Goal: Manage account settings: Manage account settings

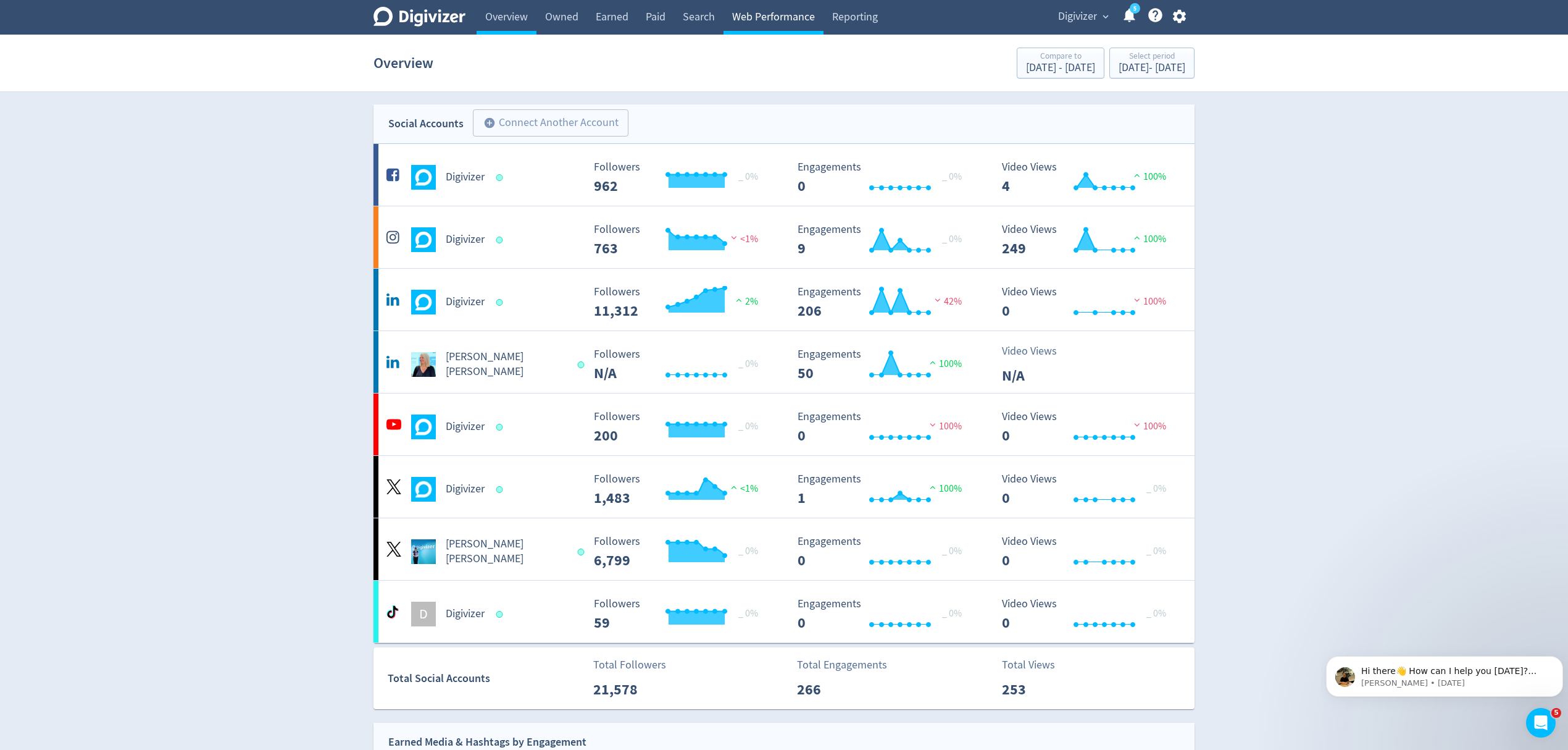
click at [759, 16] on link "Web Performance" at bounding box center [773, 17] width 100 height 35
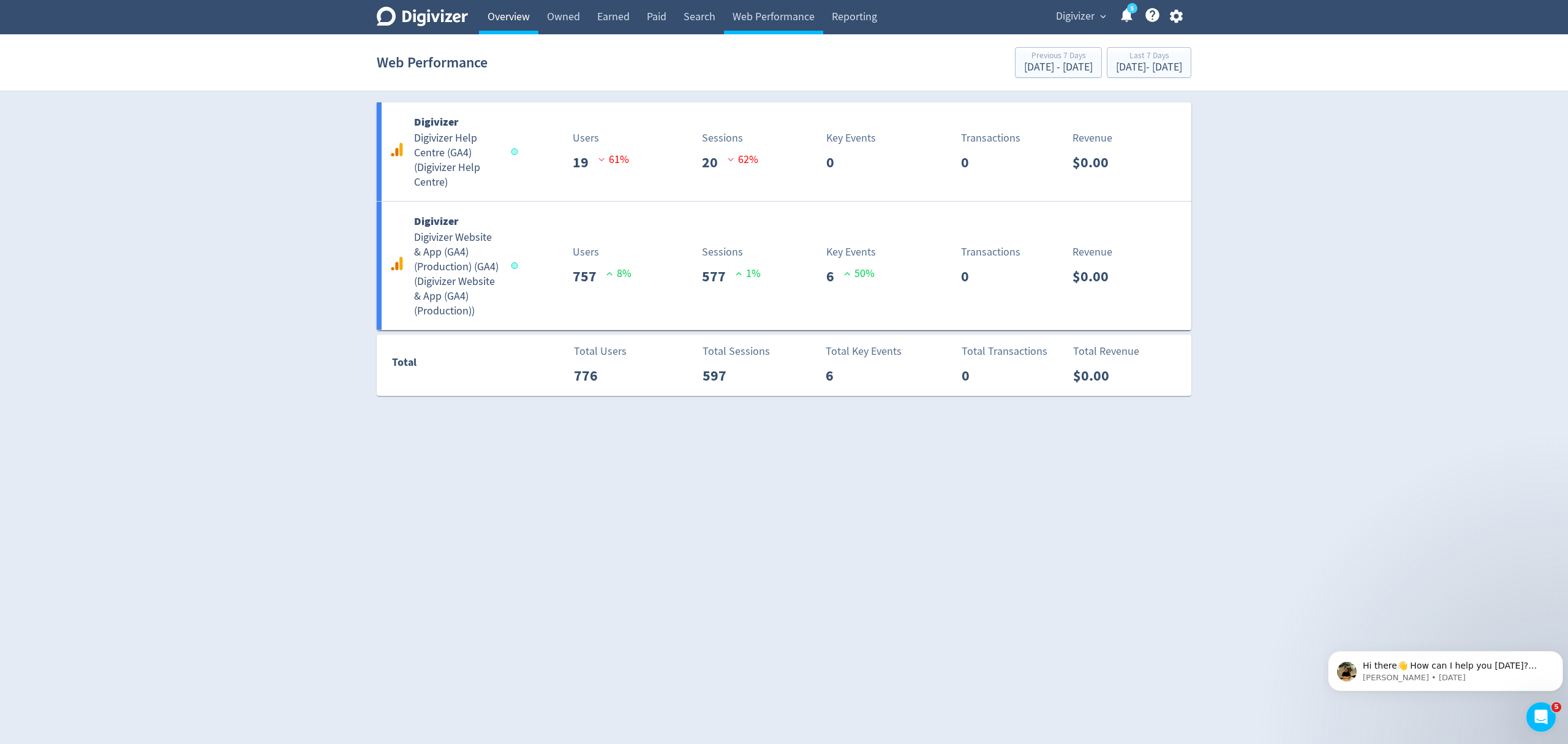
click at [500, 17] on link "Overview" at bounding box center [509, 17] width 60 height 35
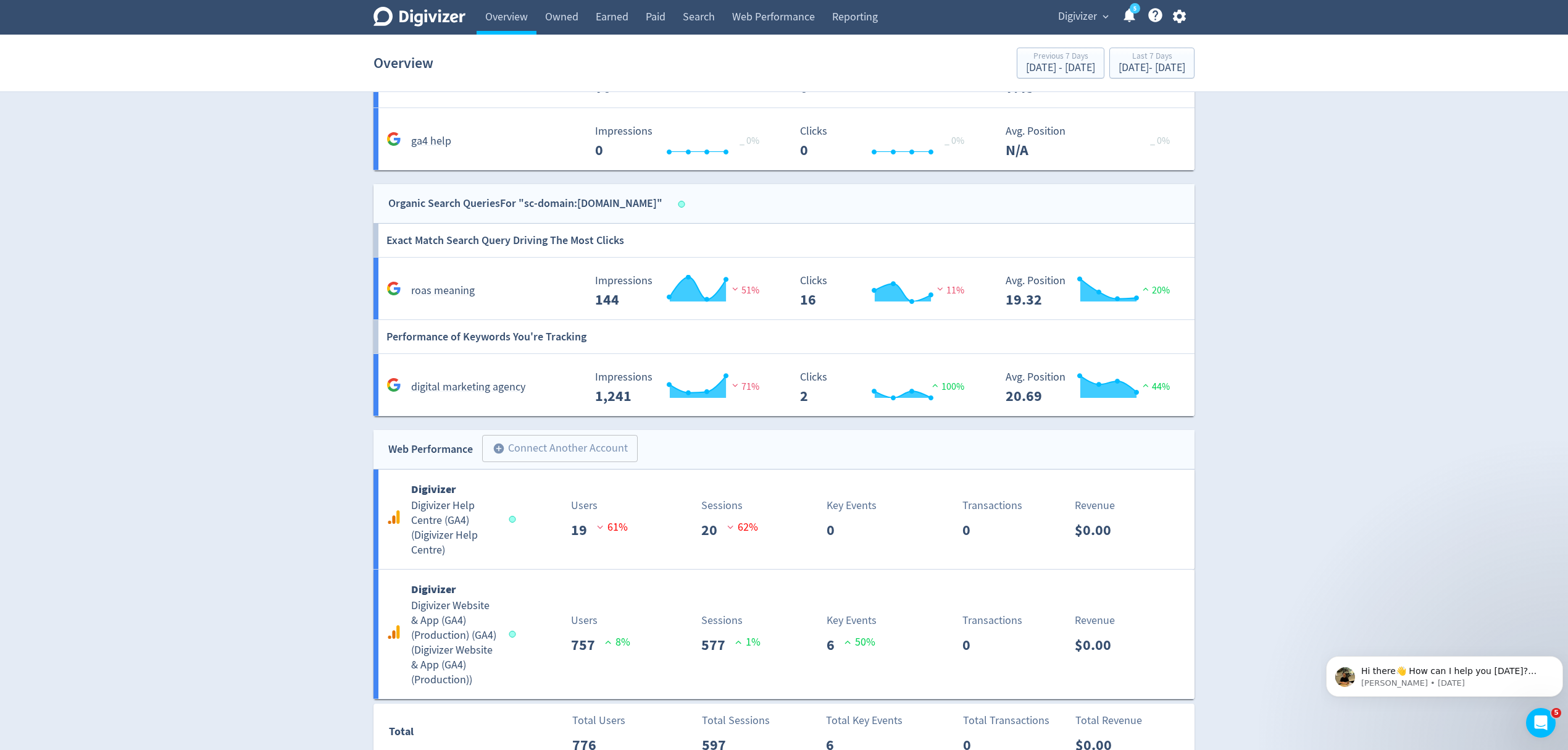
scroll to position [1320, 0]
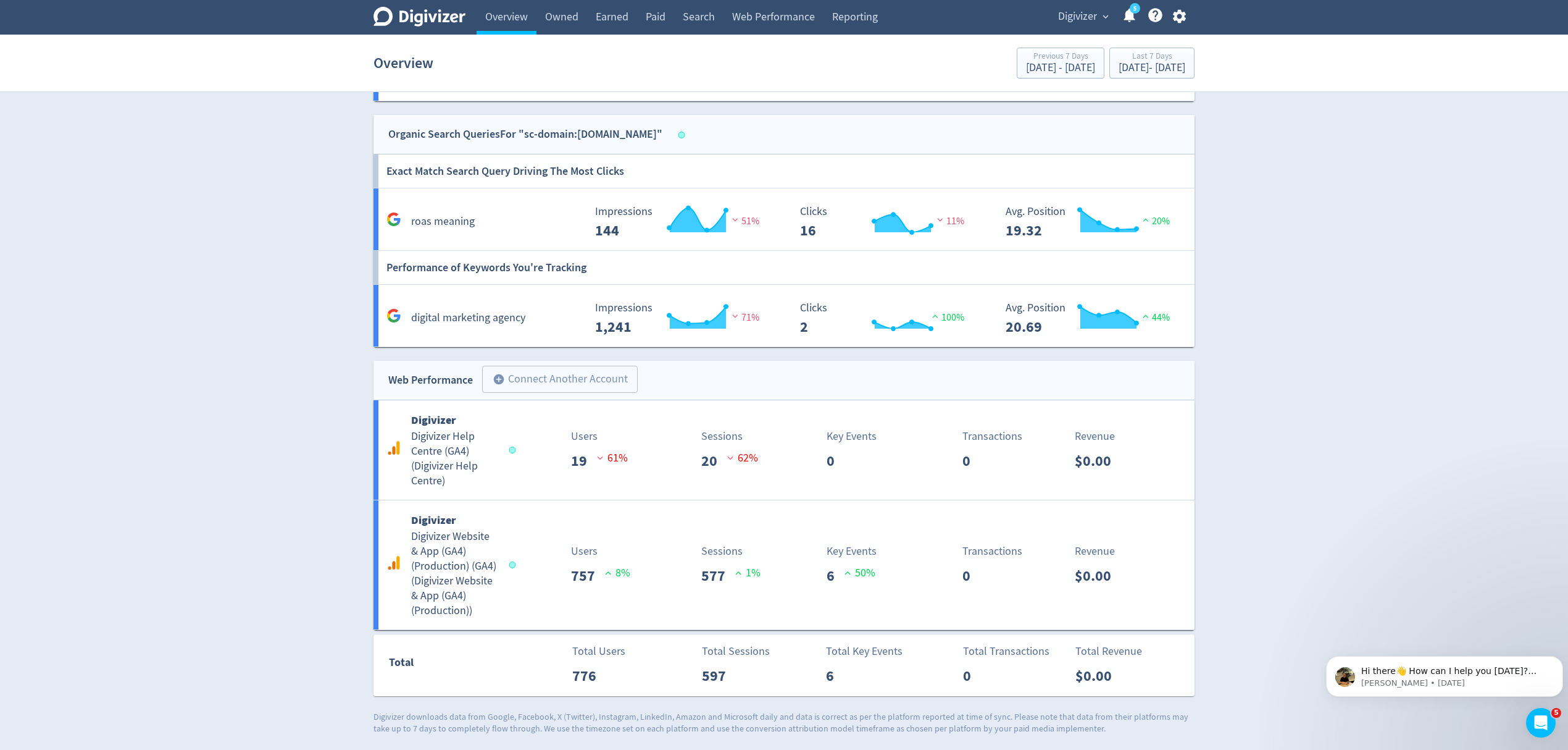
click at [1085, 17] on span "Digivizer" at bounding box center [1077, 17] width 39 height 20
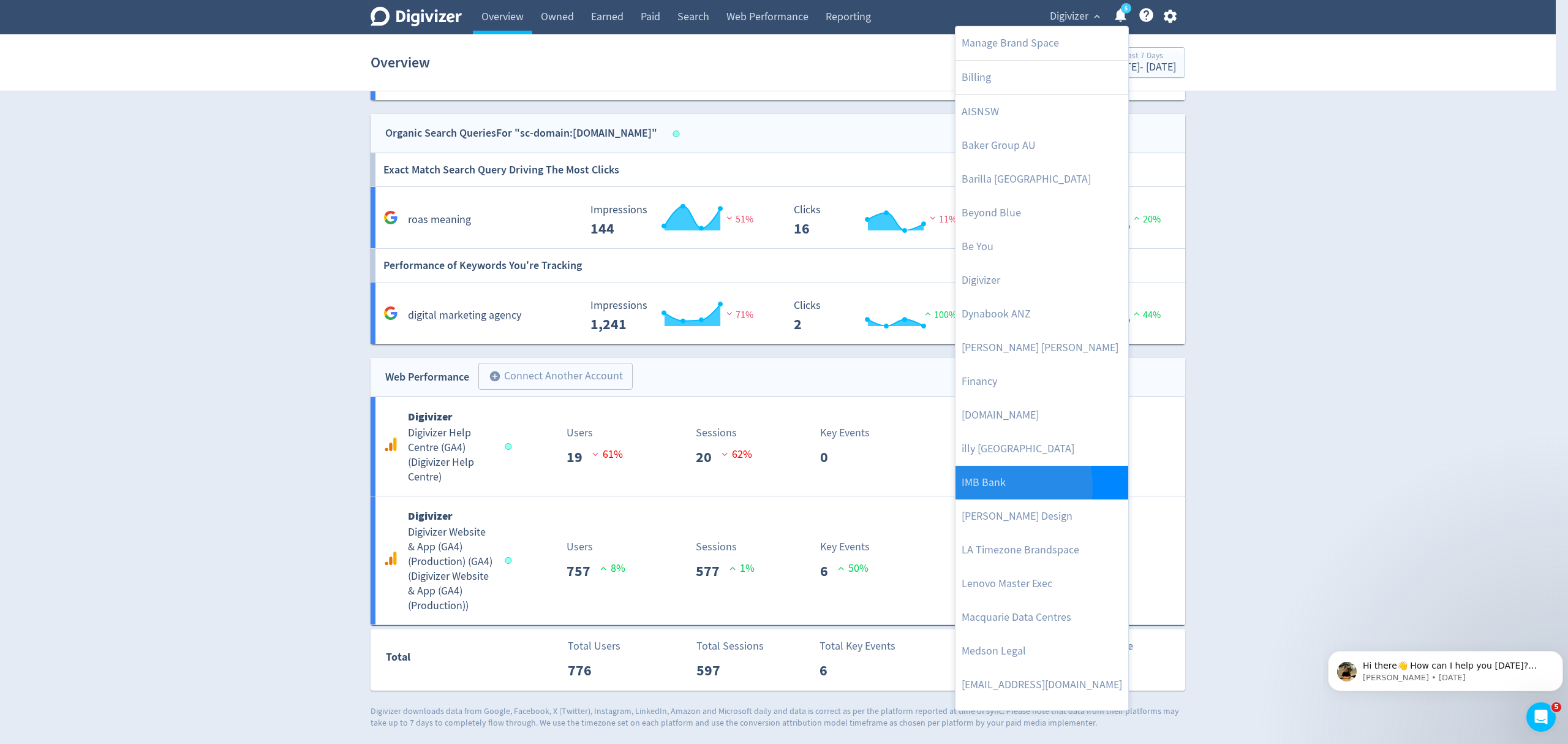
click at [998, 486] on link "IMB Bank" at bounding box center [1042, 482] width 173 height 34
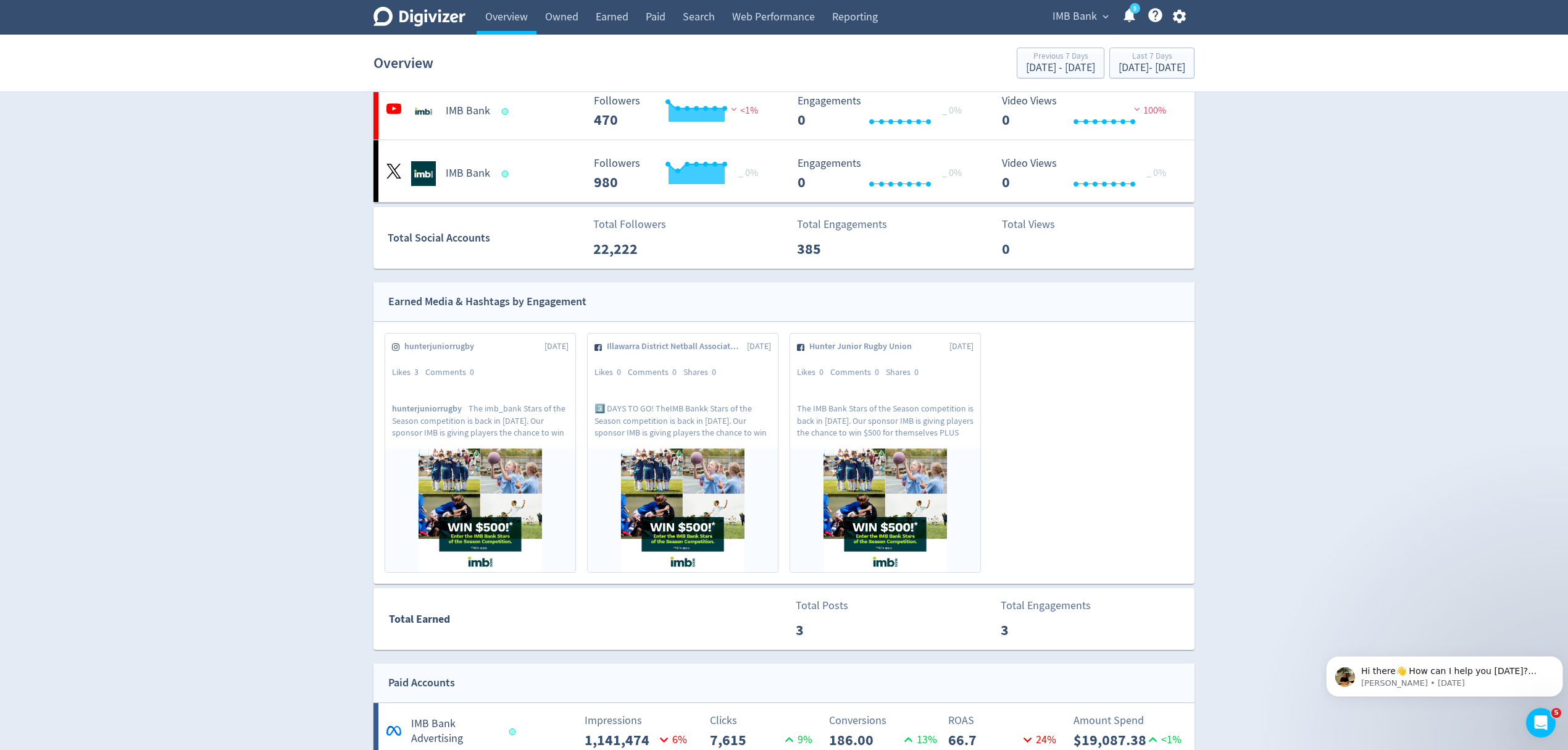
scroll to position [0, 0]
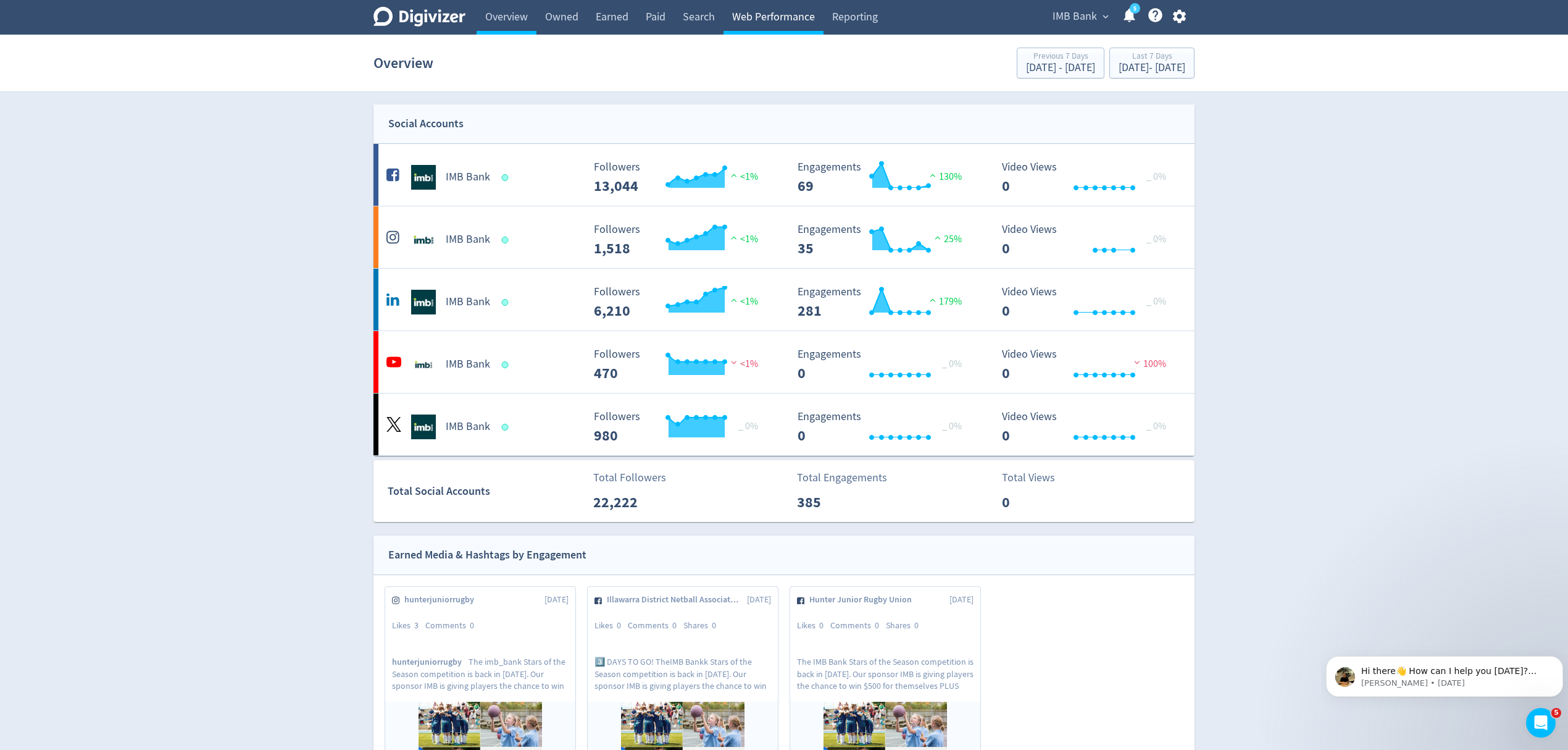
click at [735, 18] on link "Web Performance" at bounding box center [773, 17] width 100 height 35
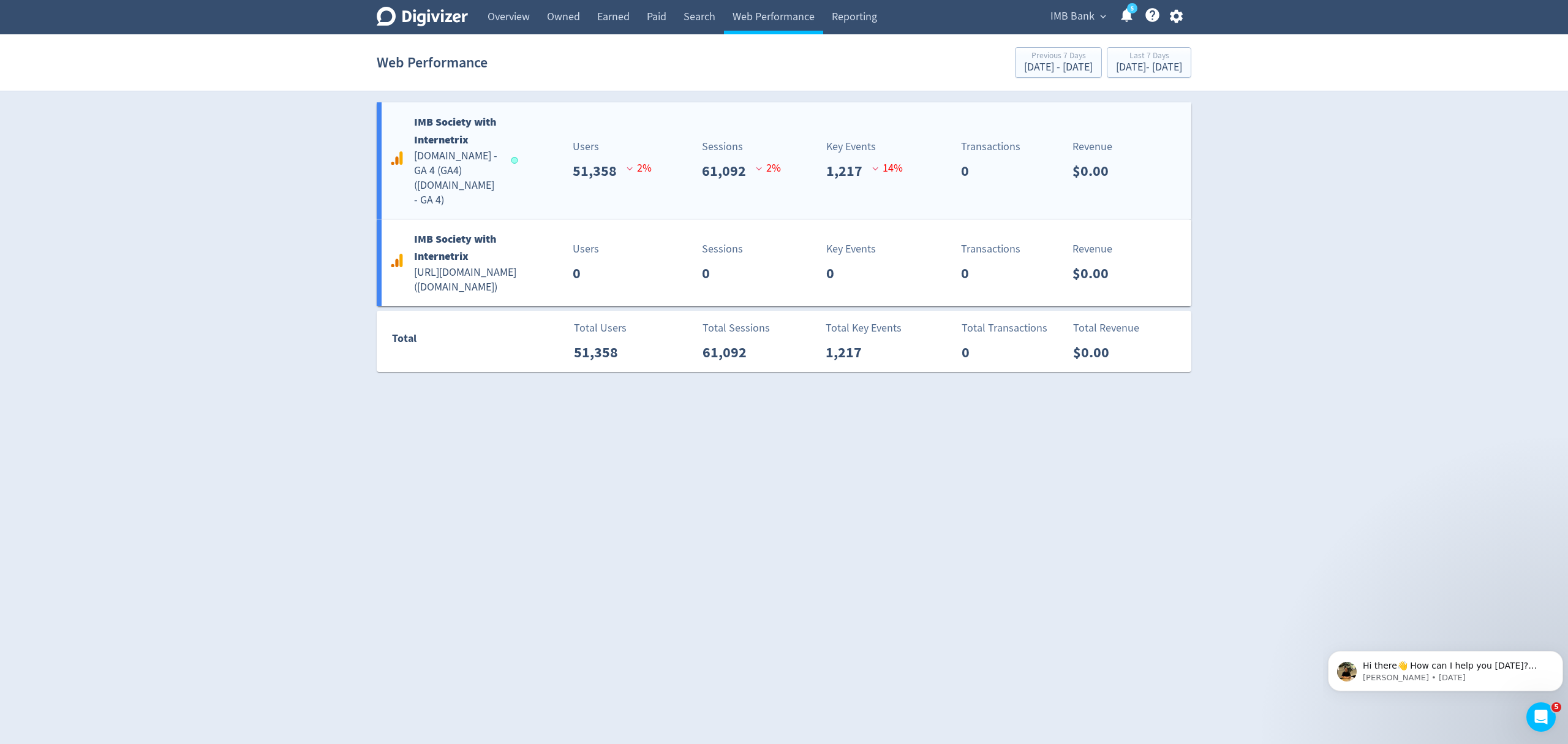
click at [517, 189] on div "IMB Society with Internetrix imb.com.au - GA 4 (GA4) ( imb.com.au - GA 4 ) User…" at bounding box center [784, 160] width 814 height 116
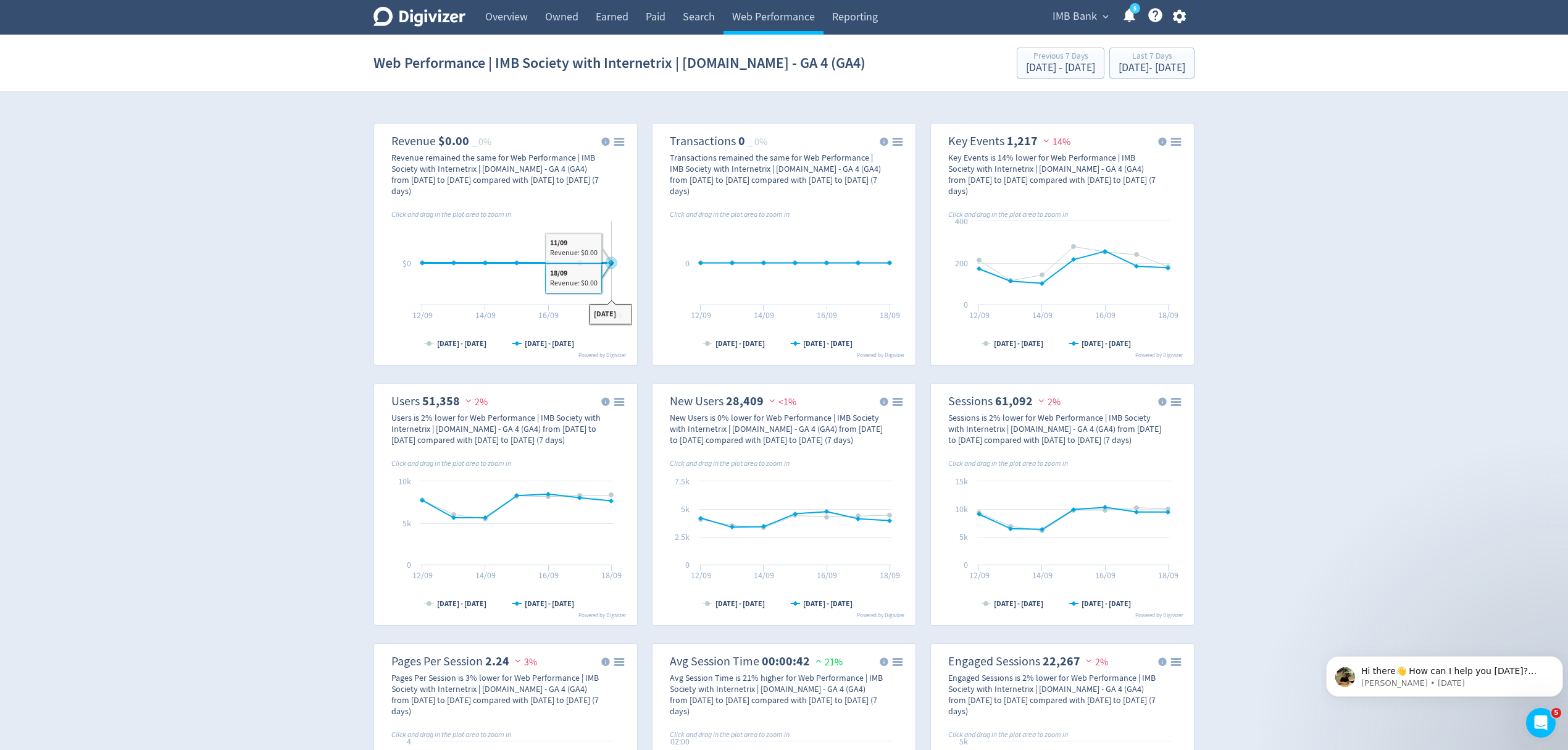
click at [606, 263] on icon "\a Revenue\a $0.00\a _ 0%\a" at bounding box center [517, 263] width 190 height 0
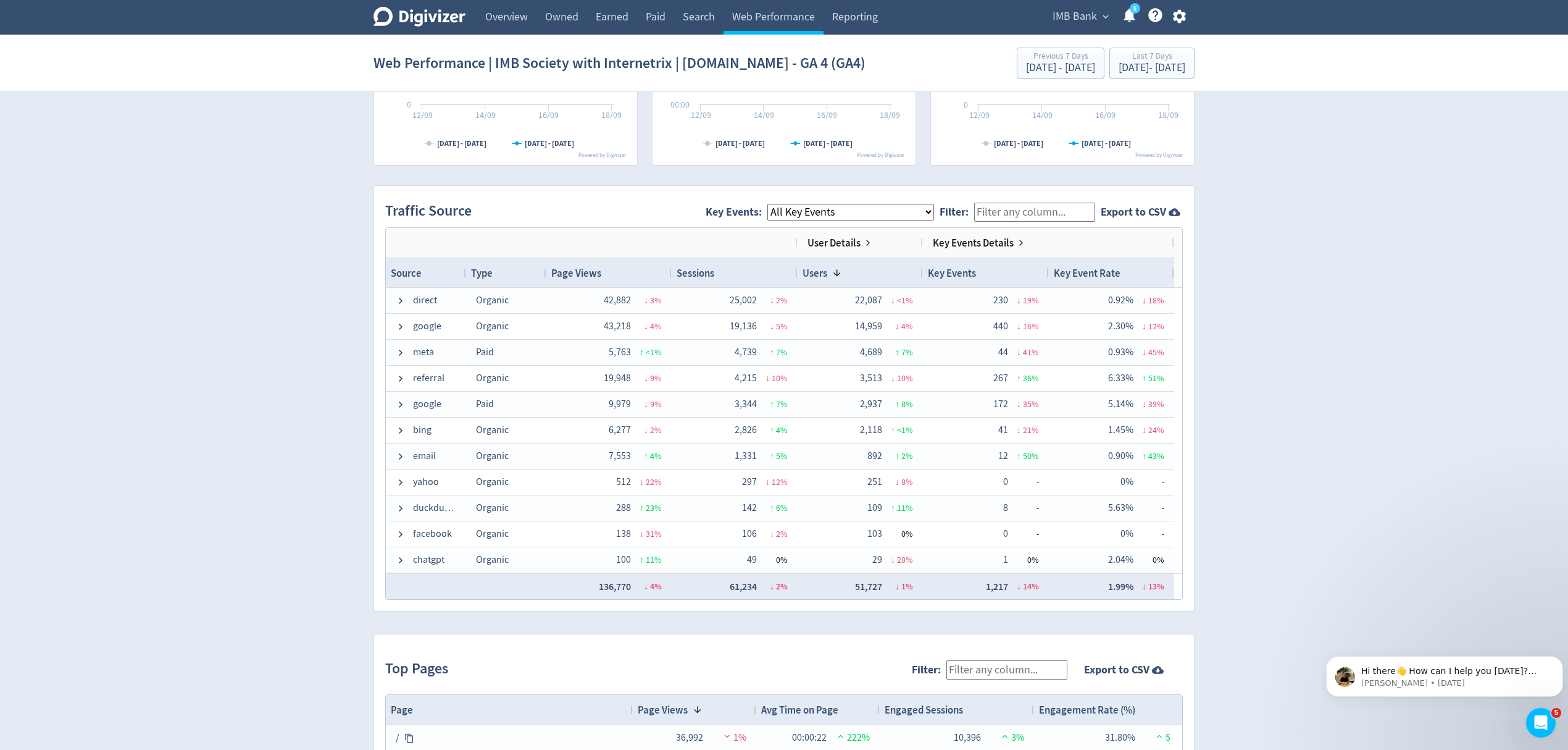
scroll to position [741, 0]
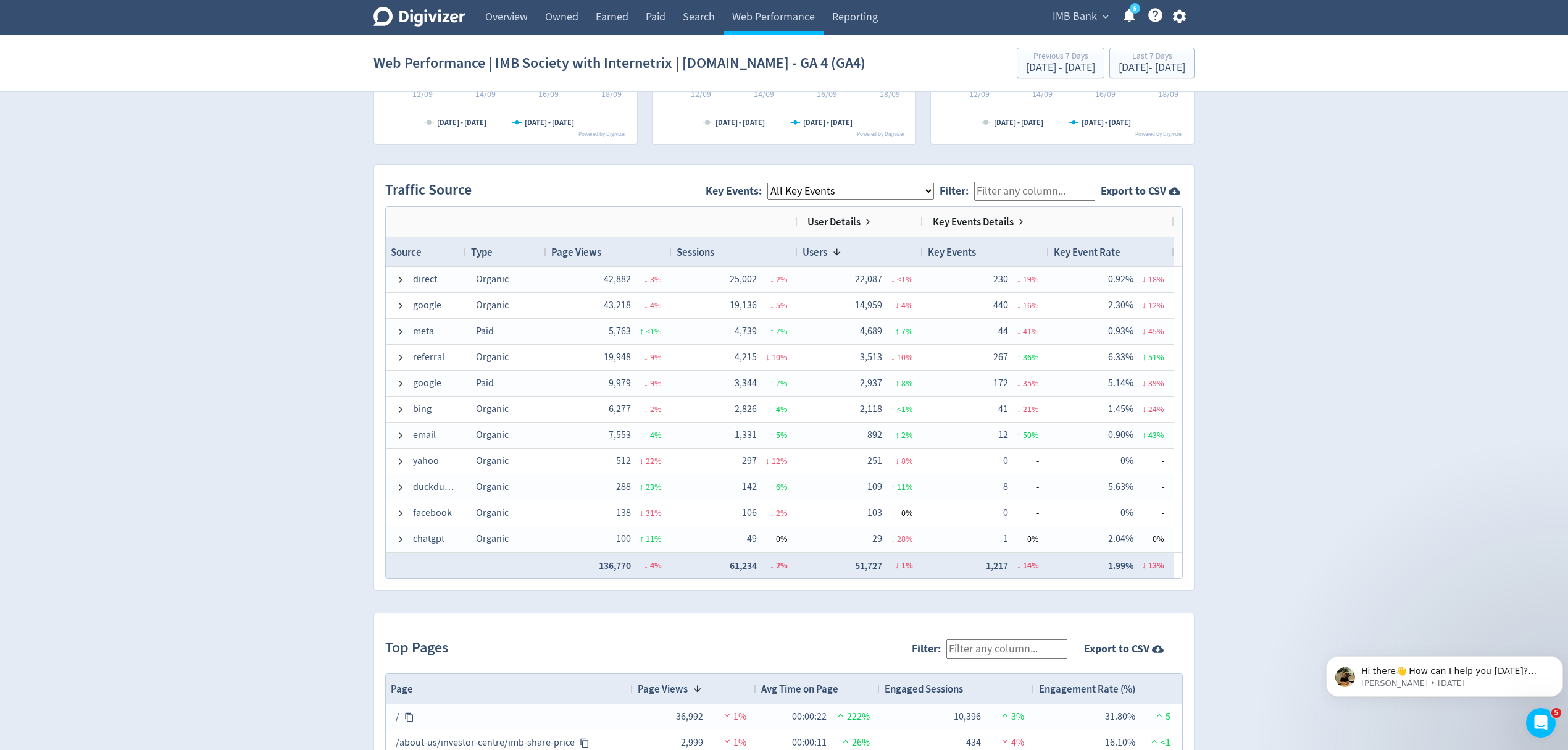
click at [816, 191] on select "All Key Events eCommerce landlord_insurance_cta digital_mortgage_submitted pl_a…" at bounding box center [850, 191] width 167 height 17
click at [779, 184] on select "All Key Events eCommerce landlord_insurance_cta digital_mortgage_submitted pl_a…" at bounding box center [850, 191] width 167 height 17
click at [810, 194] on select "All Key Events eCommerce landlord_insurance_cta digital_mortgage_submitted pl_a…" at bounding box center [850, 191] width 167 height 17
select select "eCommerce"
click at [779, 184] on select "All Key Events eCommerce landlord_insurance_cta digital_mortgage_submitted pl_a…" at bounding box center [850, 191] width 167 height 17
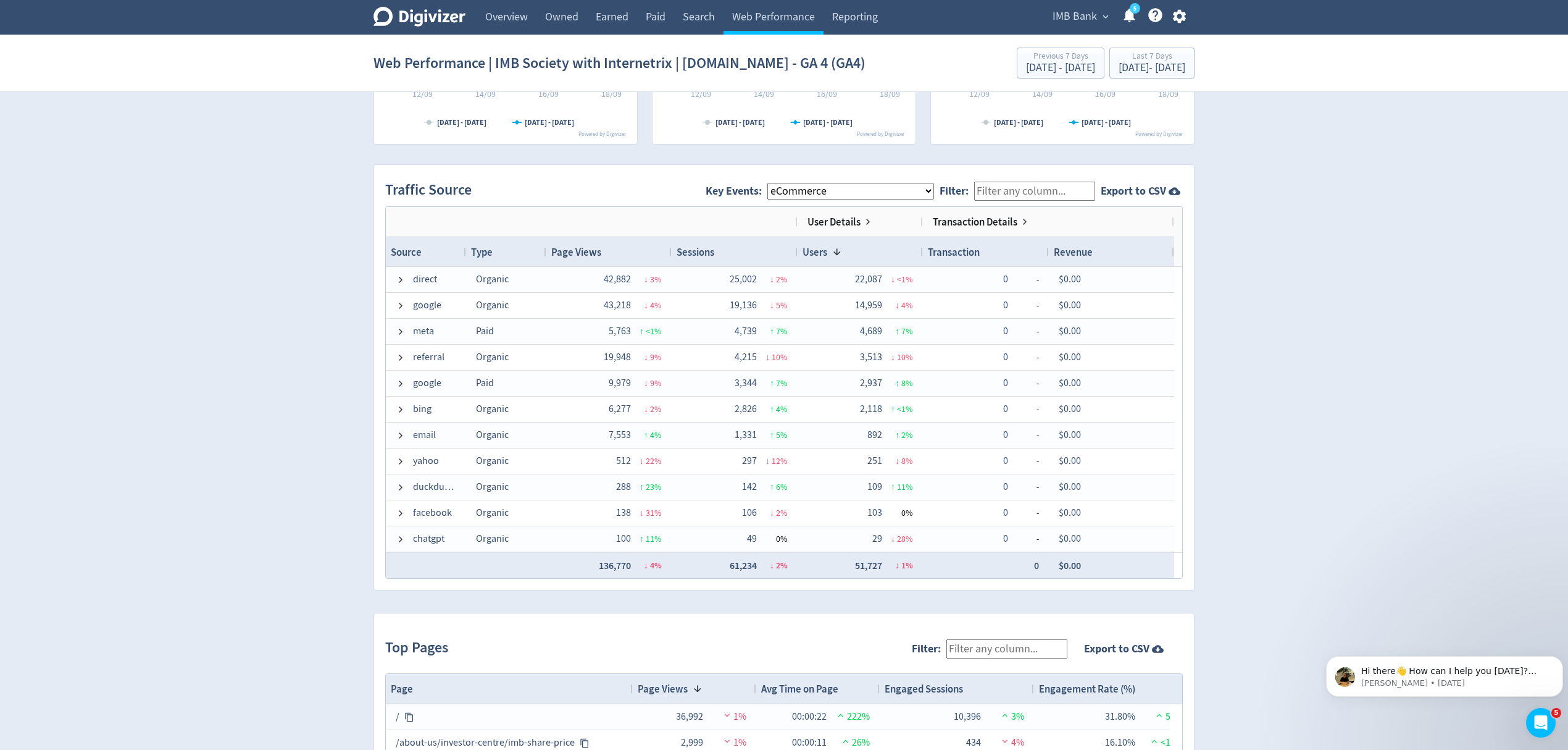
click at [1038, 186] on input "Filter:" at bounding box center [1034, 191] width 121 height 19
click at [497, 13] on link "Overview" at bounding box center [507, 17] width 60 height 35
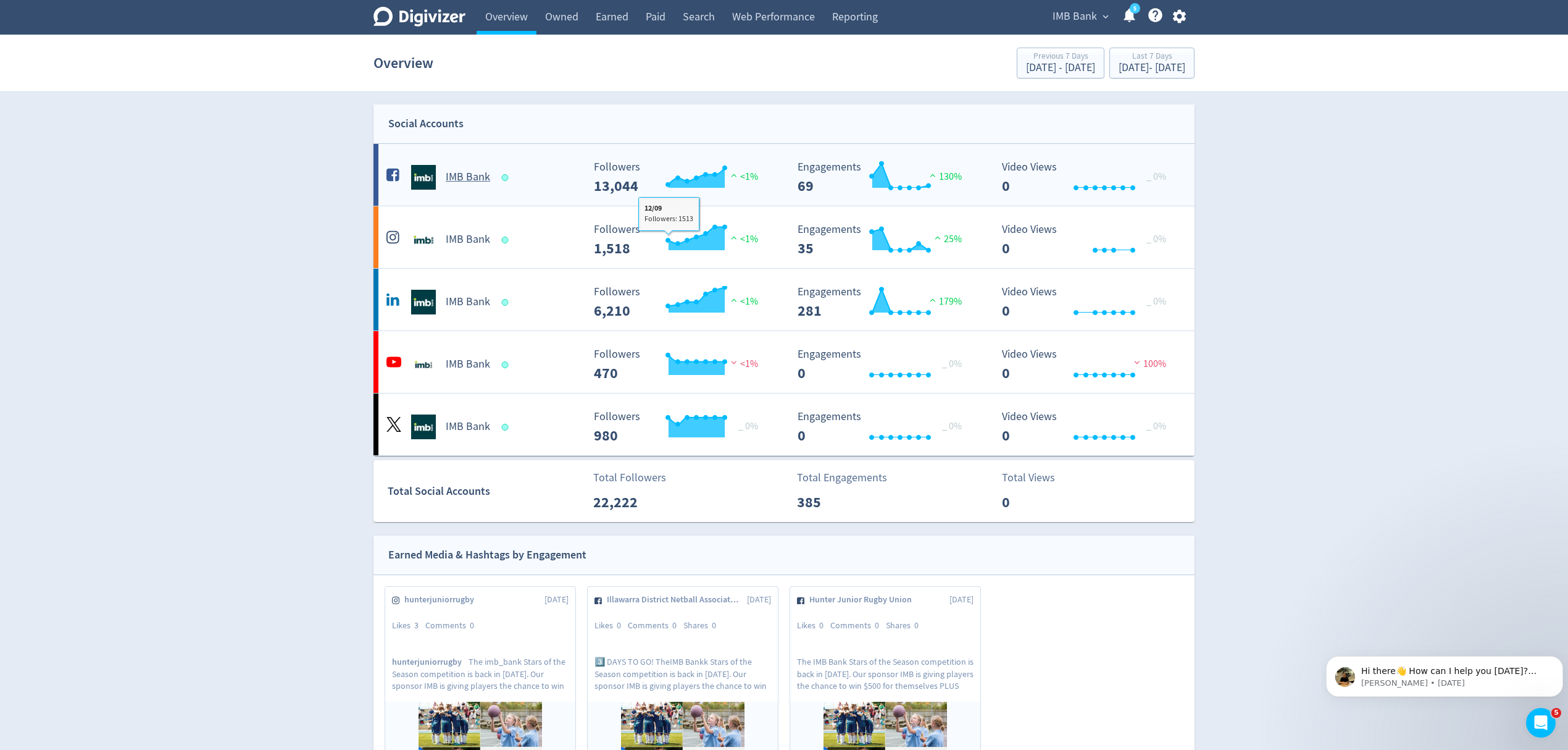
click at [539, 188] on div "IMB Bank" at bounding box center [483, 176] width 199 height 25
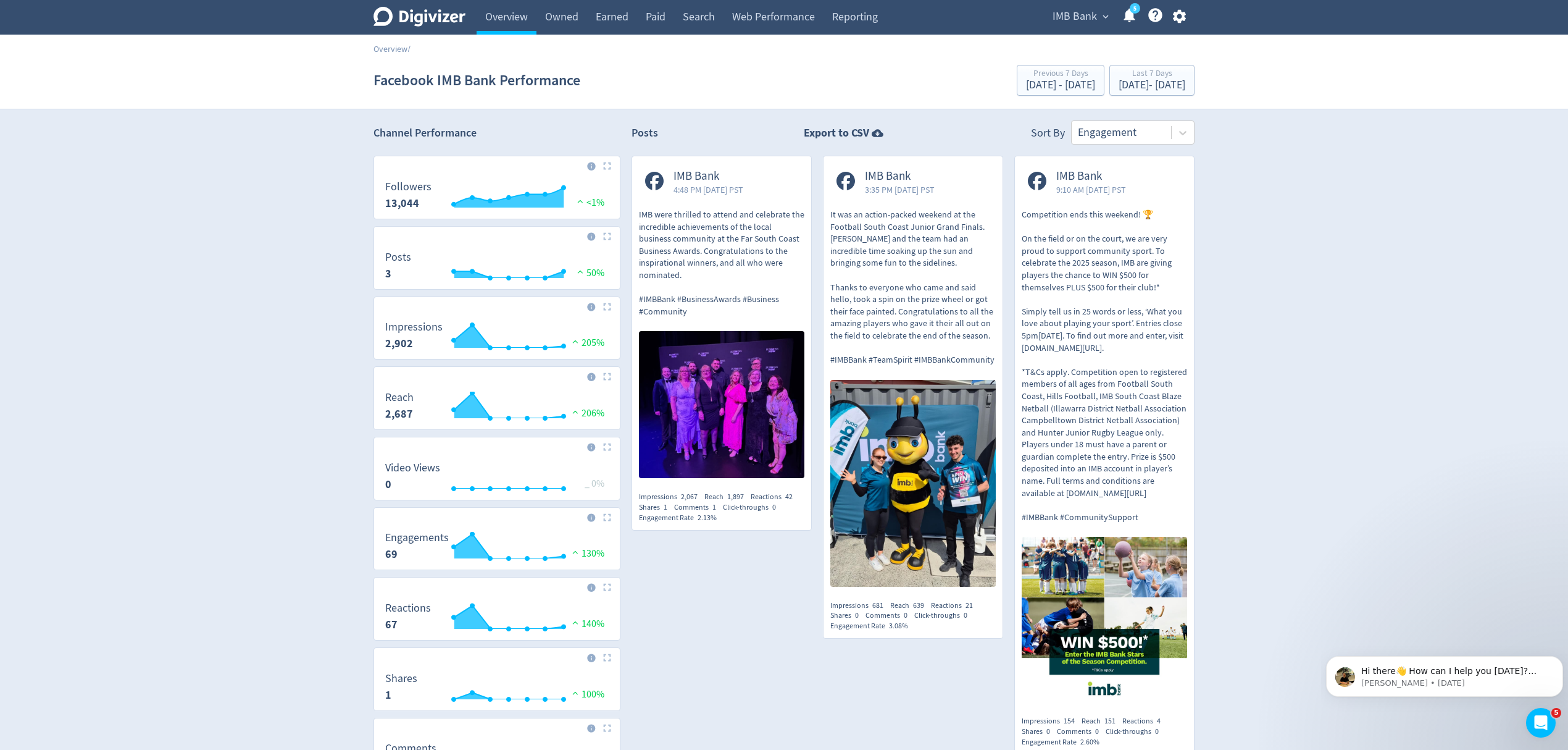
drag, startPoint x: 1089, startPoint y: 20, endPoint x: 1132, endPoint y: 101, distance: 91.7
click at [1088, 20] on span "IMB Bank" at bounding box center [1075, 17] width 44 height 20
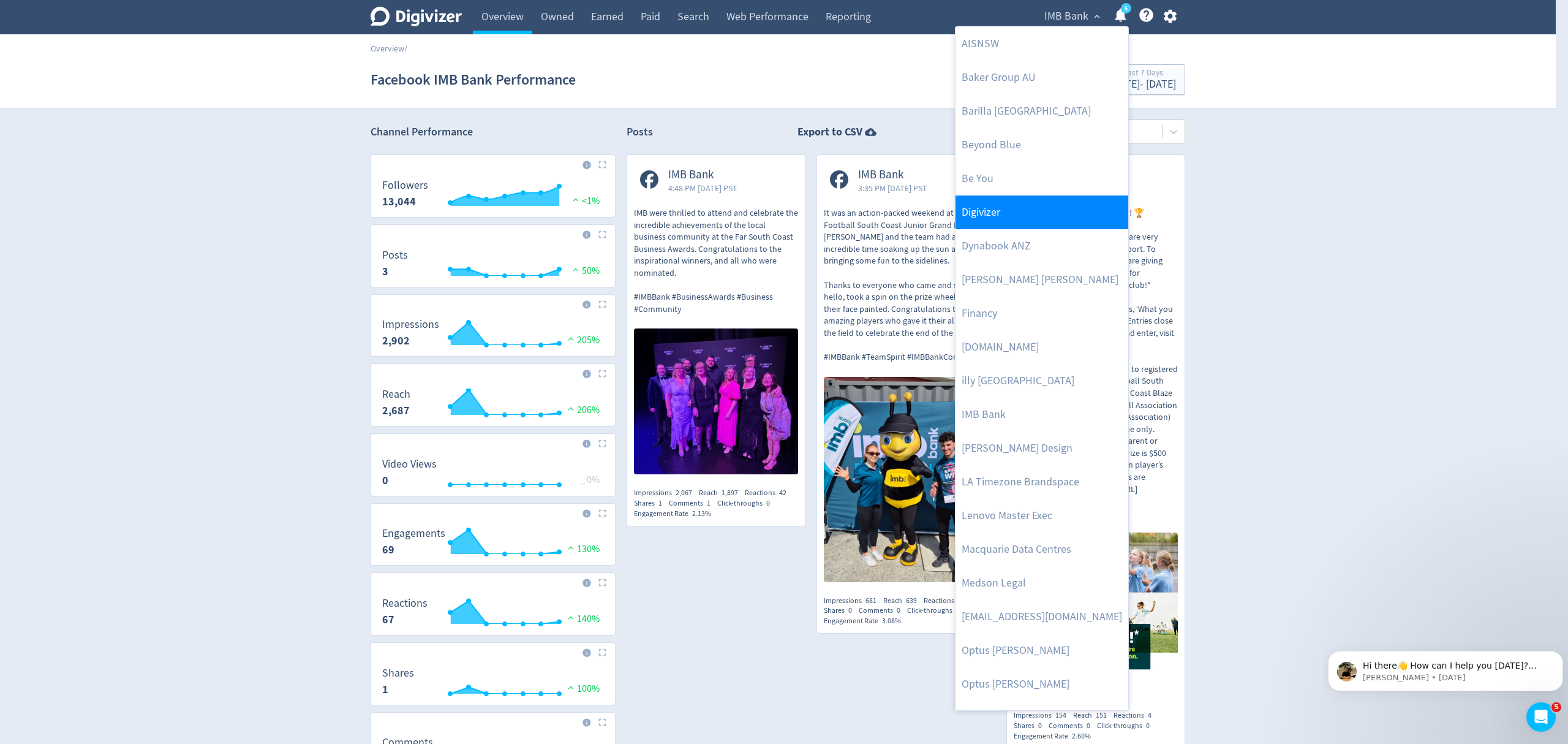
click at [1013, 213] on link "Digivizer" at bounding box center [1042, 212] width 173 height 34
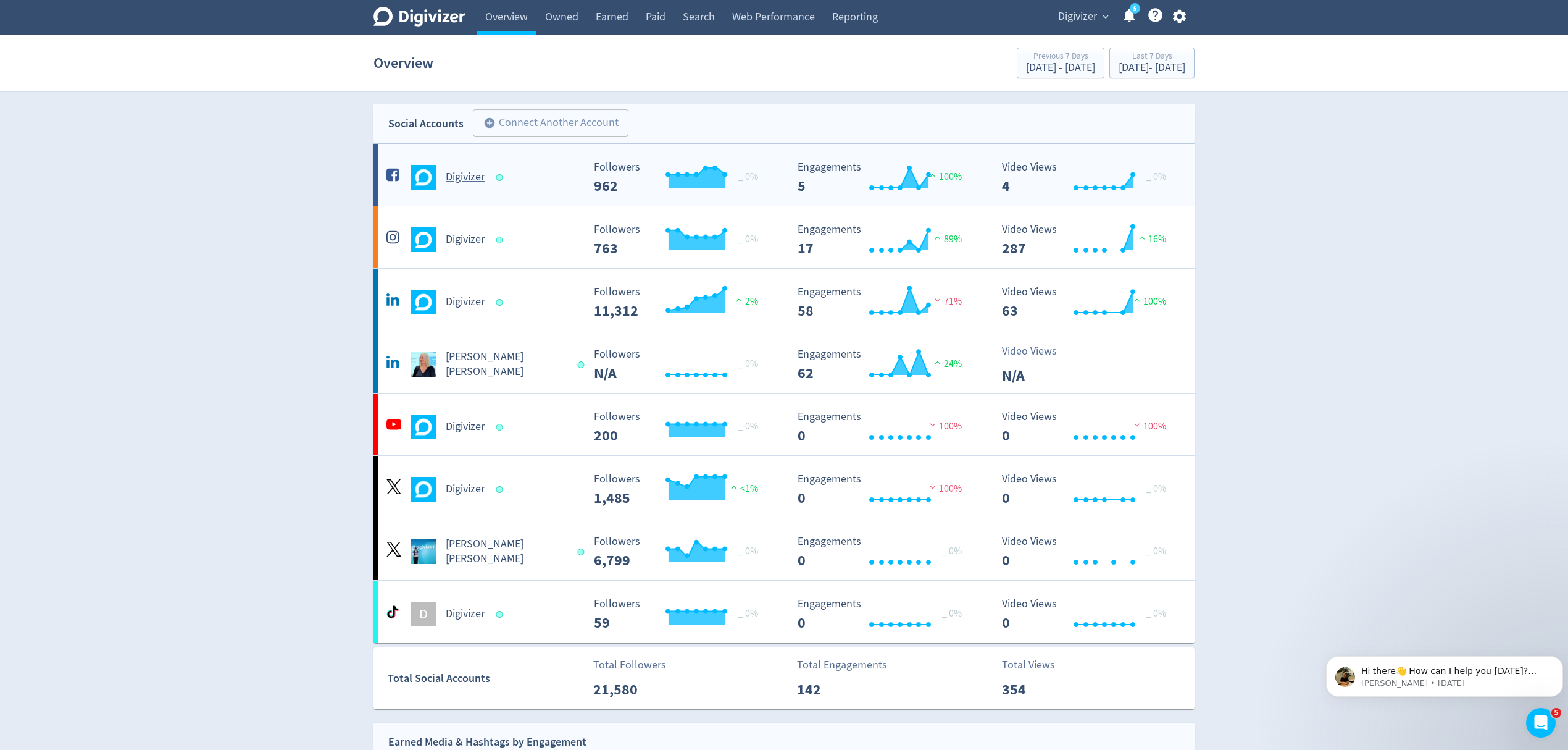
click at [529, 190] on div "Digivizer Created with Highcharts 10.3.3 Followers 962 _ 0% Created with Highch…" at bounding box center [784, 175] width 821 height 62
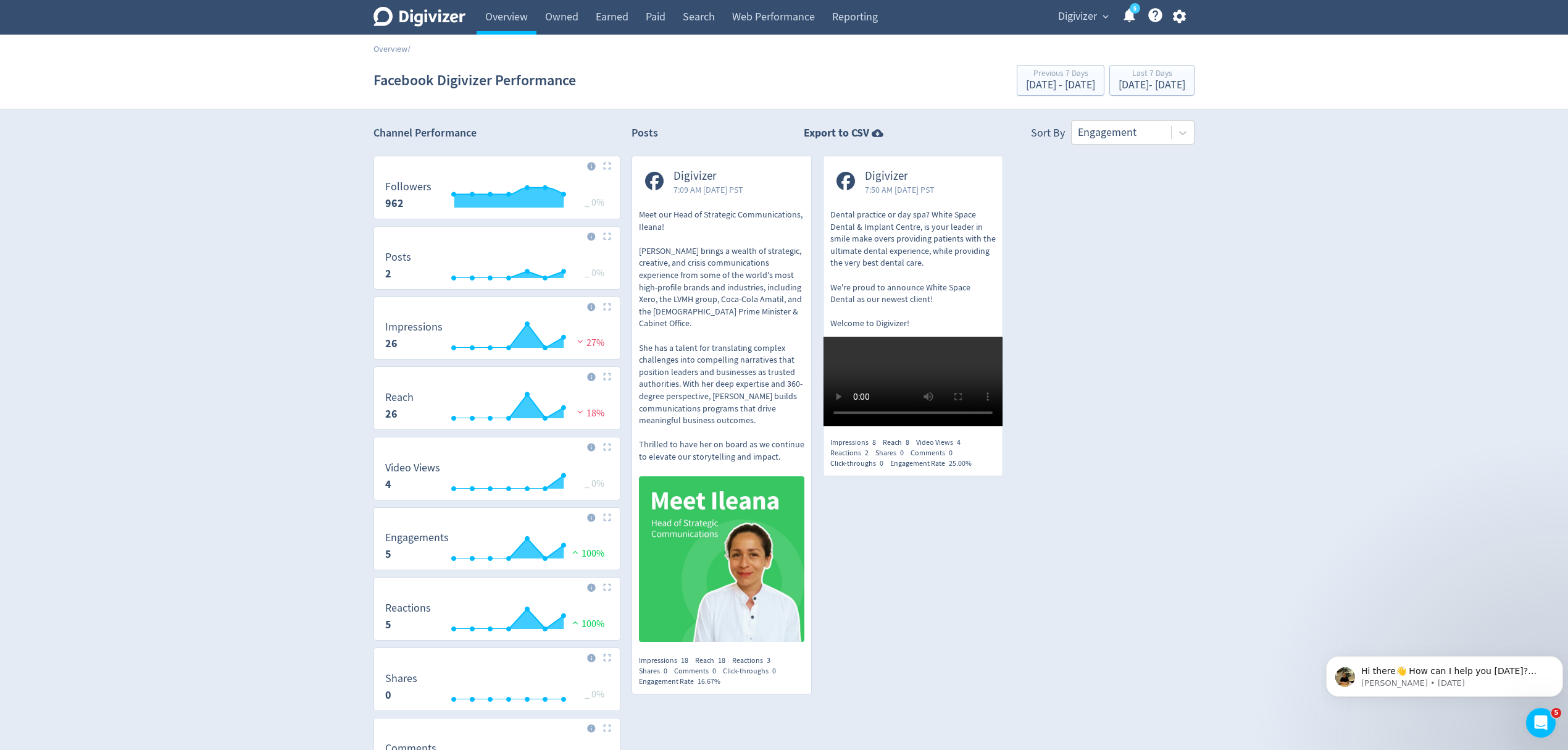
click at [708, 300] on p "Meet our Head of Strategic Communications, Ileana! Ileana brings a wealth of st…" at bounding box center [721, 335] width 165 height 254
click at [1119, 83] on div "Sep 12, 2025 - Sep 18, 2025" at bounding box center [1152, 85] width 66 height 11
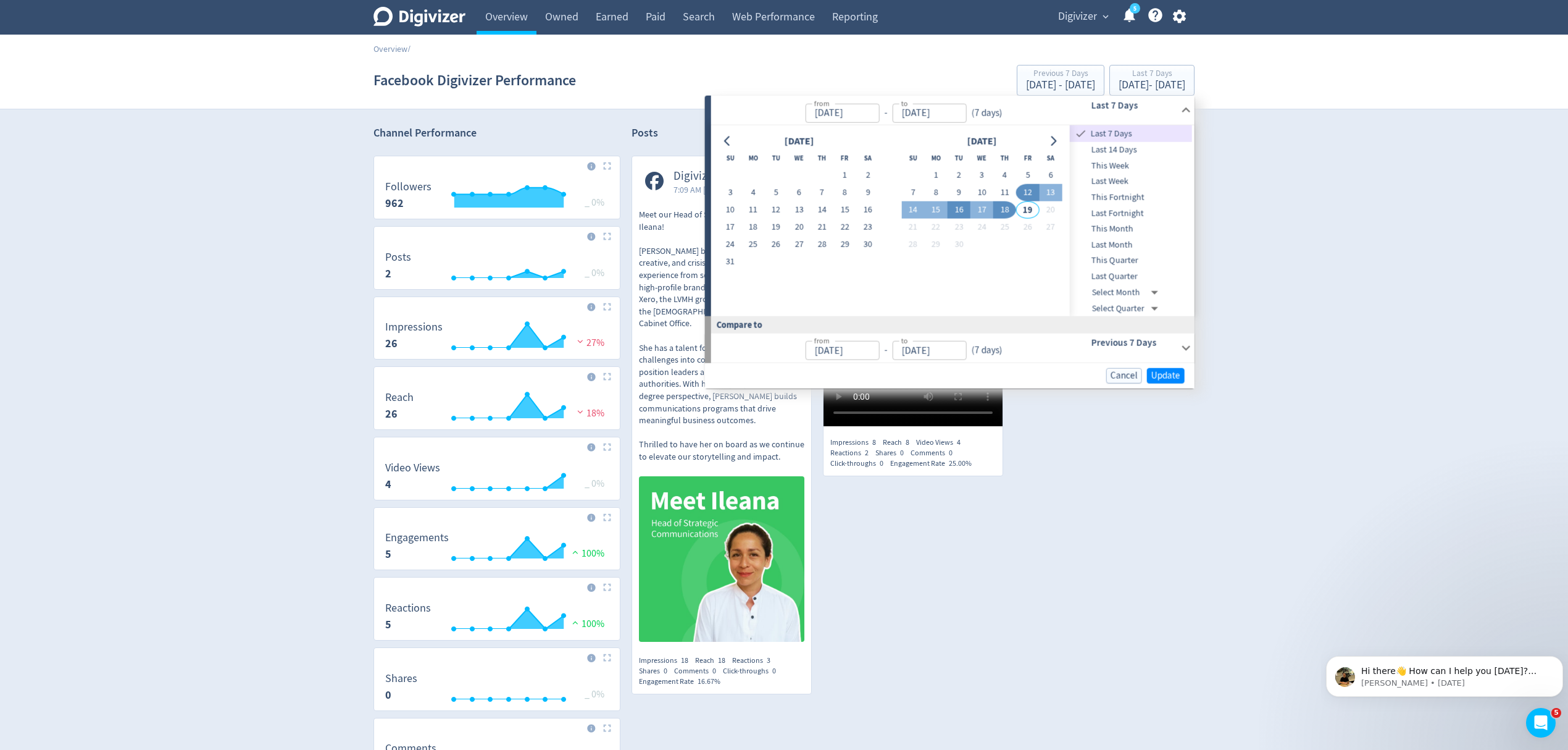
click at [951, 208] on button "16" at bounding box center [958, 210] width 23 height 17
type input "Sep 16, 2025"
click at [1179, 372] on span "Update" at bounding box center [1166, 375] width 29 height 9
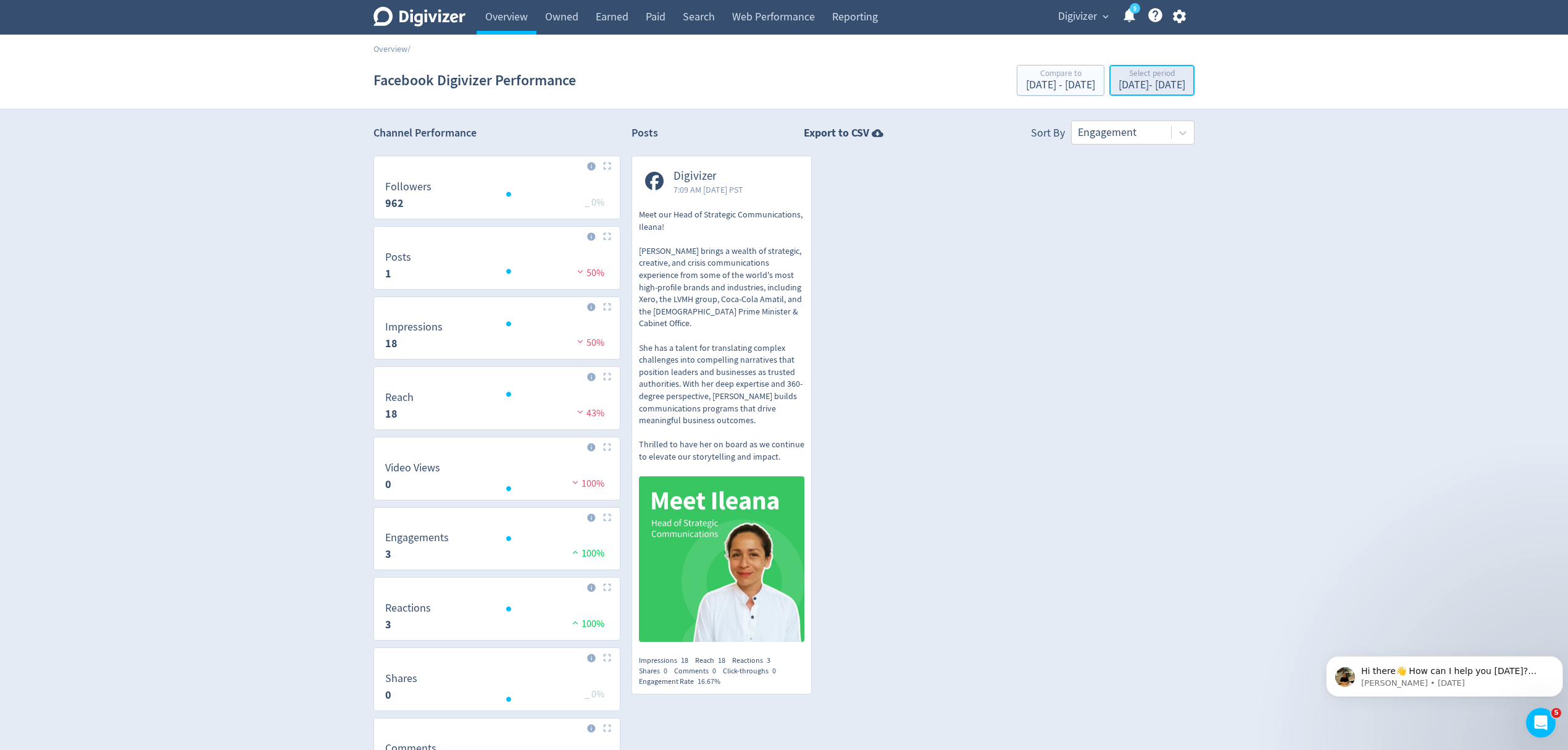
click at [1119, 85] on div "Sep 16, 2025 - Sep 16, 2025" at bounding box center [1152, 85] width 66 height 11
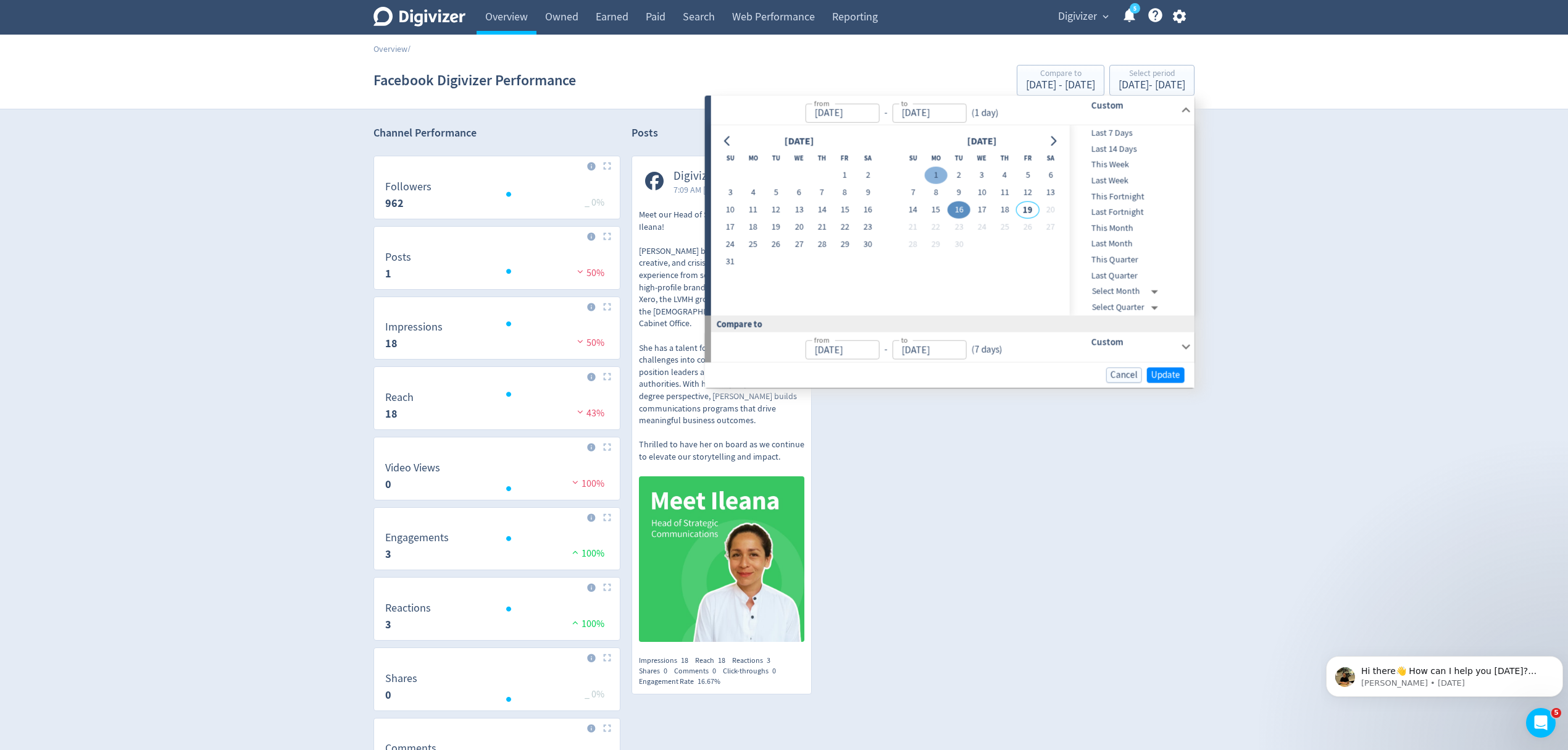
click at [933, 173] on button "1" at bounding box center [936, 176] width 23 height 17
type input "Sep 01, 2025"
click at [1009, 208] on button "18" at bounding box center [1004, 210] width 23 height 17
type input "Sep 18, 2025"
type input "Aug 14, 2025"
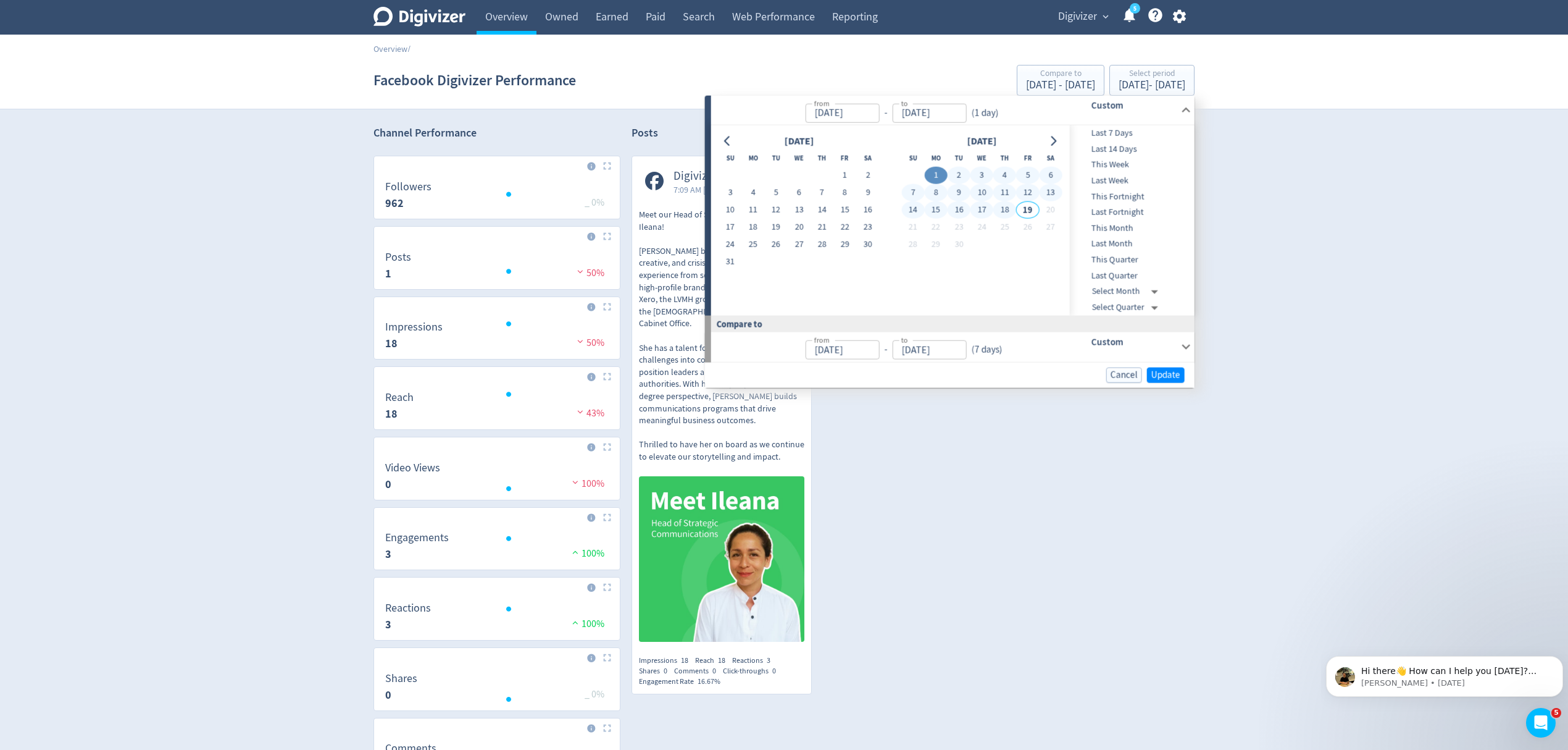
type input "Aug 31, 2025"
click at [1162, 366] on div "Cancel Update" at bounding box center [950, 375] width 489 height 25
click at [1170, 373] on span "Update" at bounding box center [1166, 375] width 29 height 9
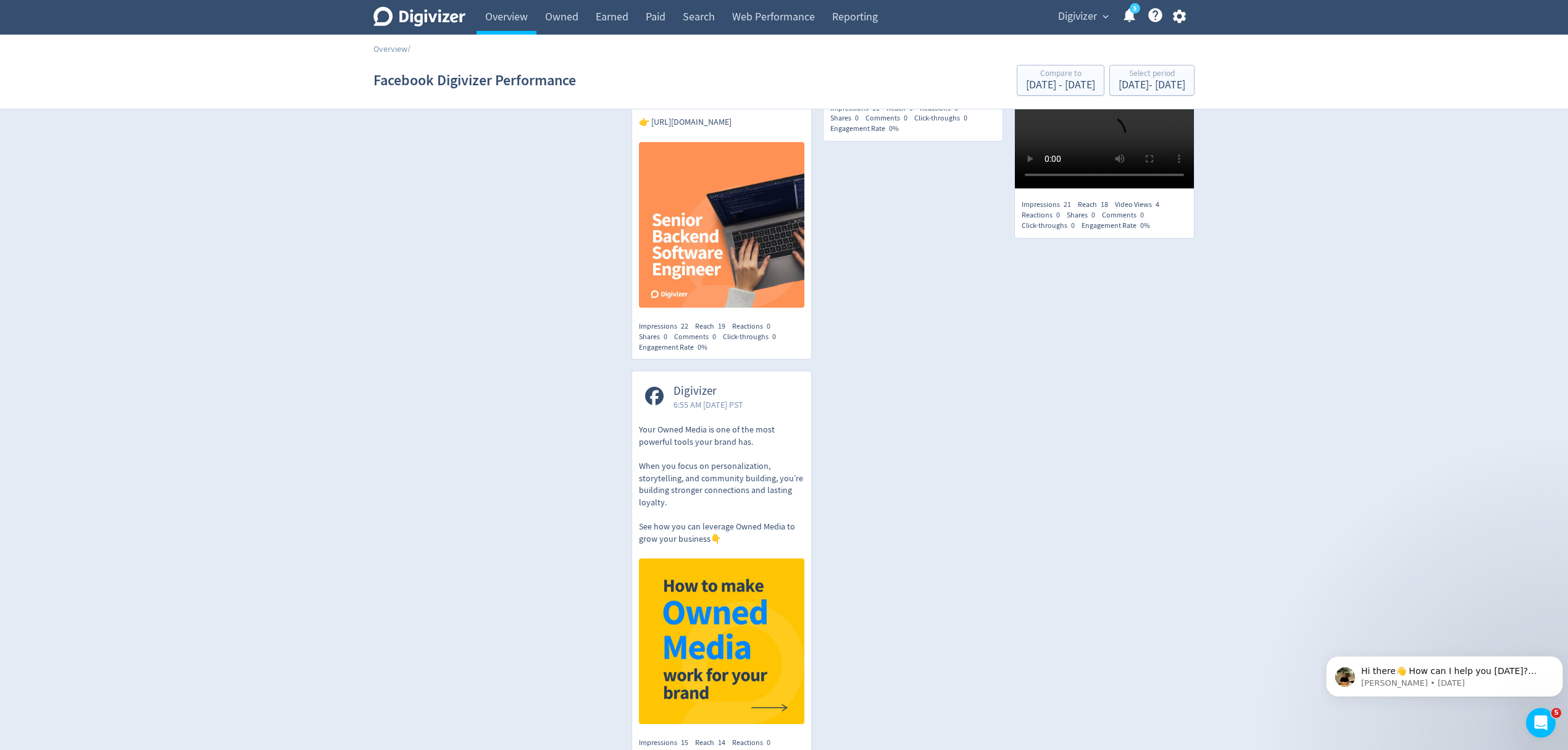
scroll to position [635, 0]
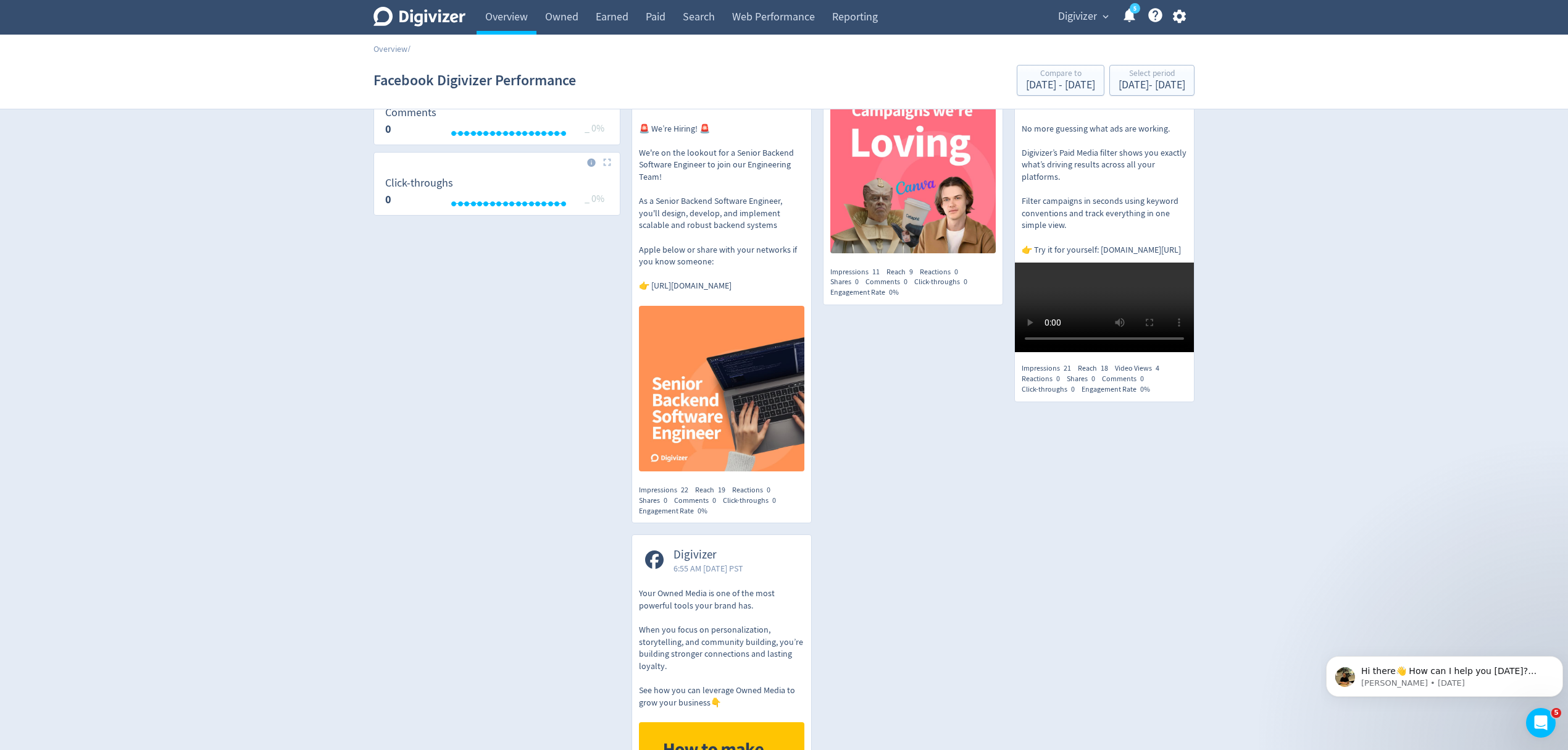
click at [1102, 231] on p "No more guessing what ads are working. Digivizer’s Paid Media filter shows you …" at bounding box center [1104, 189] width 165 height 134
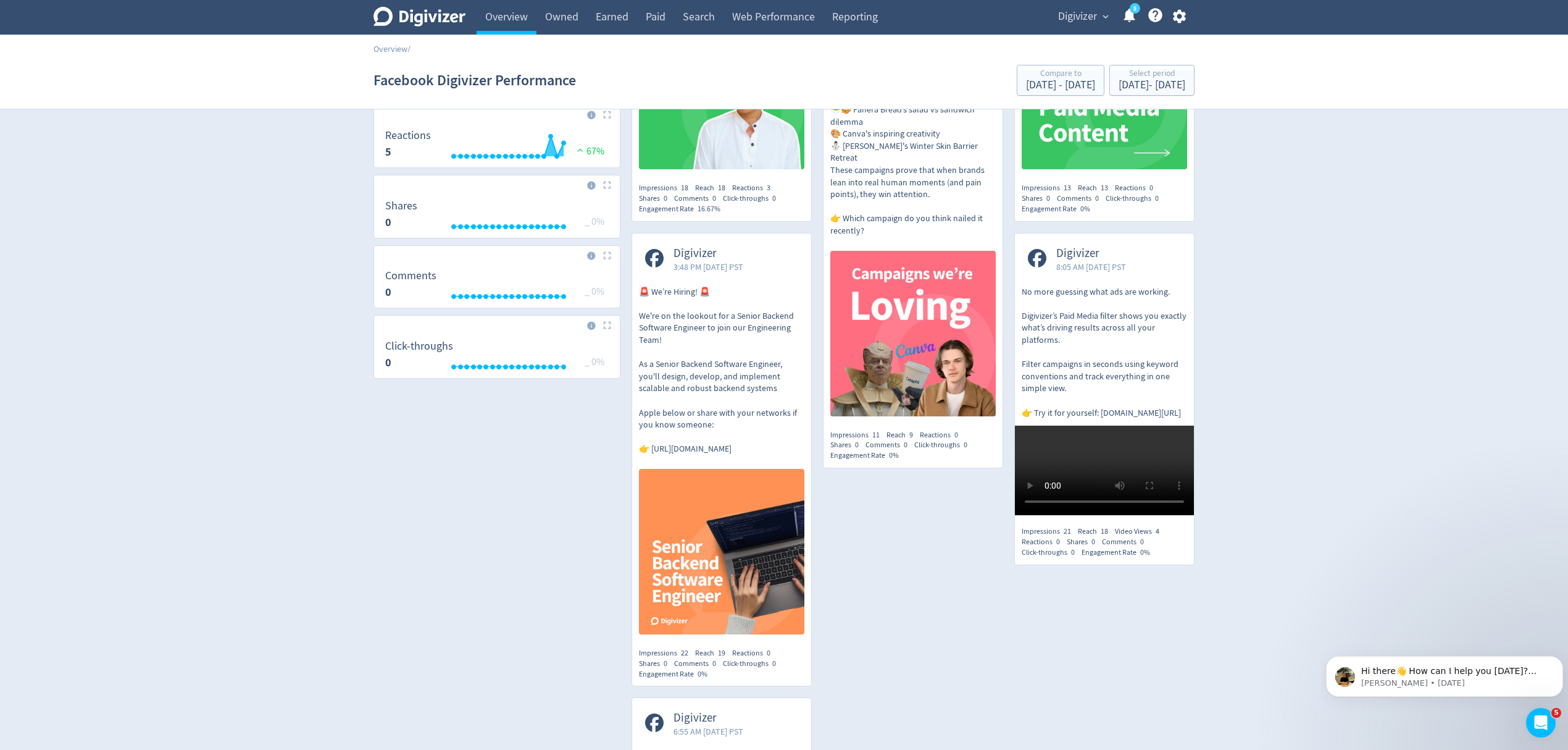
scroll to position [471, 0]
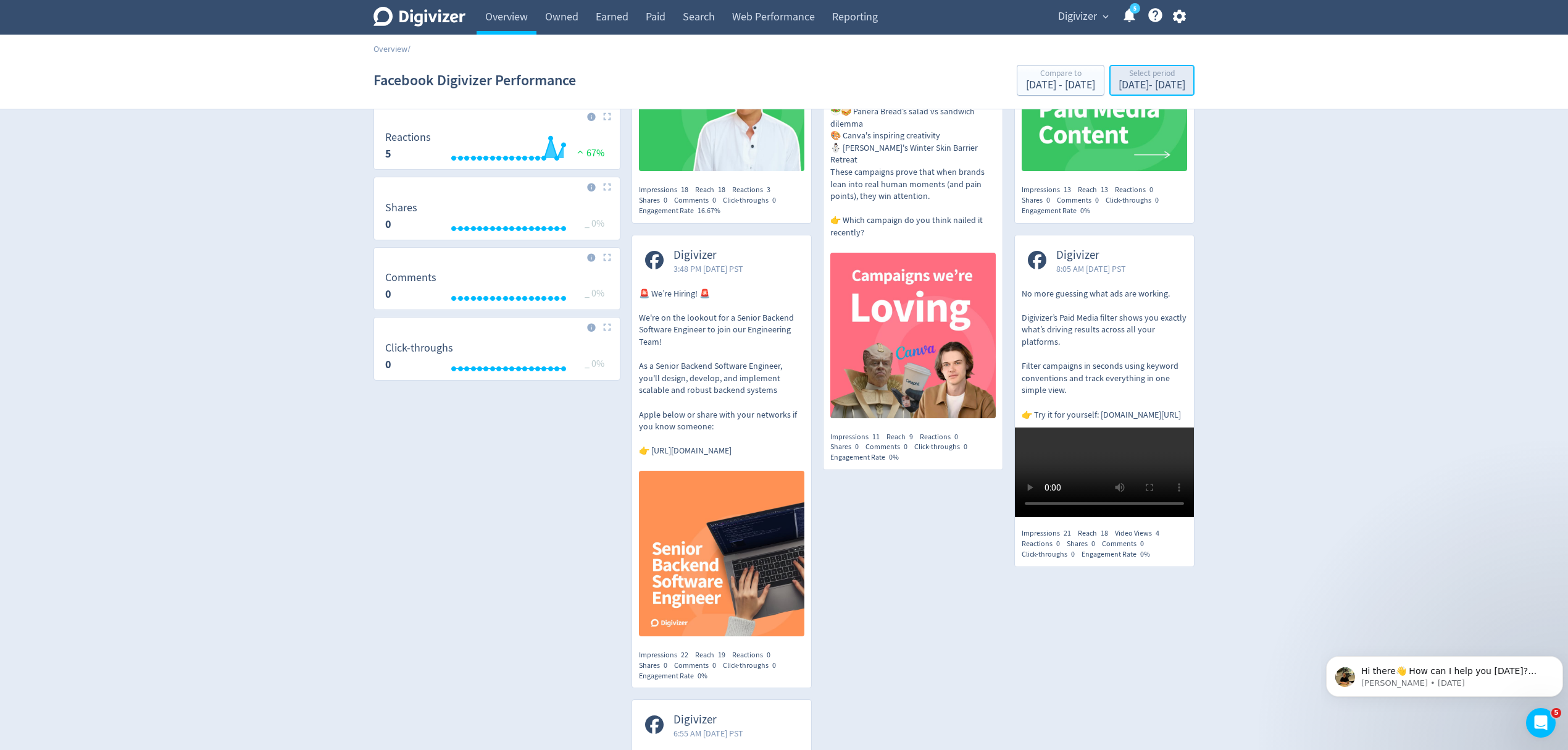
click at [1133, 86] on div "Sep 1, 2025 - Sep 18, 2025" at bounding box center [1152, 85] width 66 height 11
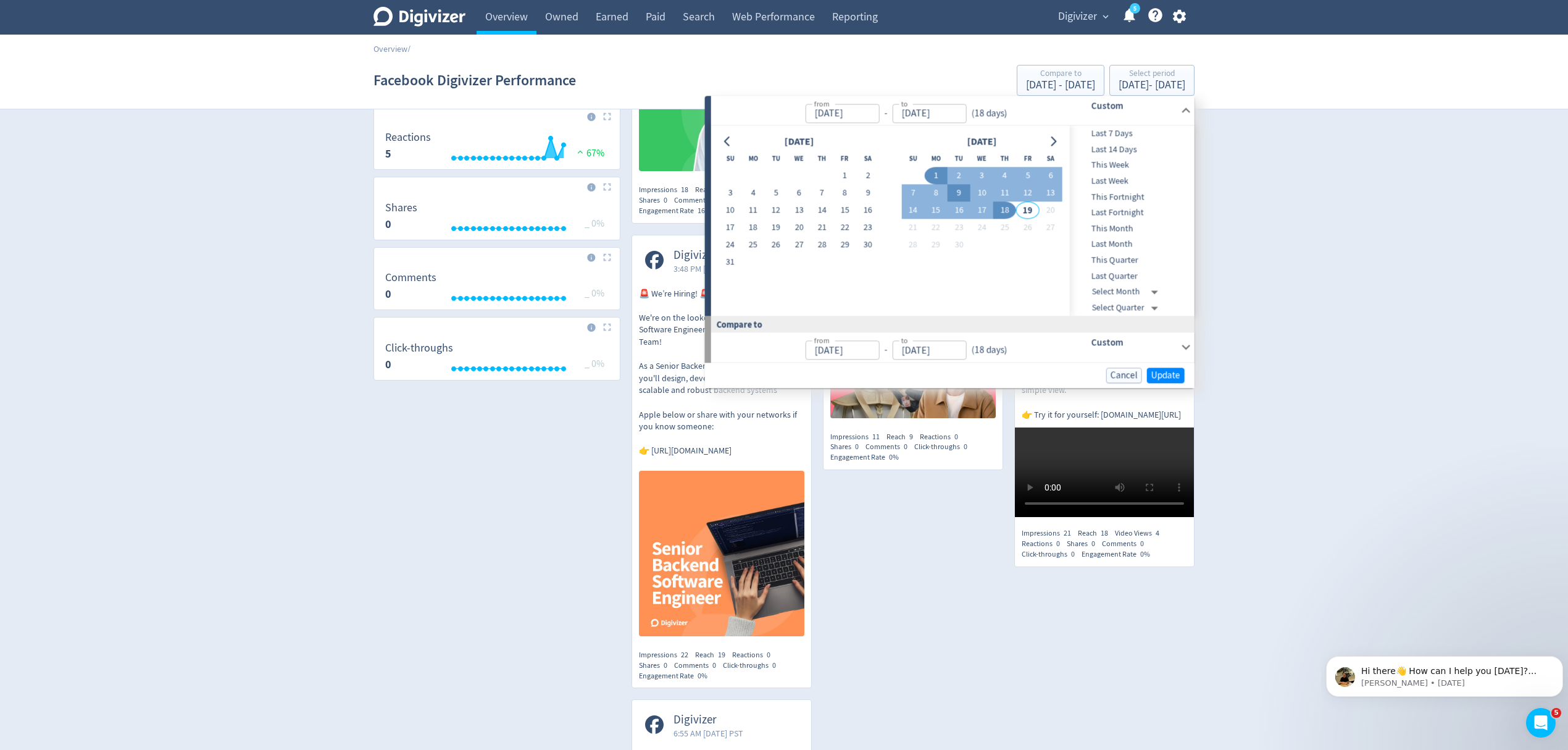
click at [959, 193] on button "9" at bounding box center [958, 193] width 23 height 17
type input "Sep 09, 2025"
click at [1158, 377] on span "Update" at bounding box center [1166, 375] width 29 height 9
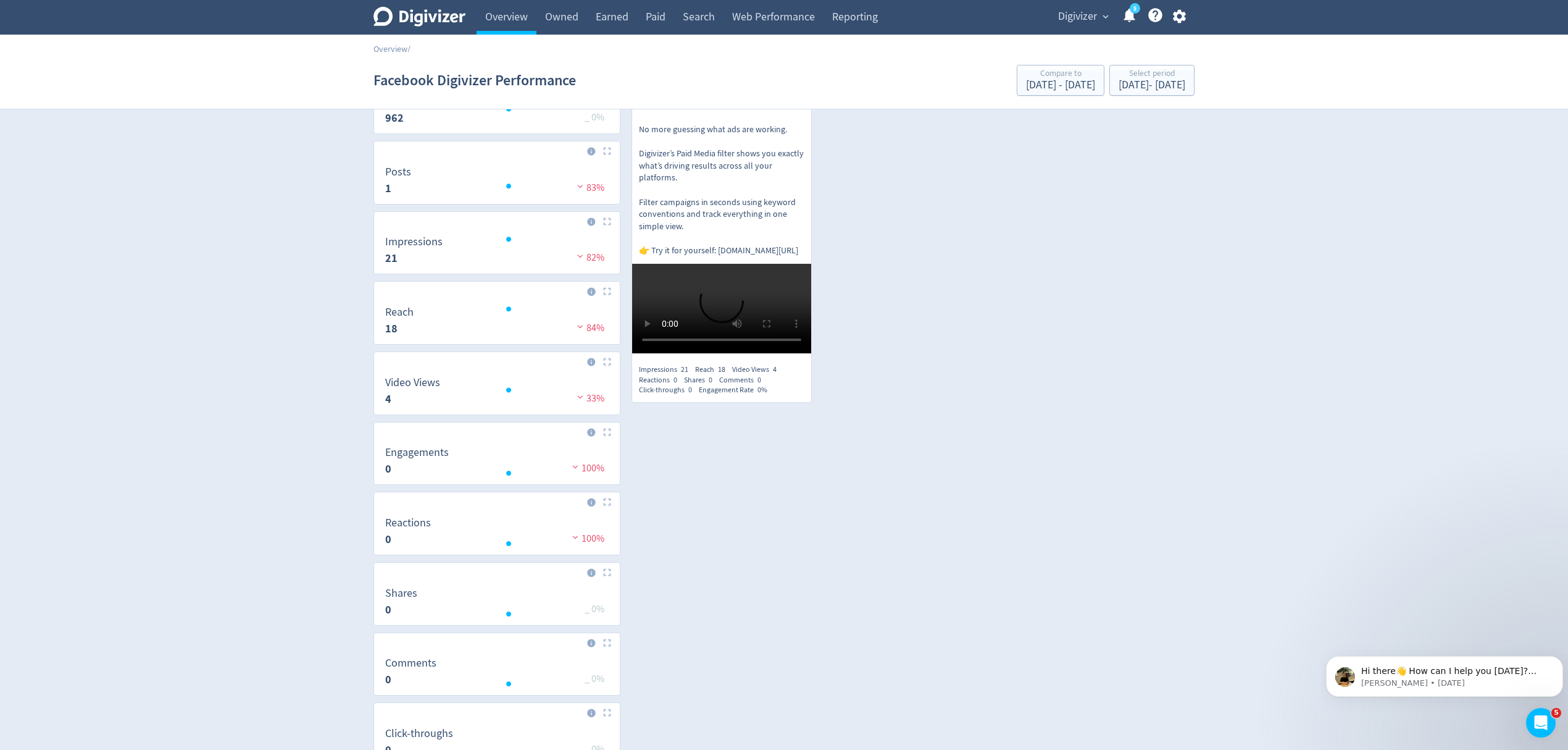
scroll to position [0, 0]
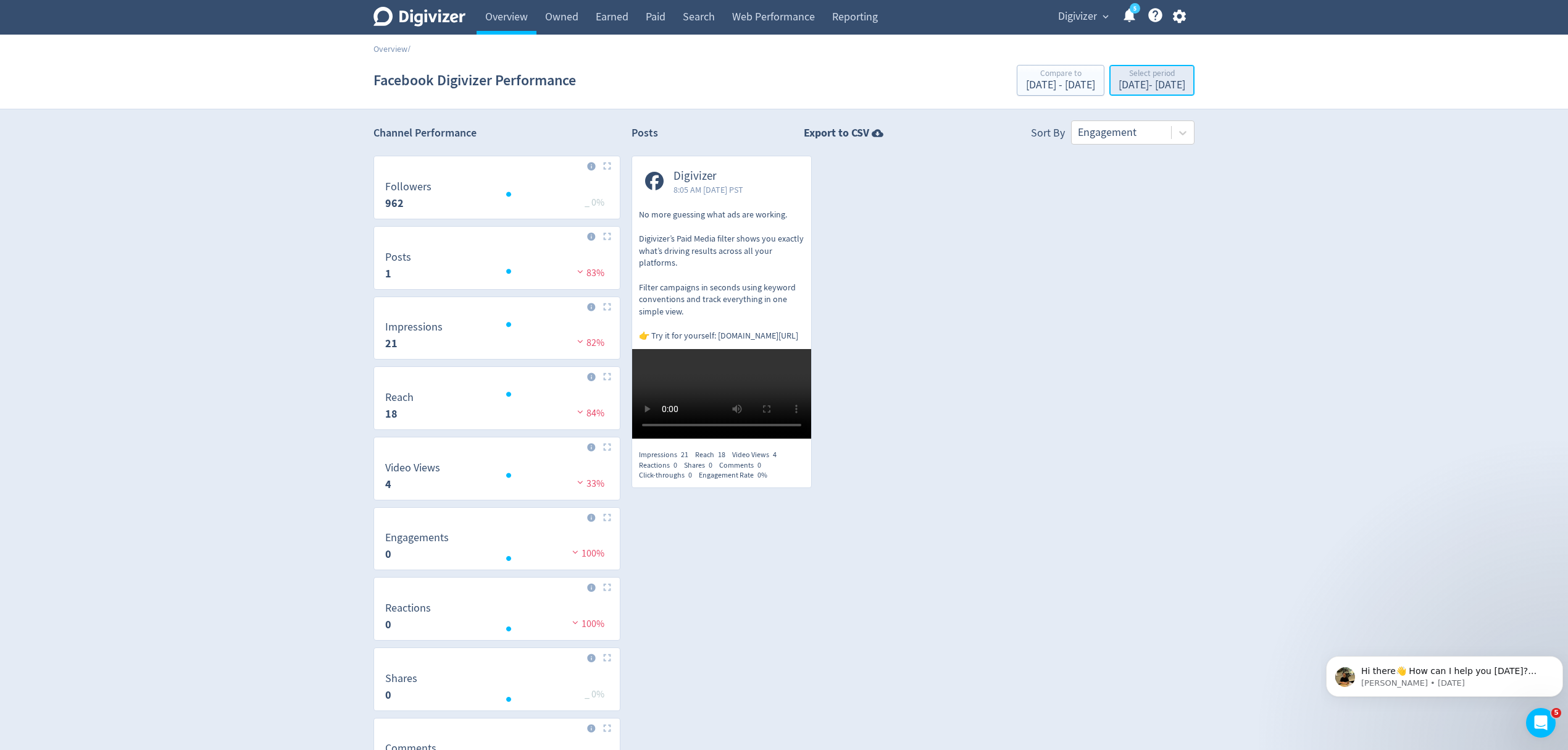
click at [1128, 81] on div "Sep 9, 2025 - Sep 9, 2025" at bounding box center [1152, 85] width 66 height 11
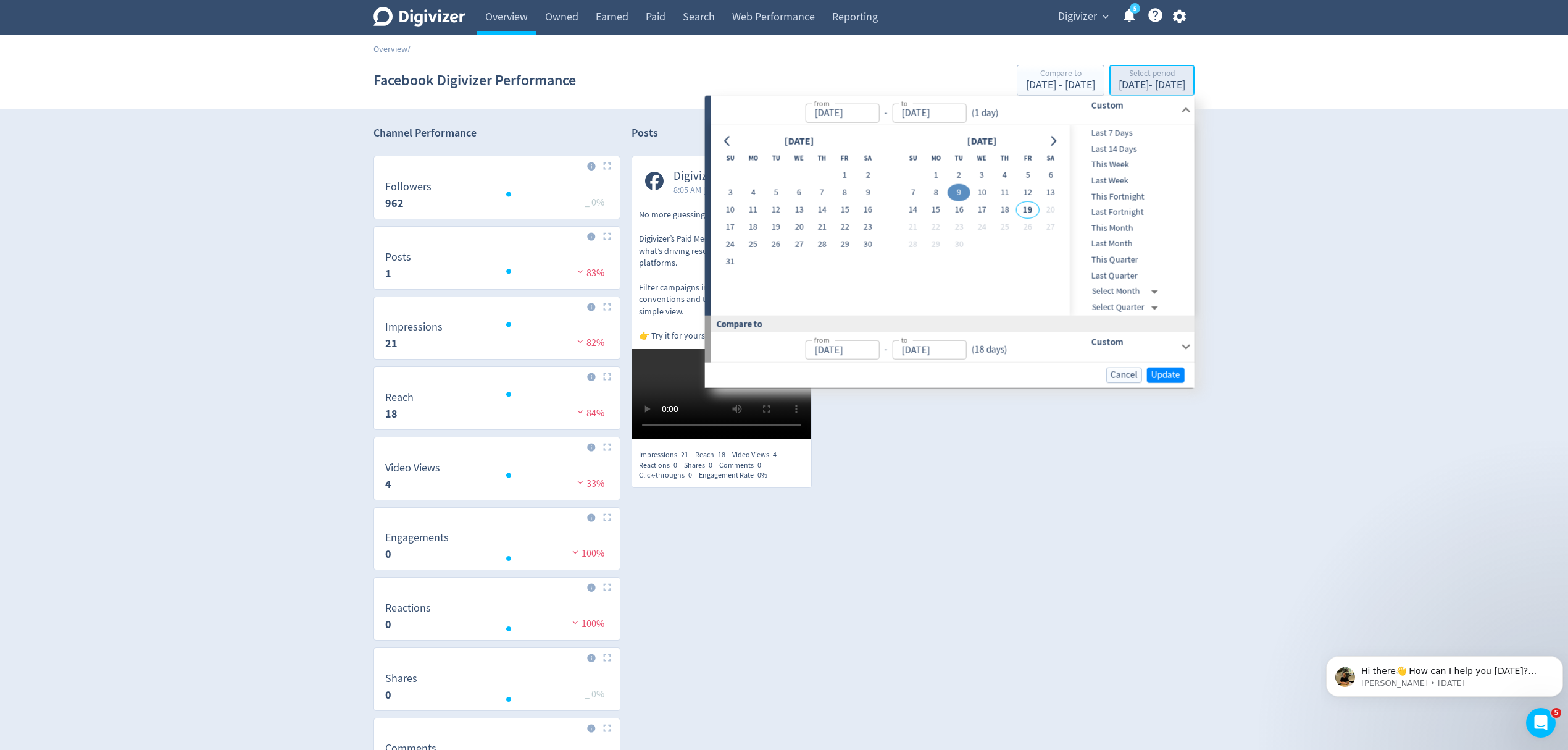
type input "Sep 09, 2025"
type input "Aug 14, 2025"
type input "Aug 31, 2025"
click at [841, 173] on button "1" at bounding box center [844, 176] width 23 height 17
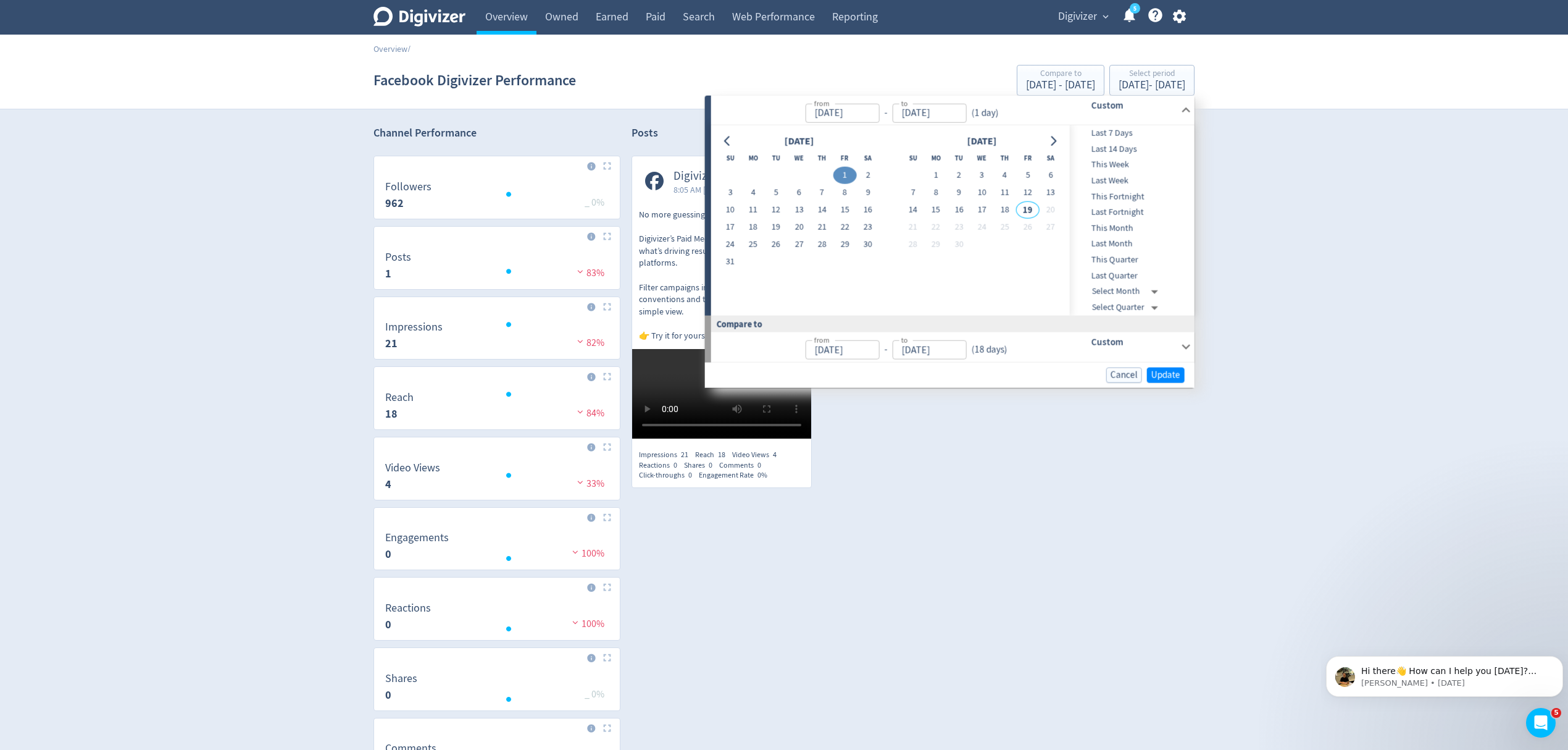
type input "Aug 01, 2025"
click at [725, 266] on button "31" at bounding box center [730, 262] width 23 height 17
type input "Aug 31, 2025"
type input "Jul 01, 2025"
type input "Jul 31, 2025"
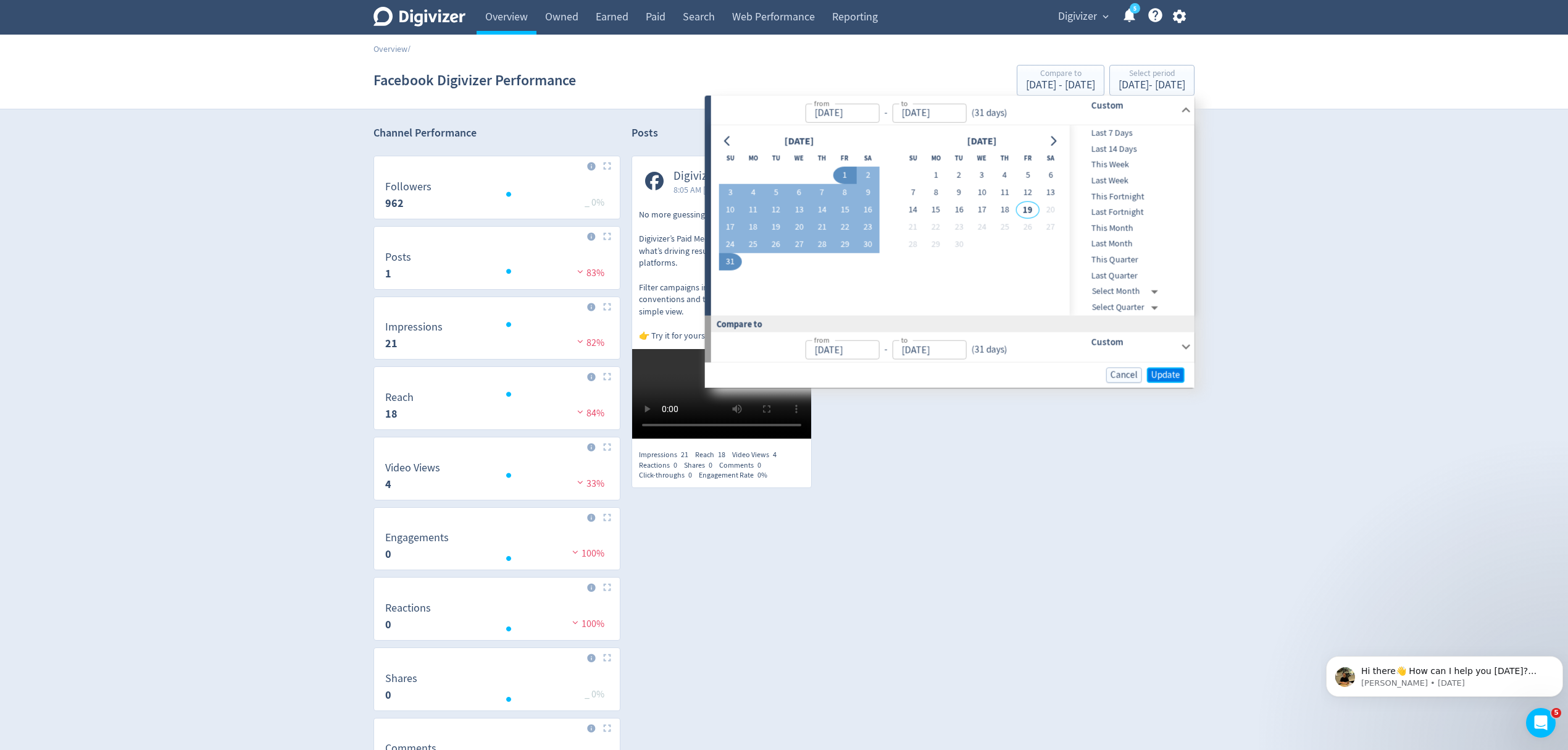
click at [1174, 370] on span "Update" at bounding box center [1166, 375] width 29 height 9
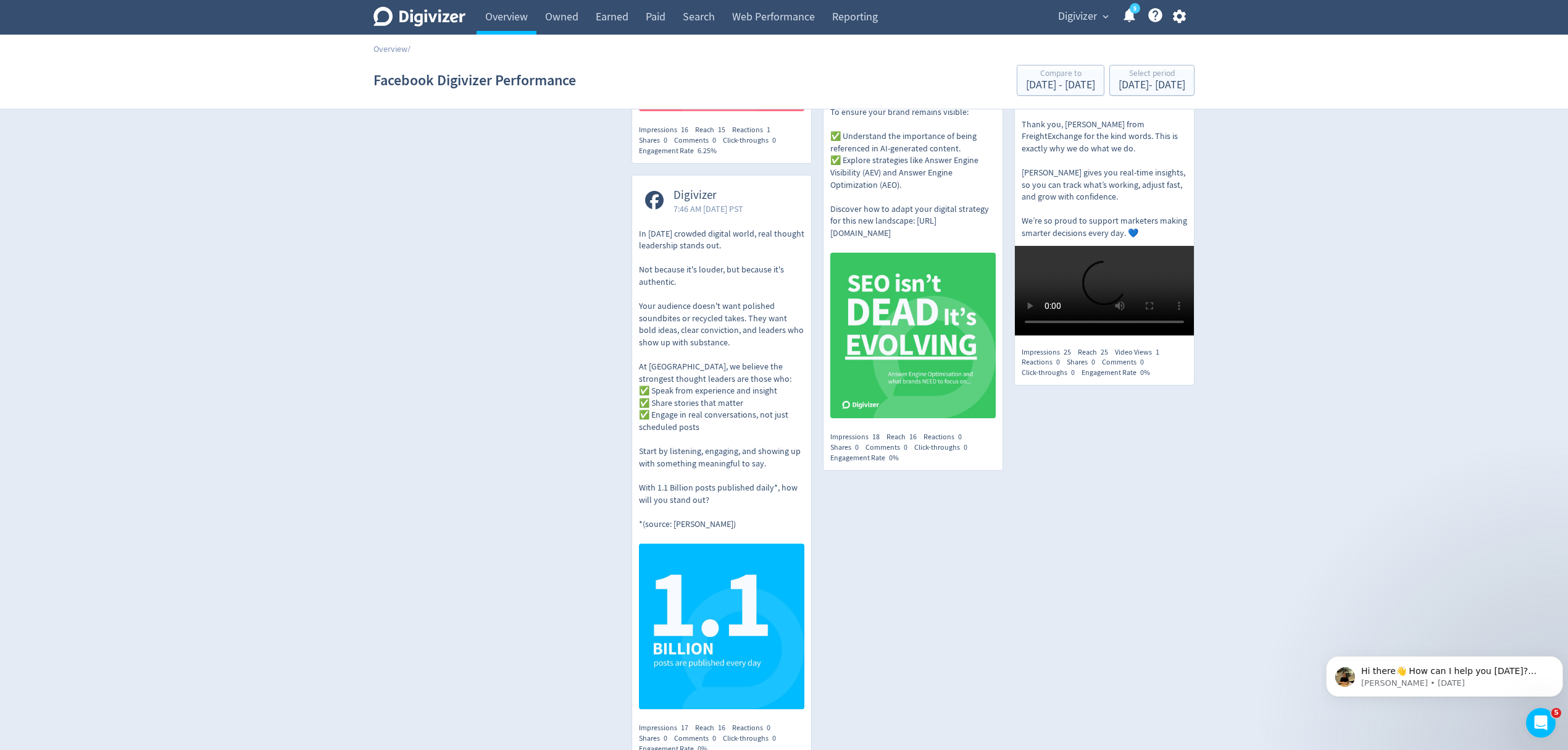
scroll to position [782, 0]
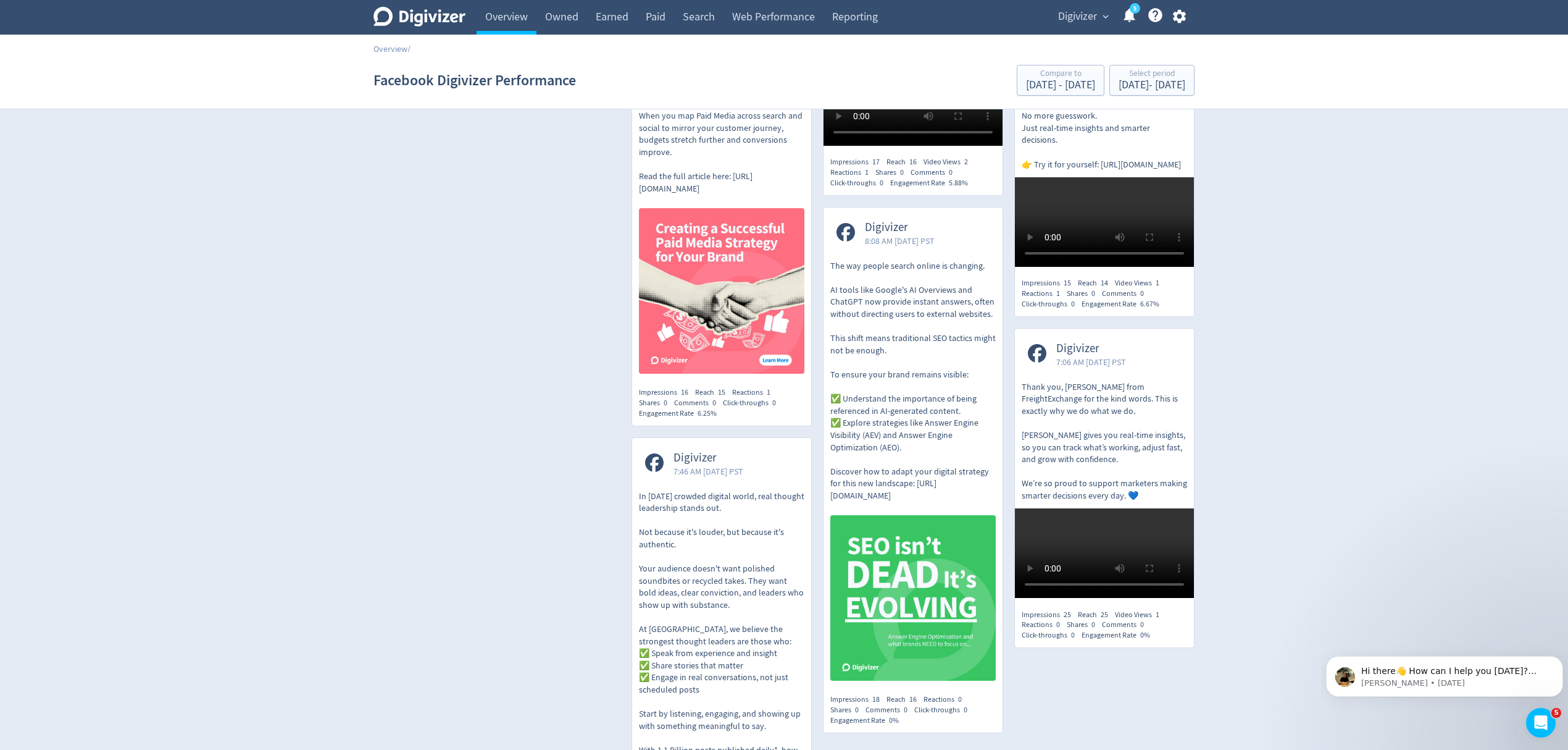
click at [919, 468] on p "The way people search online is changing. AI tools like Google's AI Overviews a…" at bounding box center [912, 381] width 165 height 242
click at [1147, 73] on div "Select period" at bounding box center [1152, 74] width 66 height 10
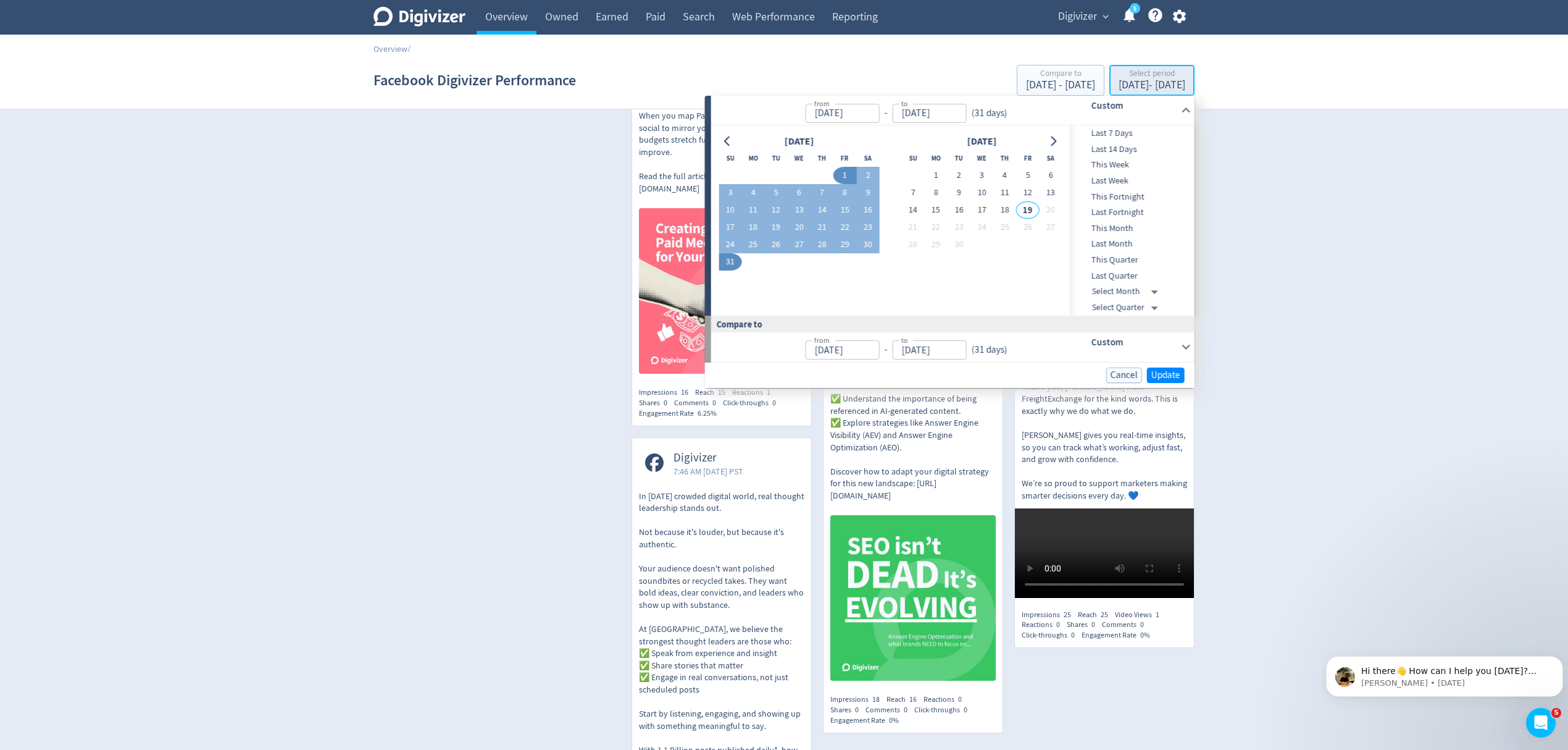
type input "Aug 01, 2025"
type input "Aug 31, 2025"
type input "Jul 01, 2025"
type input "Jul 31, 2025"
click at [823, 210] on button "14" at bounding box center [822, 210] width 23 height 17
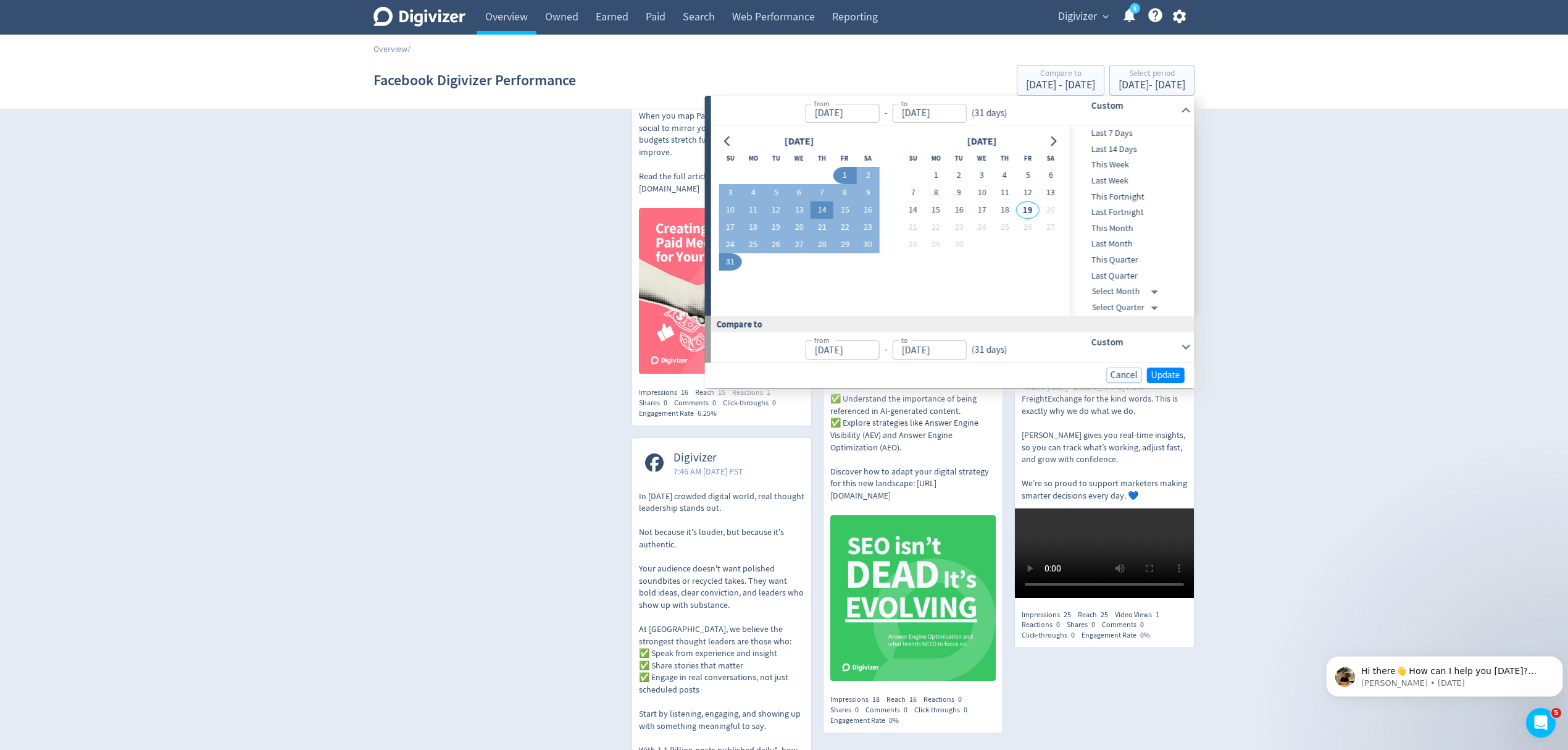
type input "Aug 14, 2025"
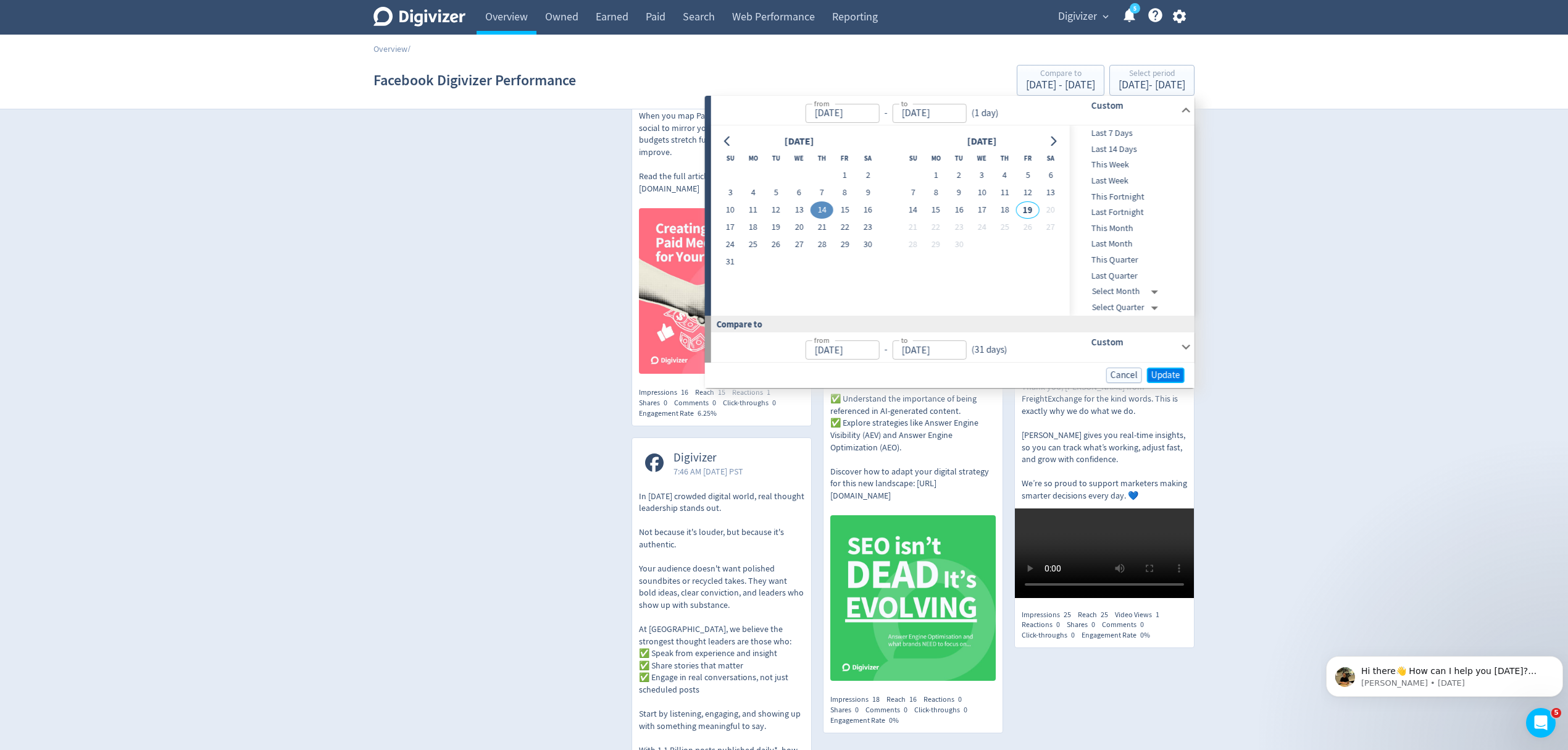
click at [1158, 370] on span "Update" at bounding box center [1166, 375] width 29 height 9
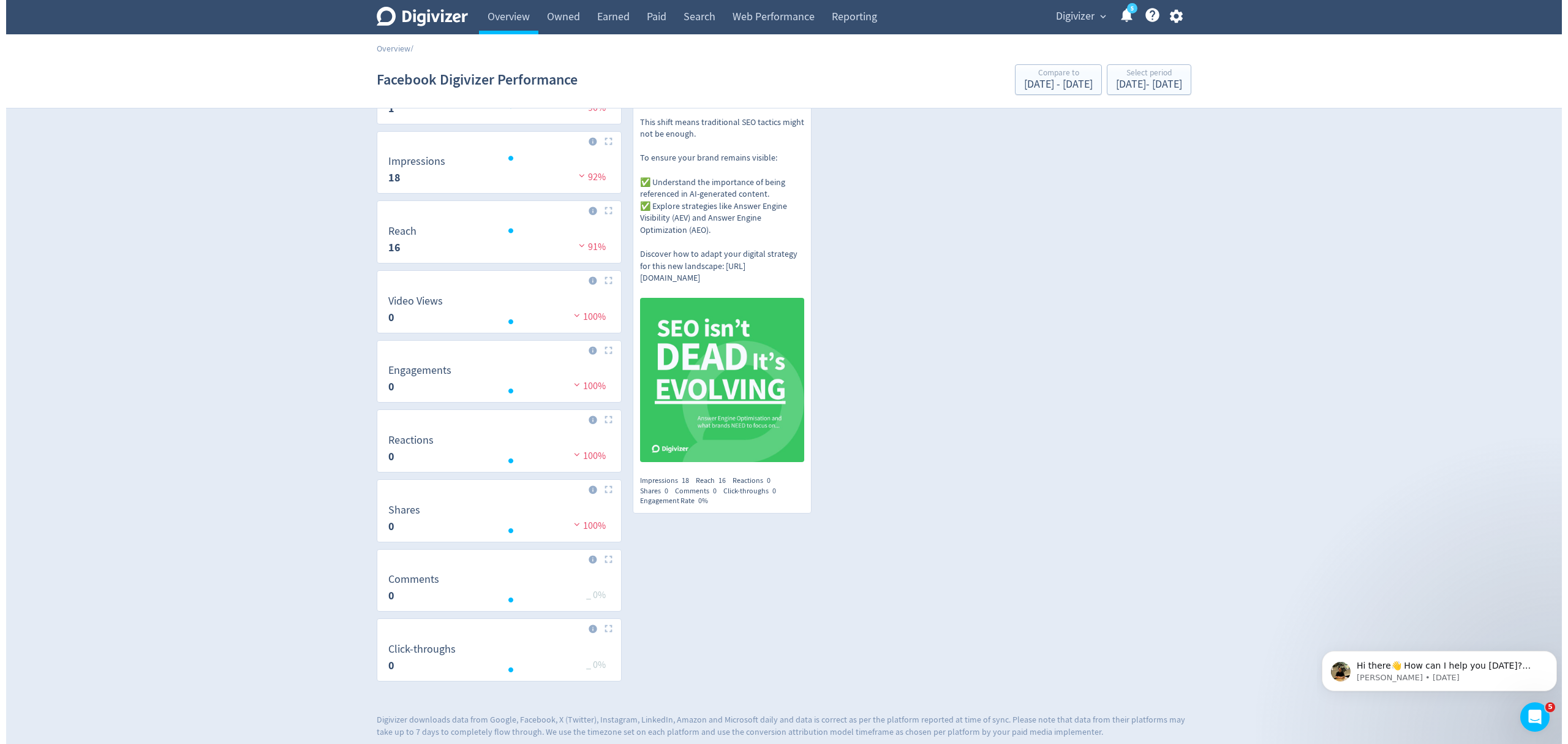
scroll to position [0, 0]
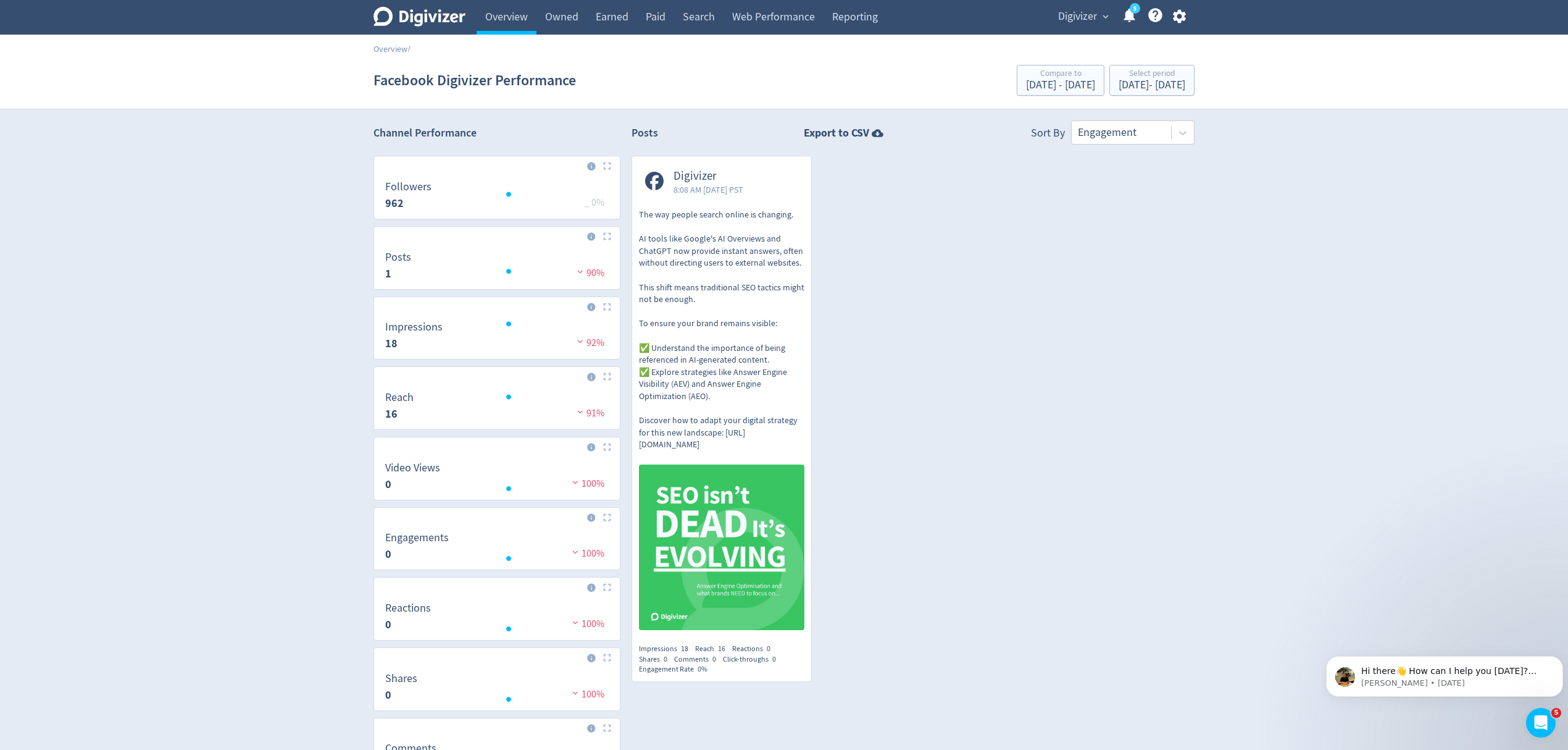
click at [1086, 16] on span "Digivizer" at bounding box center [1077, 17] width 39 height 20
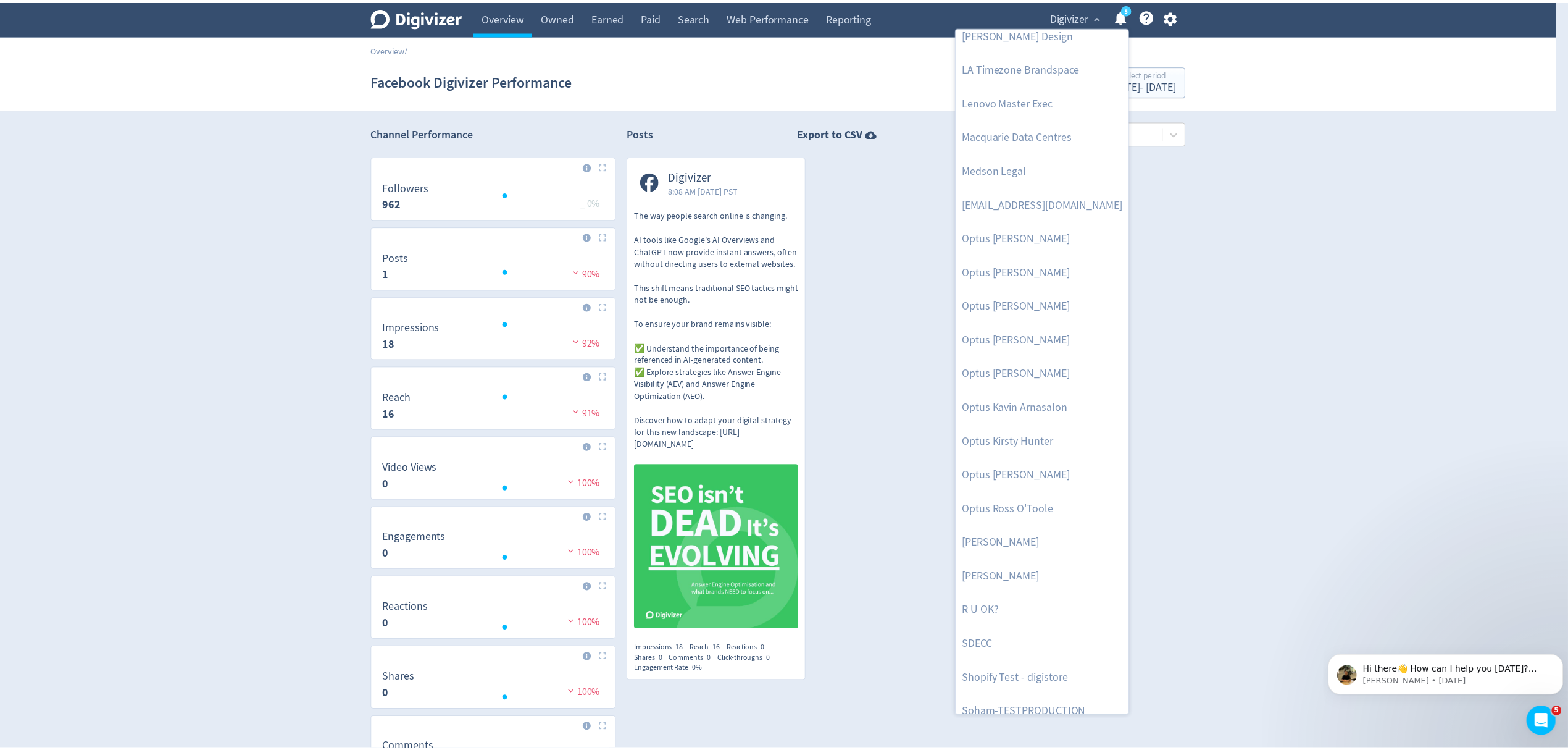
scroll to position [603, 0]
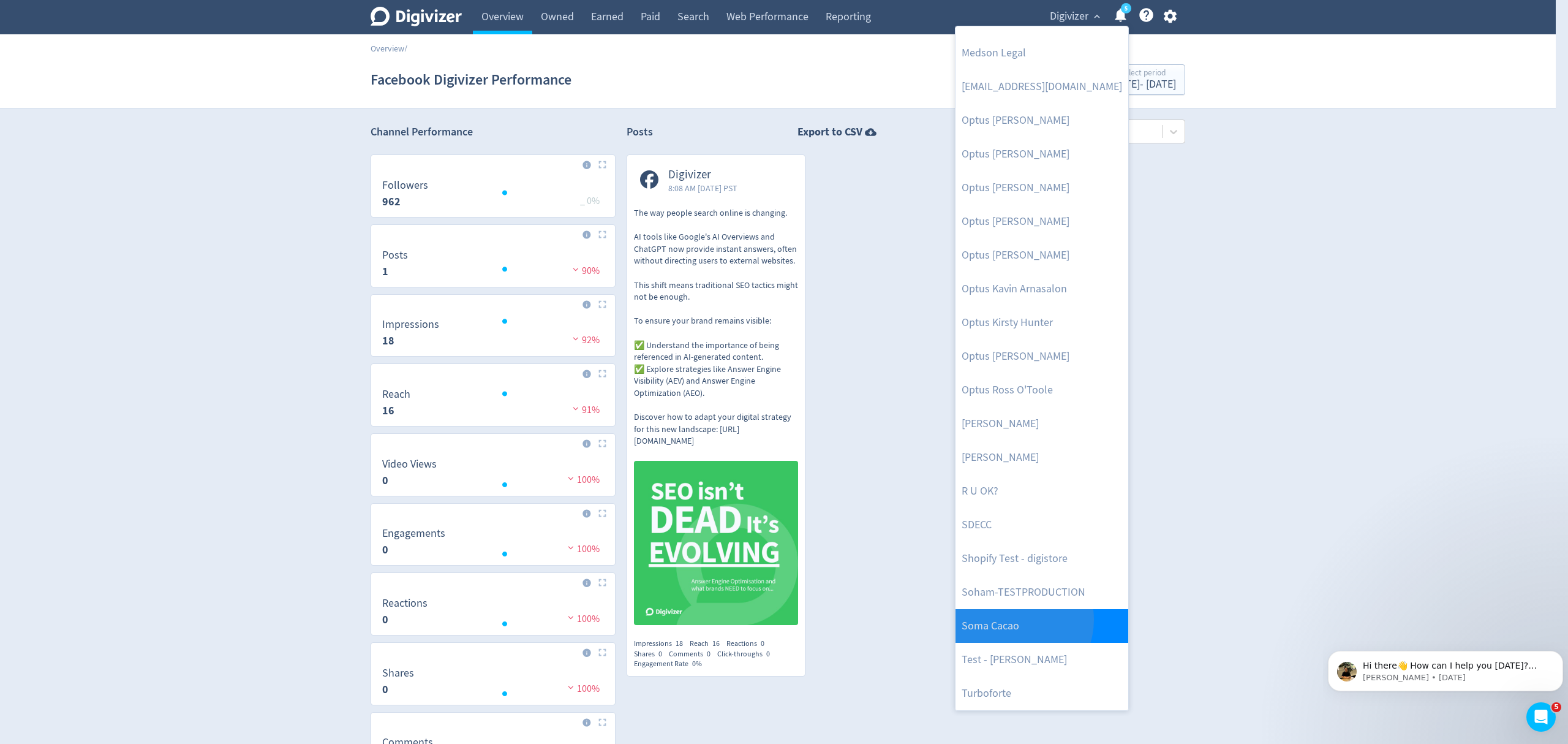
click at [1013, 620] on link "Soma Cacao" at bounding box center [1042, 625] width 173 height 34
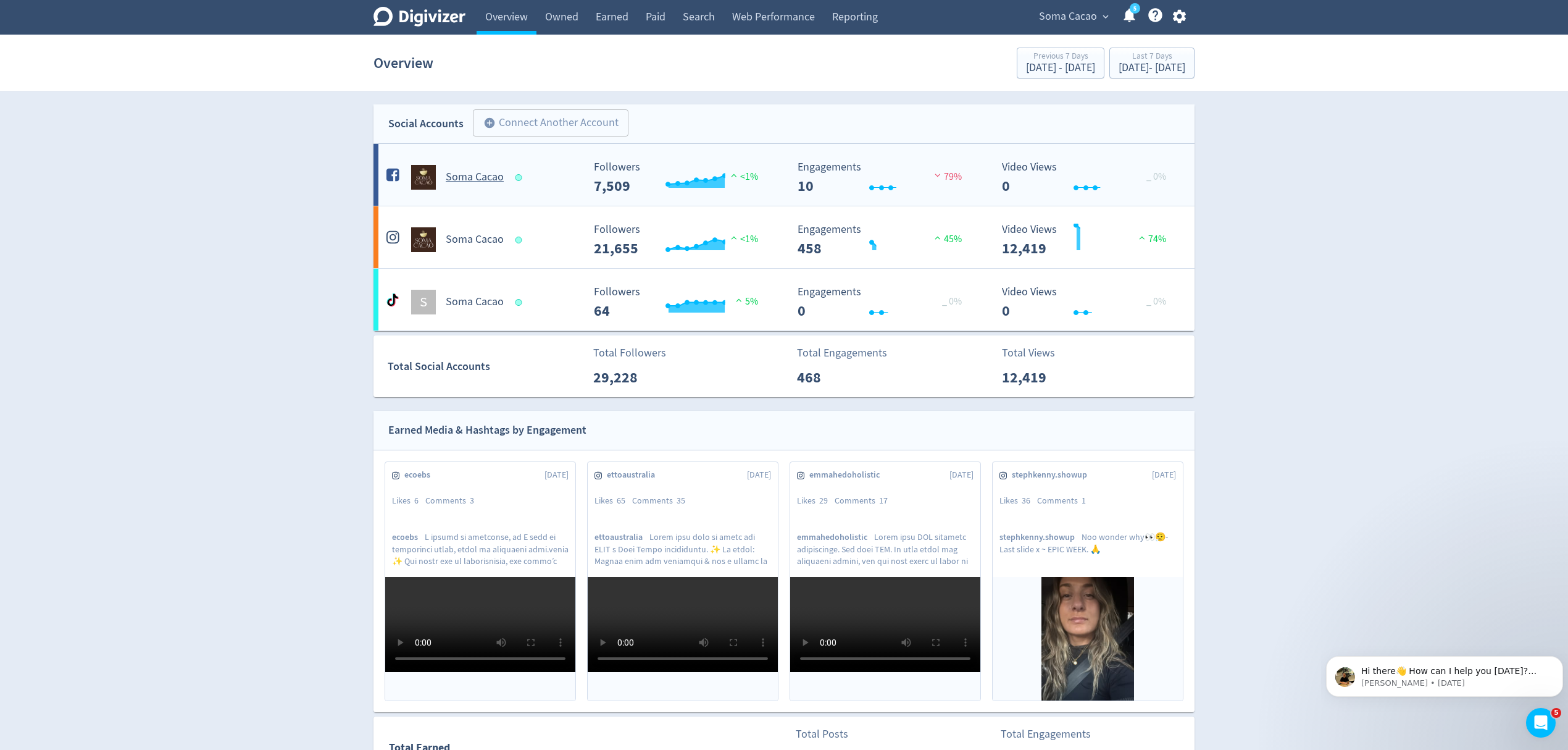
click at [569, 191] on Cacao-platform1 "Soma Cacao Created with Highcharts 10.3.3 Followers 7,509 <1% Created with High…" at bounding box center [784, 175] width 821 height 62
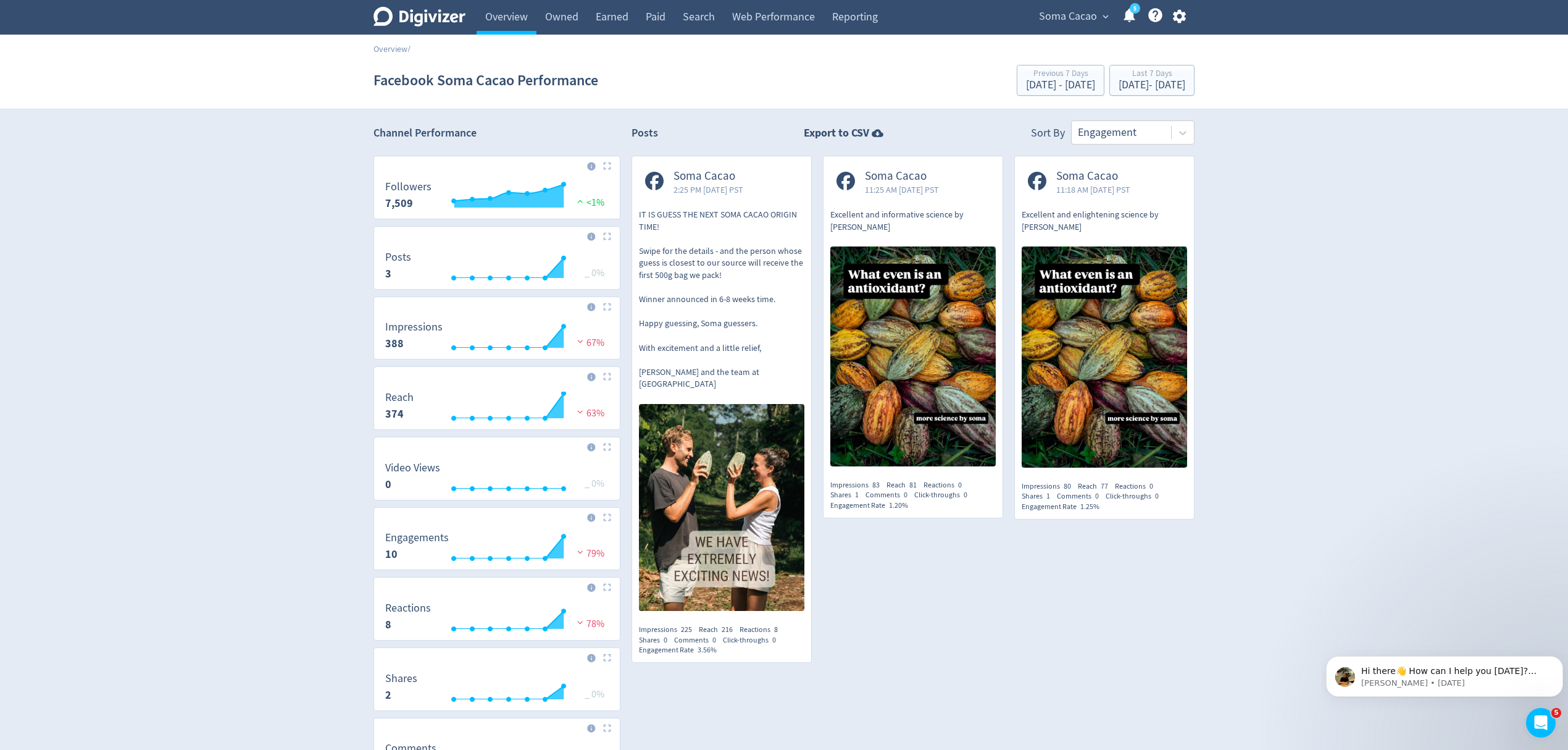
click at [756, 357] on p "IT IS GUESS THE NEXT SOMA CACAO ORIGIN TIME! Swipe for the details - and the pe…" at bounding box center [721, 300] width 165 height 182
click at [909, 310] on img at bounding box center [912, 356] width 165 height 219
click at [1119, 86] on div "Sep 12, 2025 - Sep 18, 2025" at bounding box center [1152, 85] width 66 height 11
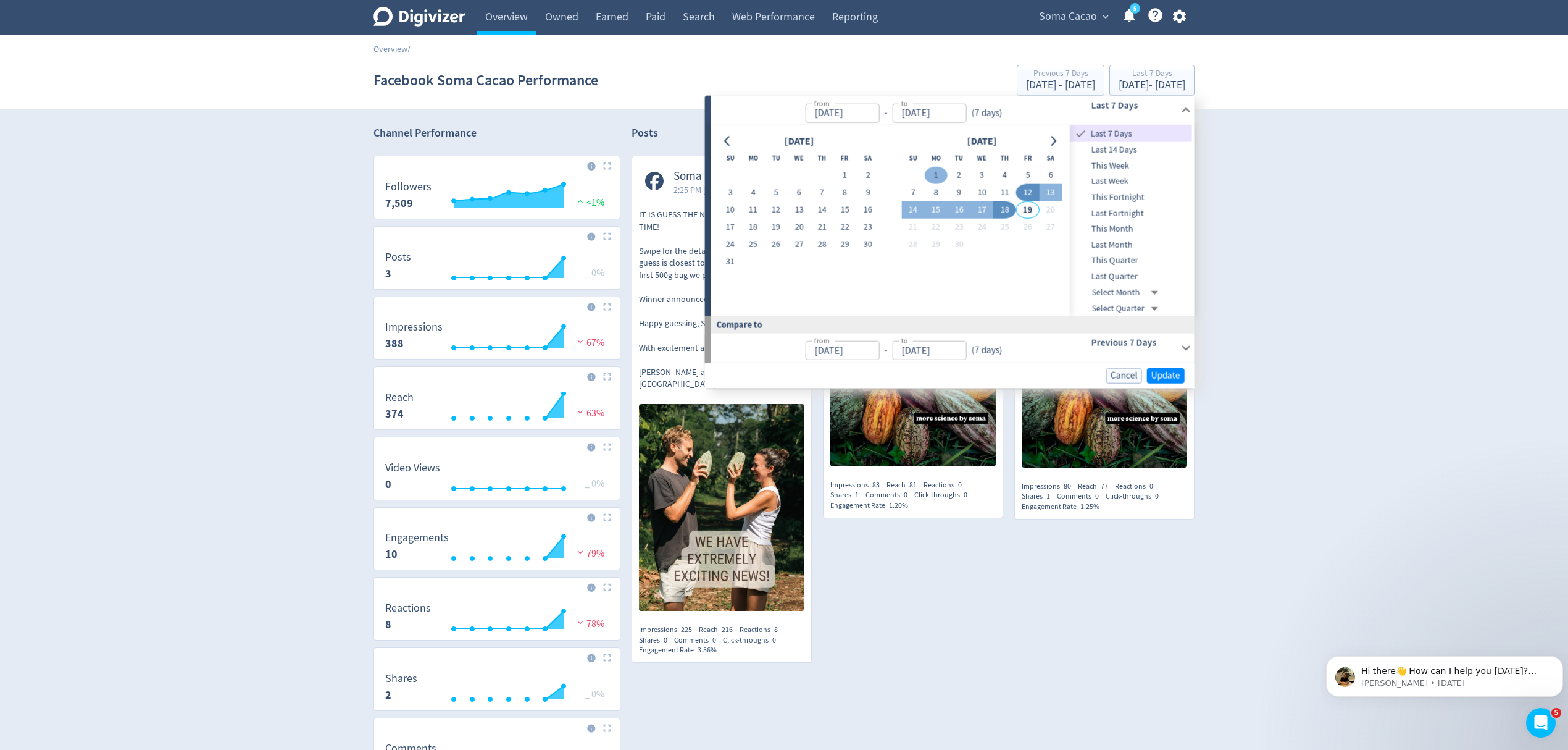
click at [934, 173] on button "1" at bounding box center [936, 176] width 23 height 17
type input "Sep 01, 2025"
click at [1008, 193] on button "11" at bounding box center [1004, 193] width 23 height 17
type input "Sep 11, 2025"
type input "Aug 21, 2025"
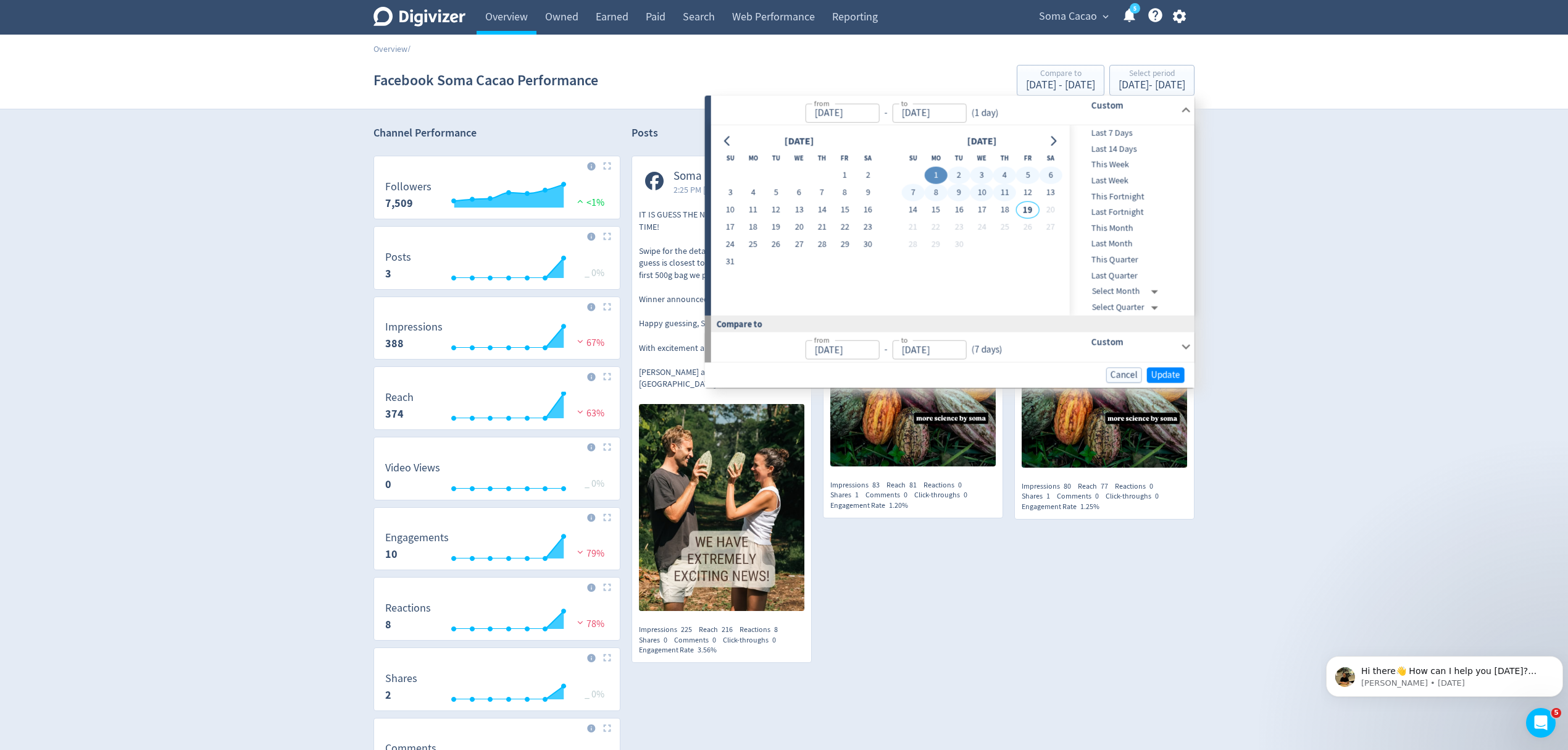
type input "Aug 31, 2025"
click at [1162, 371] on span "Update" at bounding box center [1166, 375] width 29 height 9
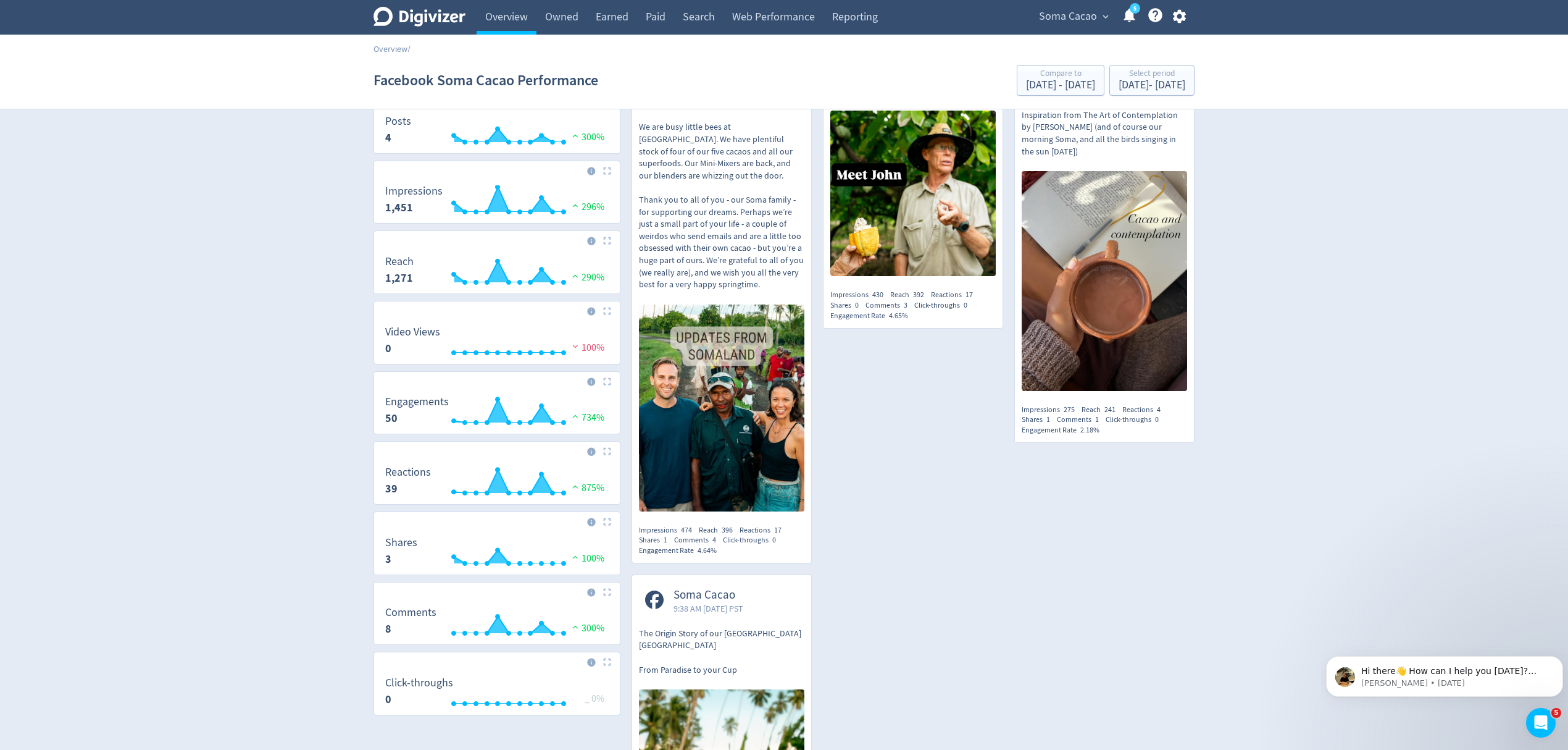
scroll to position [40, 0]
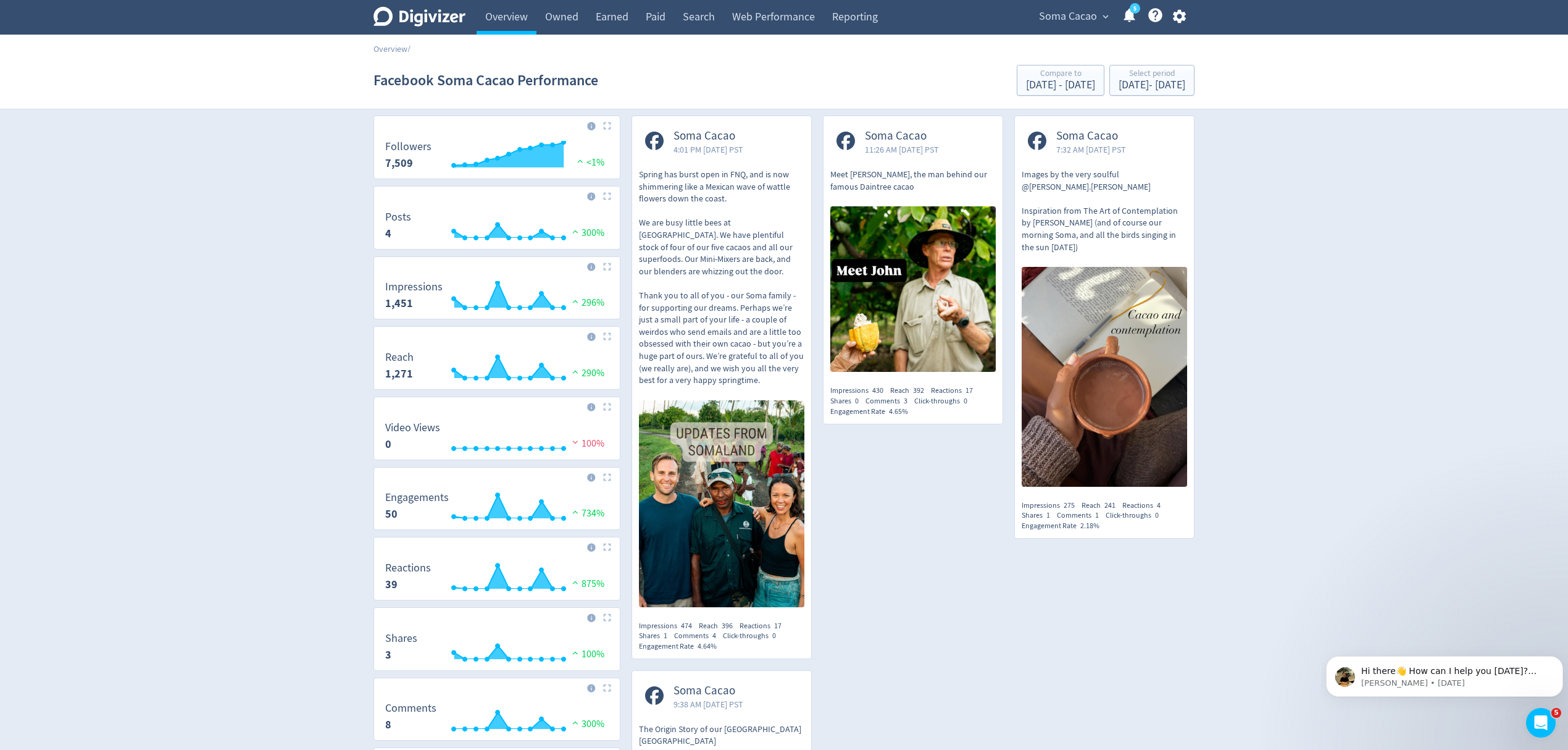
click at [764, 517] on img at bounding box center [721, 504] width 165 height 207
click at [1148, 83] on div "Sep 1, 2025 - Sep 11, 2025" at bounding box center [1152, 85] width 66 height 11
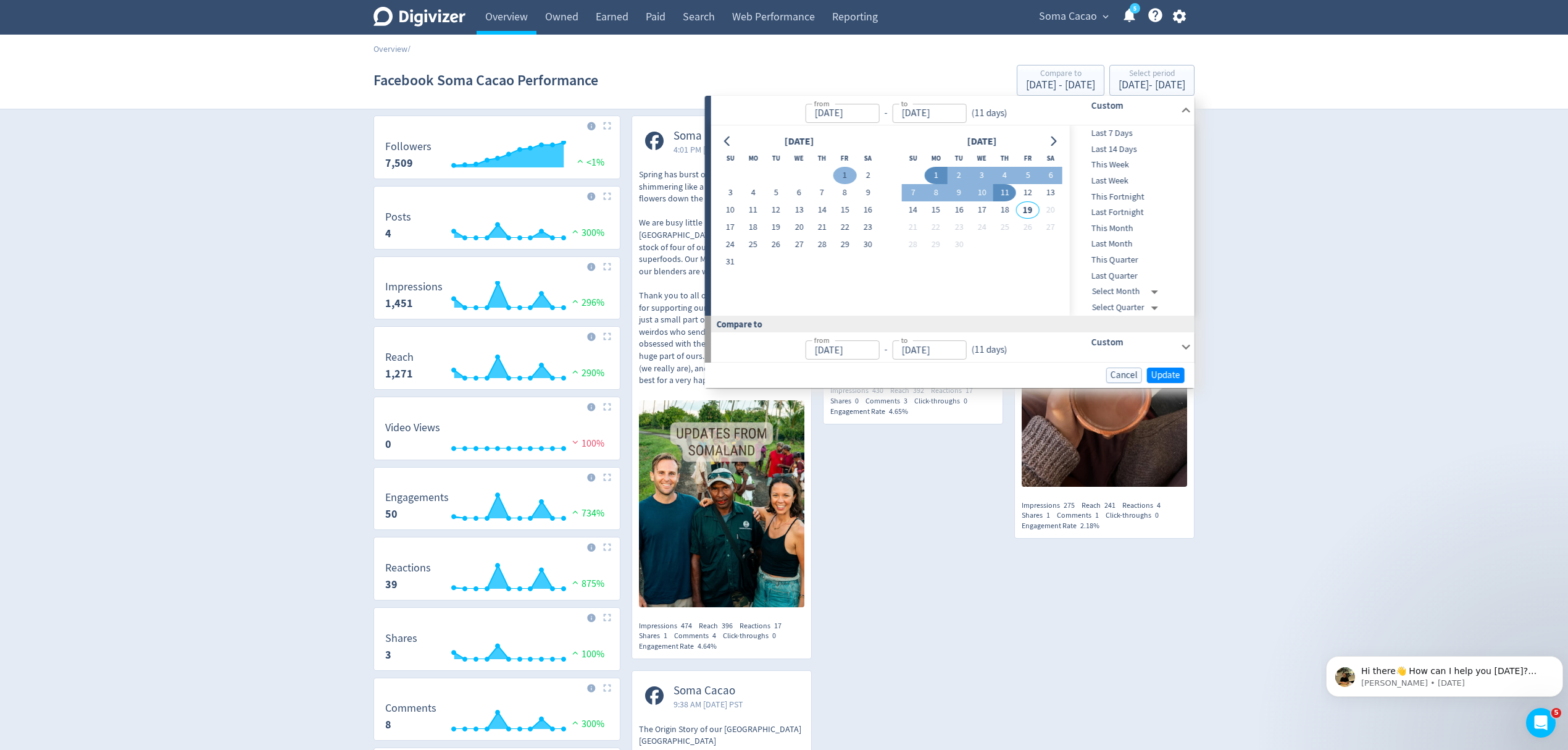
click at [845, 178] on button "1" at bounding box center [844, 176] width 23 height 17
type input "Aug 01, 2025"
click at [729, 260] on button "31" at bounding box center [730, 262] width 23 height 17
type input "Aug 31, 2025"
type input "Jul 01, 2025"
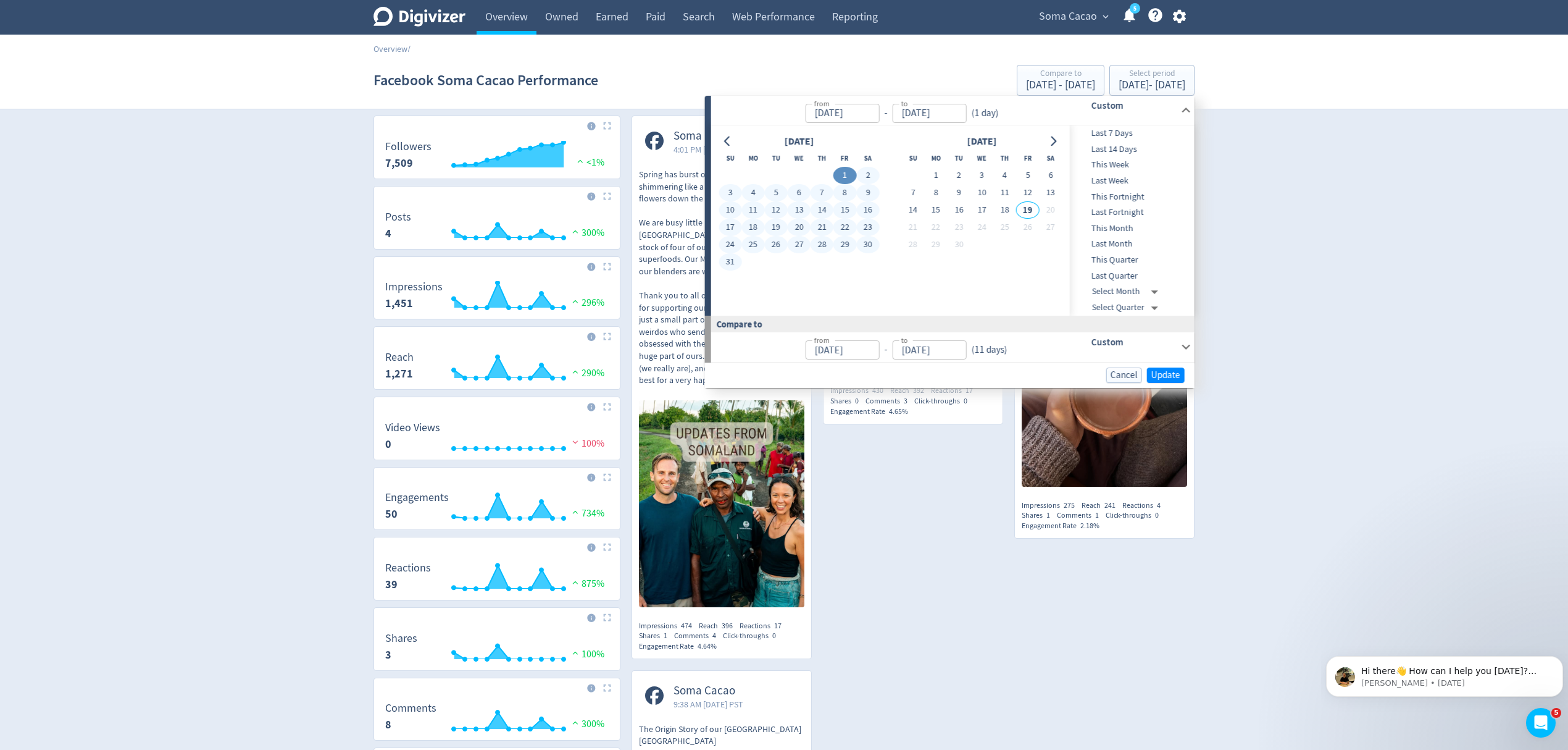
type input "Jul 31, 2025"
click at [1173, 373] on span "Update" at bounding box center [1166, 375] width 29 height 9
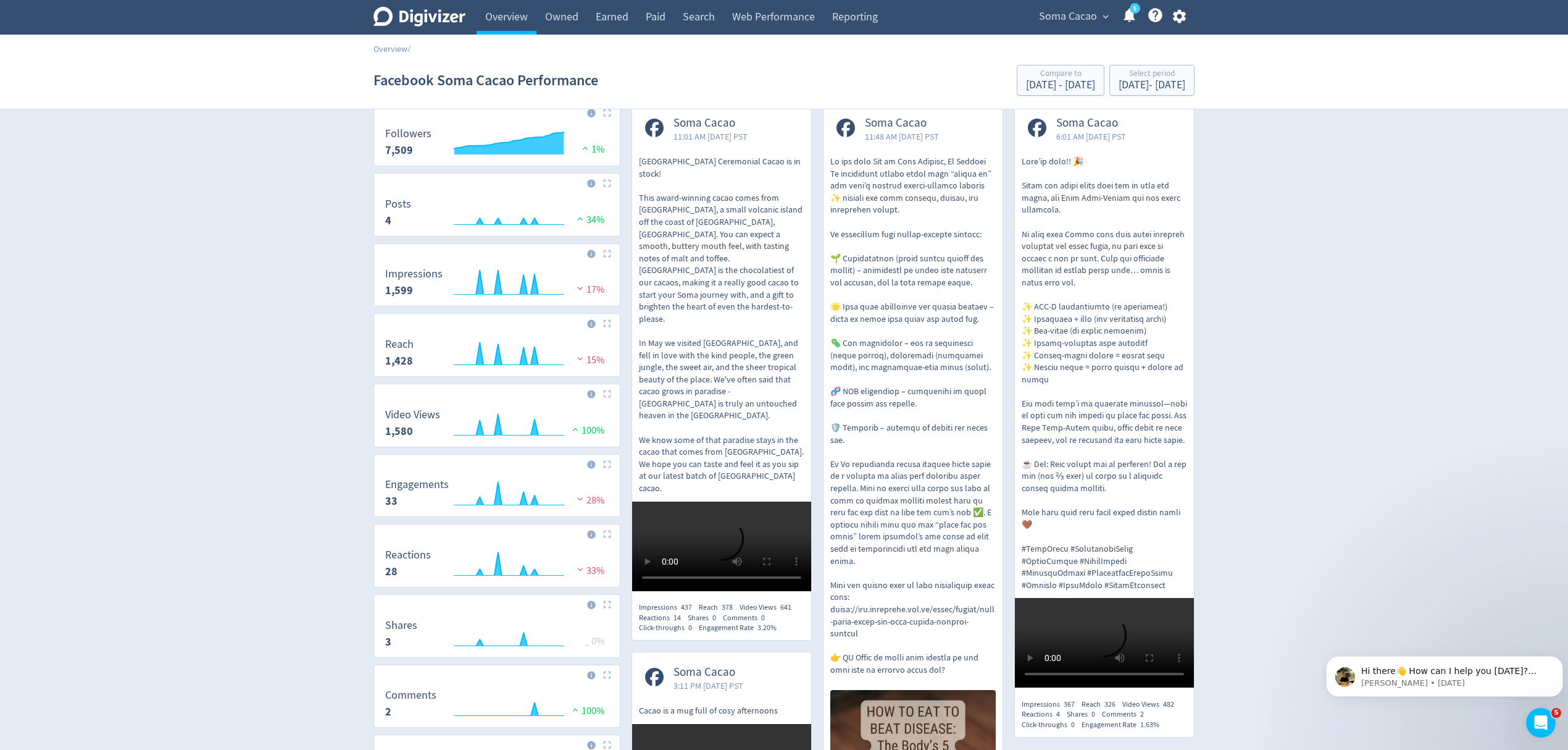
scroll to position [82, 0]
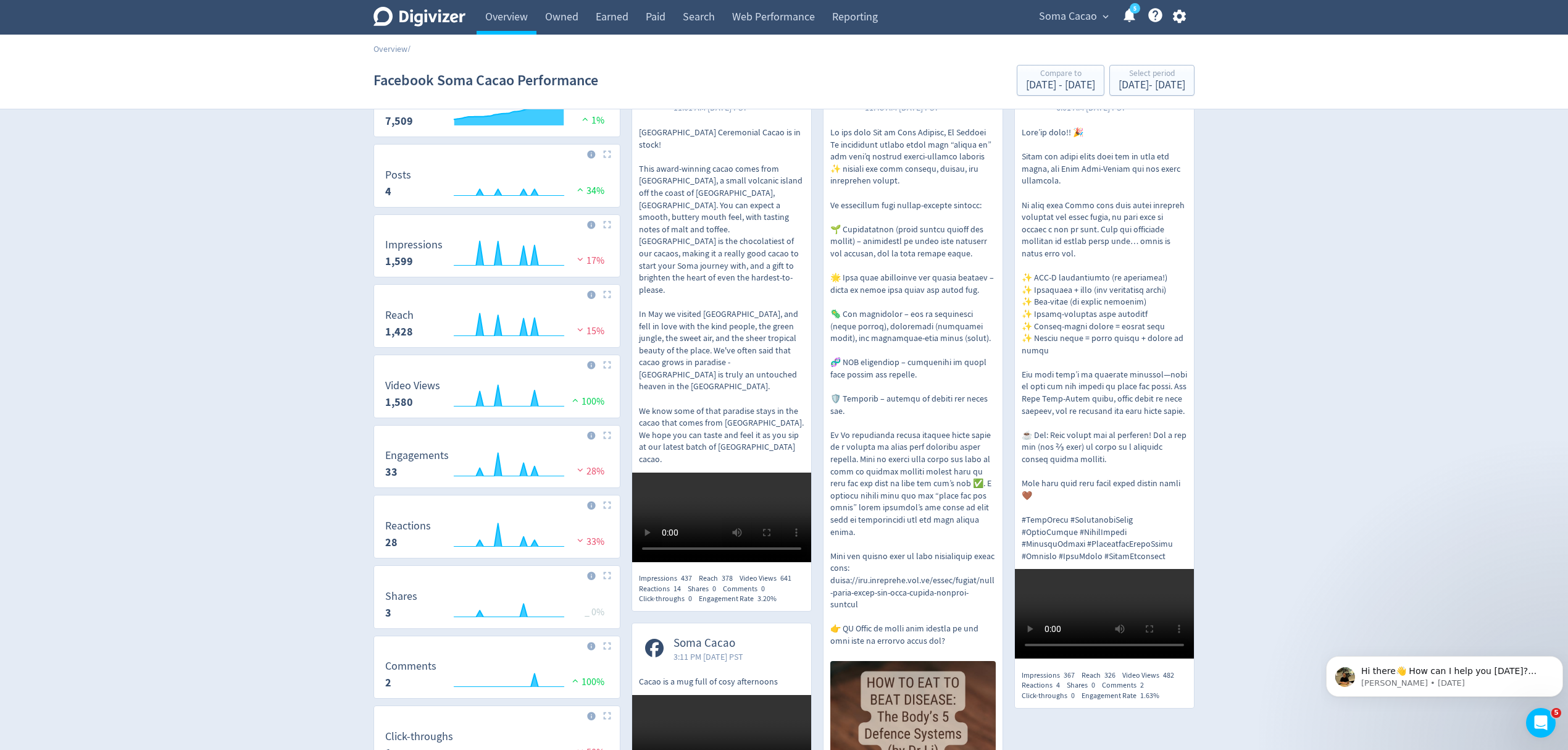
click at [717, 241] on p "Karkar Island Ceremonial Cacao is in stock! This award-winning cacao comes from…" at bounding box center [721, 296] width 165 height 339
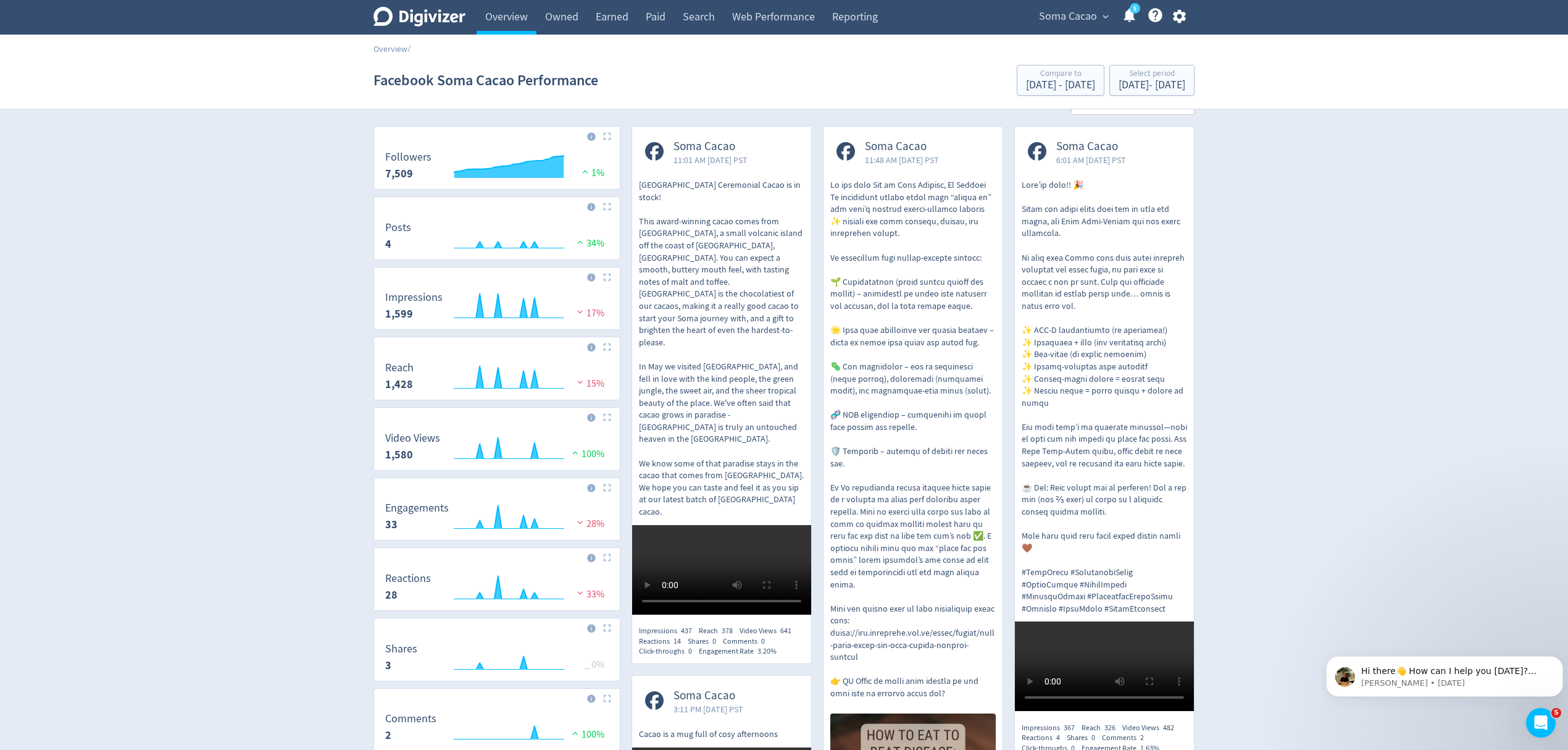
scroll to position [0, 0]
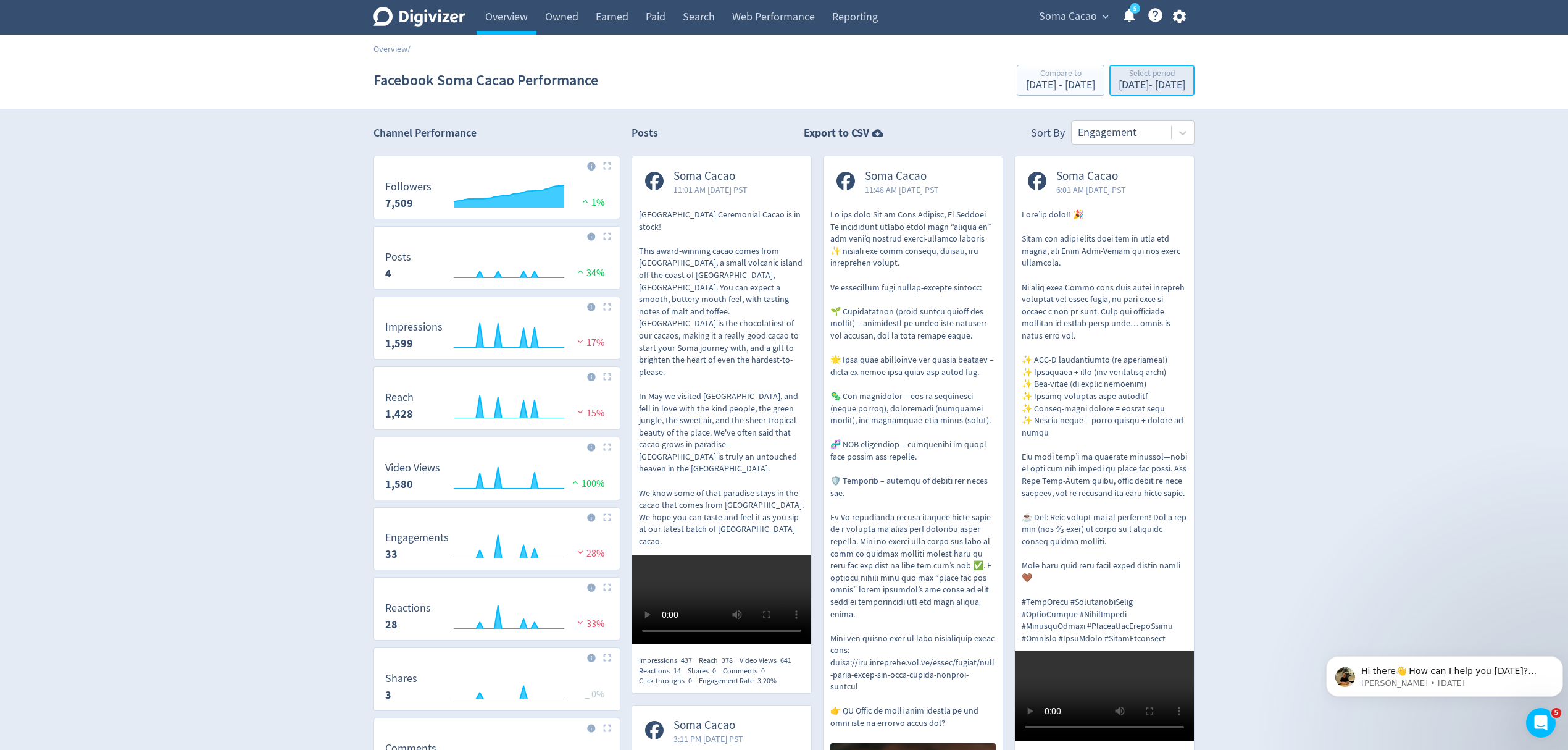
click at [1119, 87] on div "Aug 1, 2025 - Aug 31, 2025" at bounding box center [1152, 85] width 66 height 11
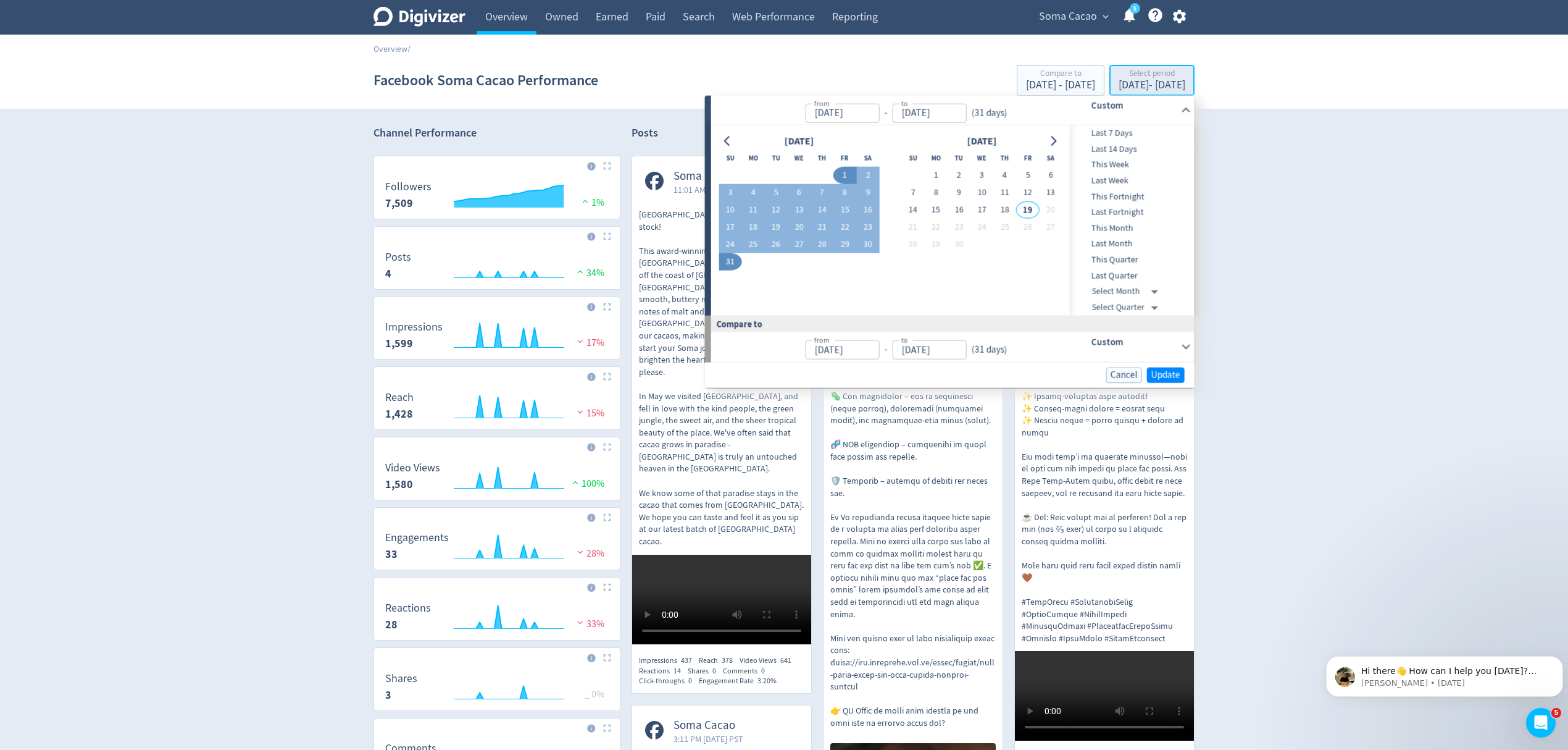
type input "Aug 01, 2025"
type input "Aug 31, 2025"
type input "Jul 01, 2025"
type input "Jul 31, 2025"
click at [796, 210] on button "13" at bounding box center [799, 210] width 23 height 17
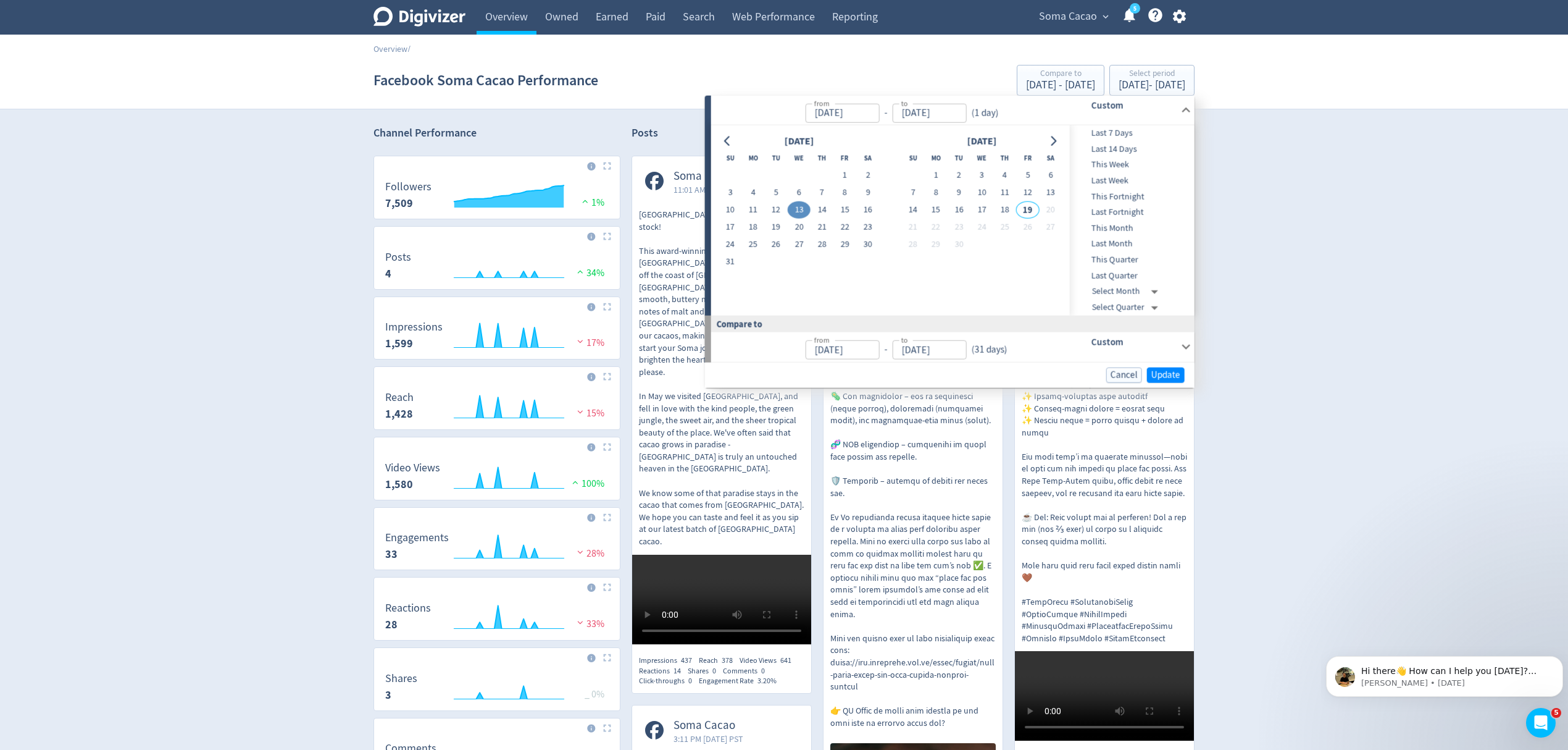
type input "Aug 13, 2025"
click at [1156, 376] on span "Update" at bounding box center [1166, 375] width 29 height 9
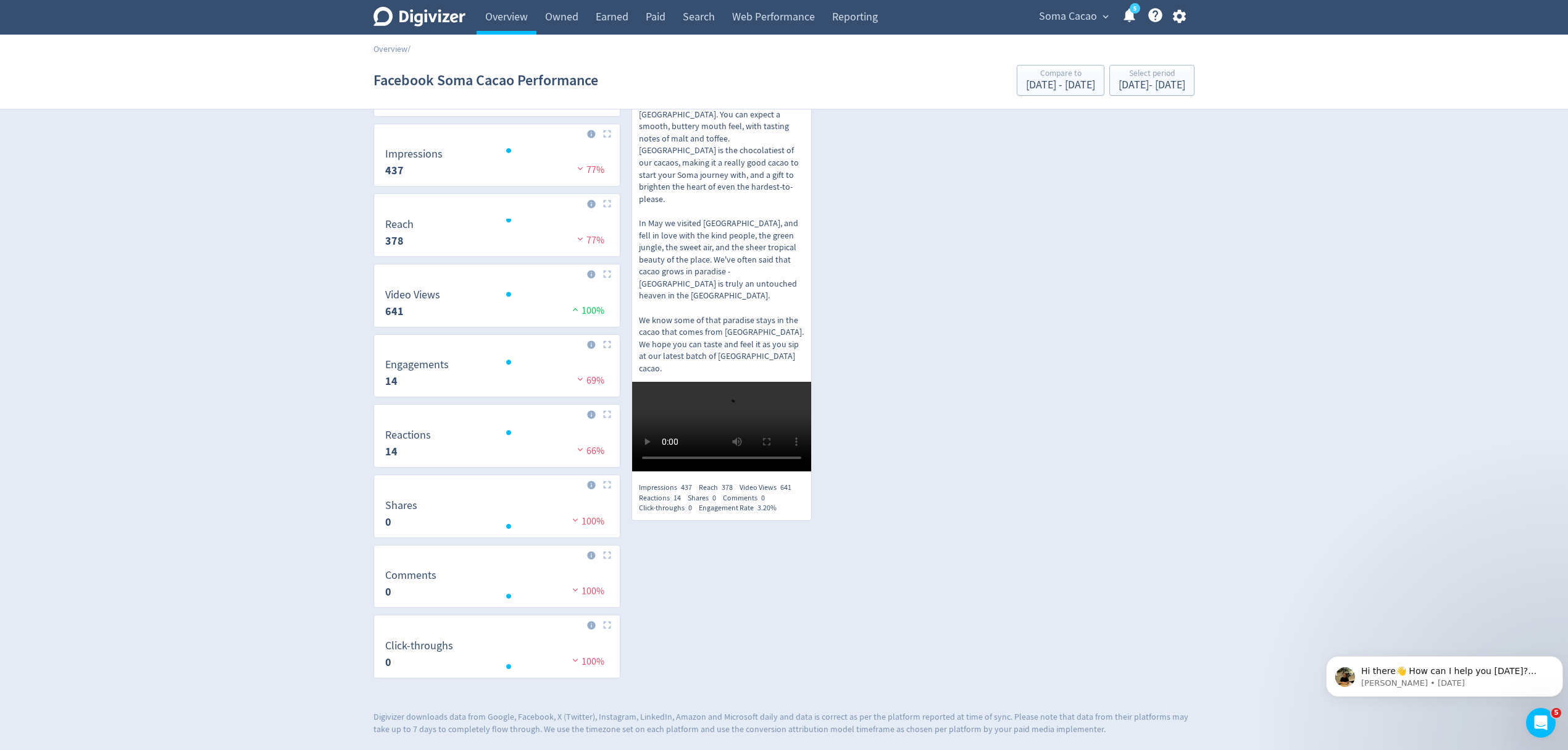
scroll to position [240, 0]
click at [1128, 81] on div "Aug 13, 2025 - Aug 13, 2025" at bounding box center [1152, 85] width 66 height 11
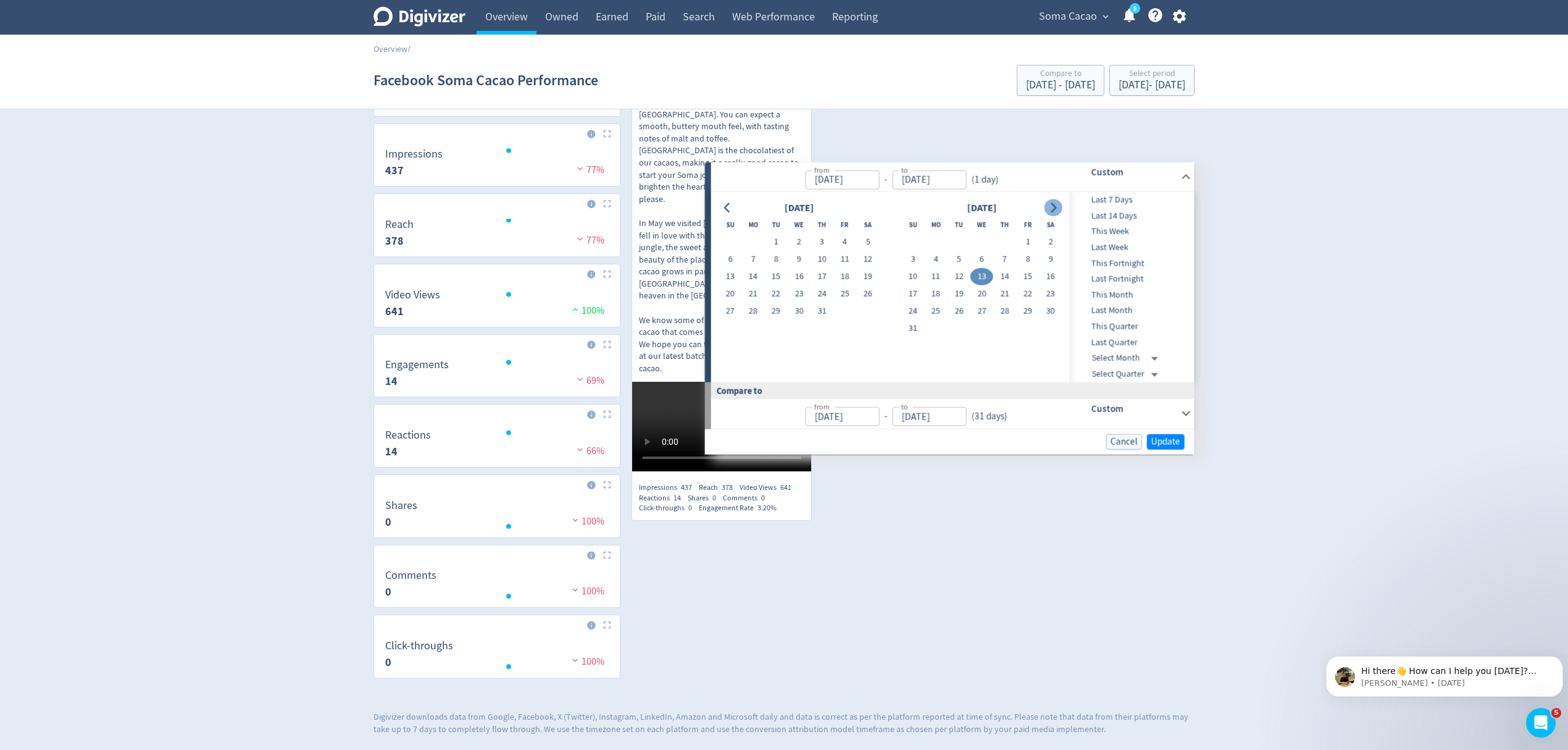
click at [1052, 203] on icon "Go to next month" at bounding box center [1054, 207] width 6 height 9
click at [1008, 268] on button "18" at bounding box center [1004, 277] width 23 height 17
type input "Sep 18, 2025"
type input "Jul 08, 2025"
type input "Aug 13, 2025"
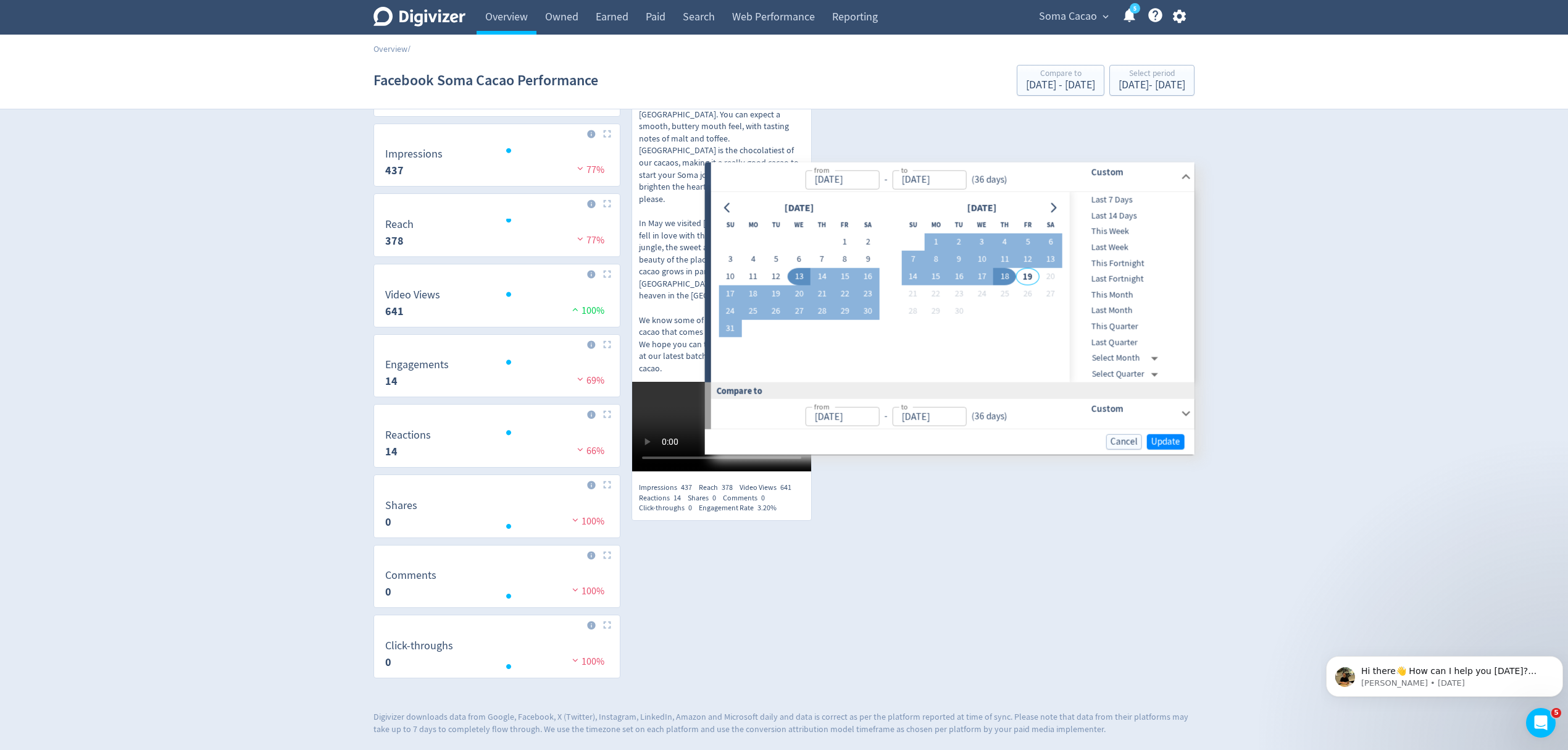
click at [1008, 268] on button "18" at bounding box center [1004, 277] width 23 height 17
type input "Sep 18, 2025"
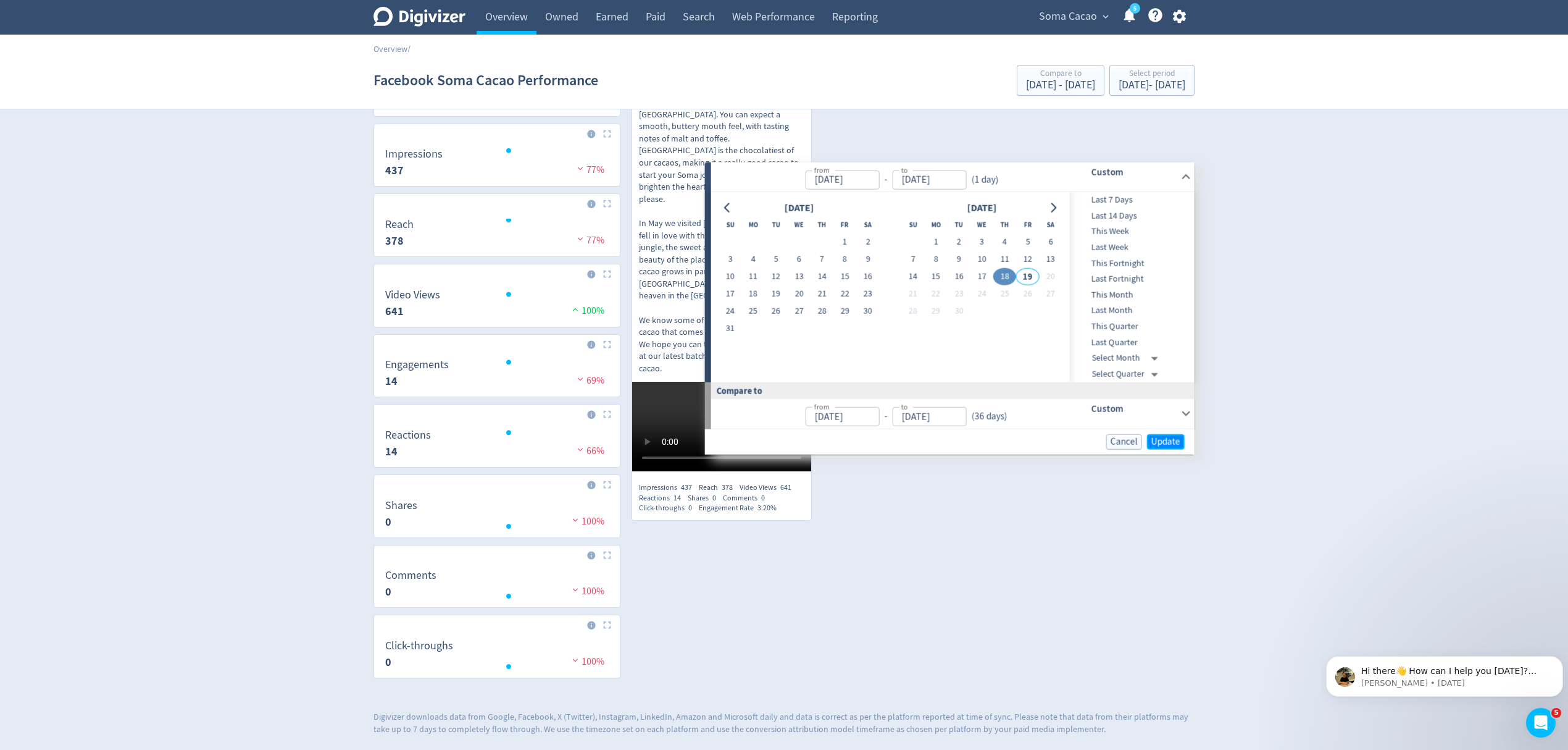
click at [1164, 437] on span "Update" at bounding box center [1166, 441] width 29 height 9
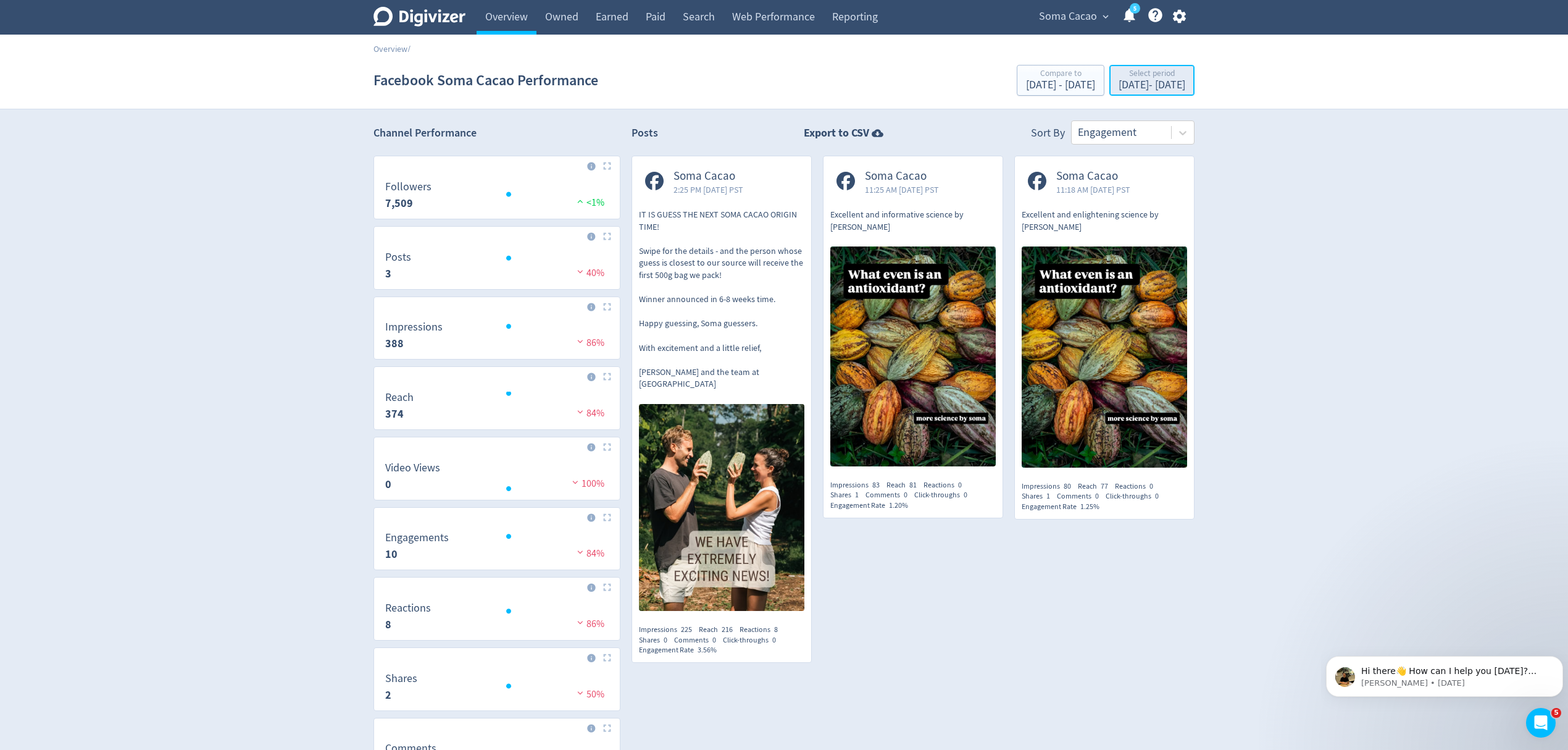
click at [1119, 89] on div "Sep 18, 2025 - Sep 18, 2025" at bounding box center [1152, 85] width 66 height 11
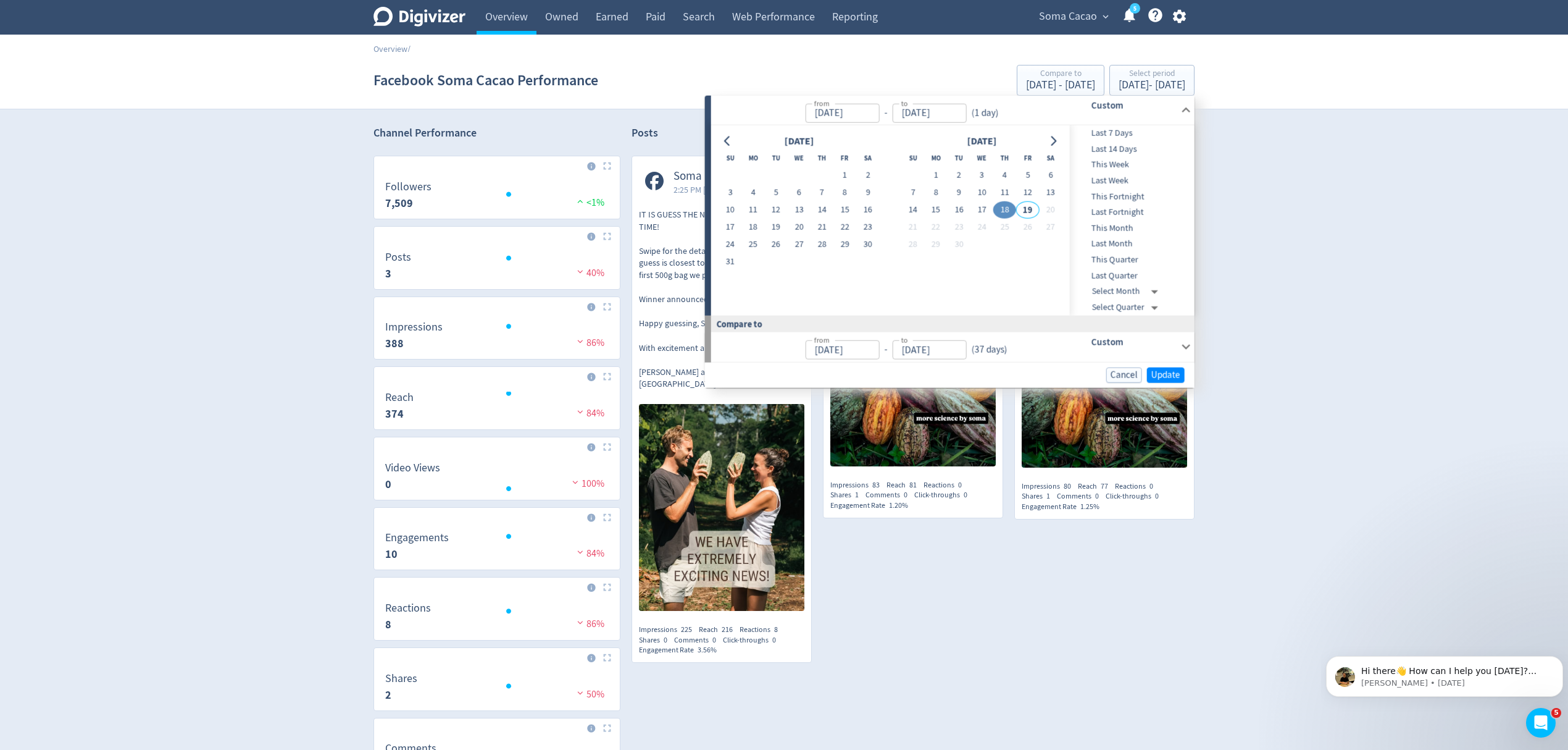
click at [999, 206] on button "18" at bounding box center [1004, 210] width 23 height 17
type input "Sep 17, 2025"
click at [985, 207] on button "17" at bounding box center [981, 210] width 23 height 17
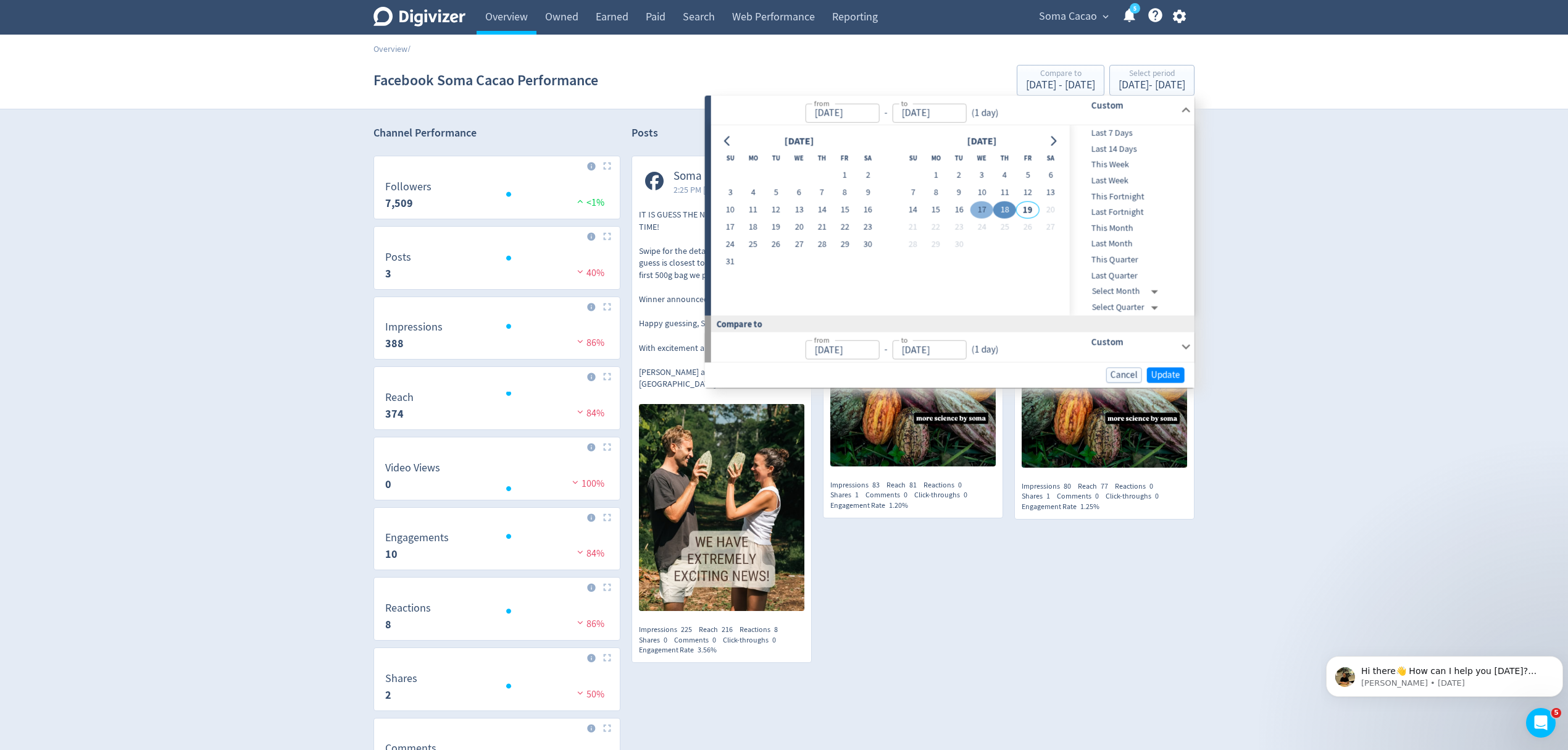
type input "Sep 17, 2025"
click at [1005, 209] on button "18" at bounding box center [1004, 210] width 23 height 17
type input "Sep 18, 2025"
type input "Sep 15, 2025"
type input "Sep 16, 2025"
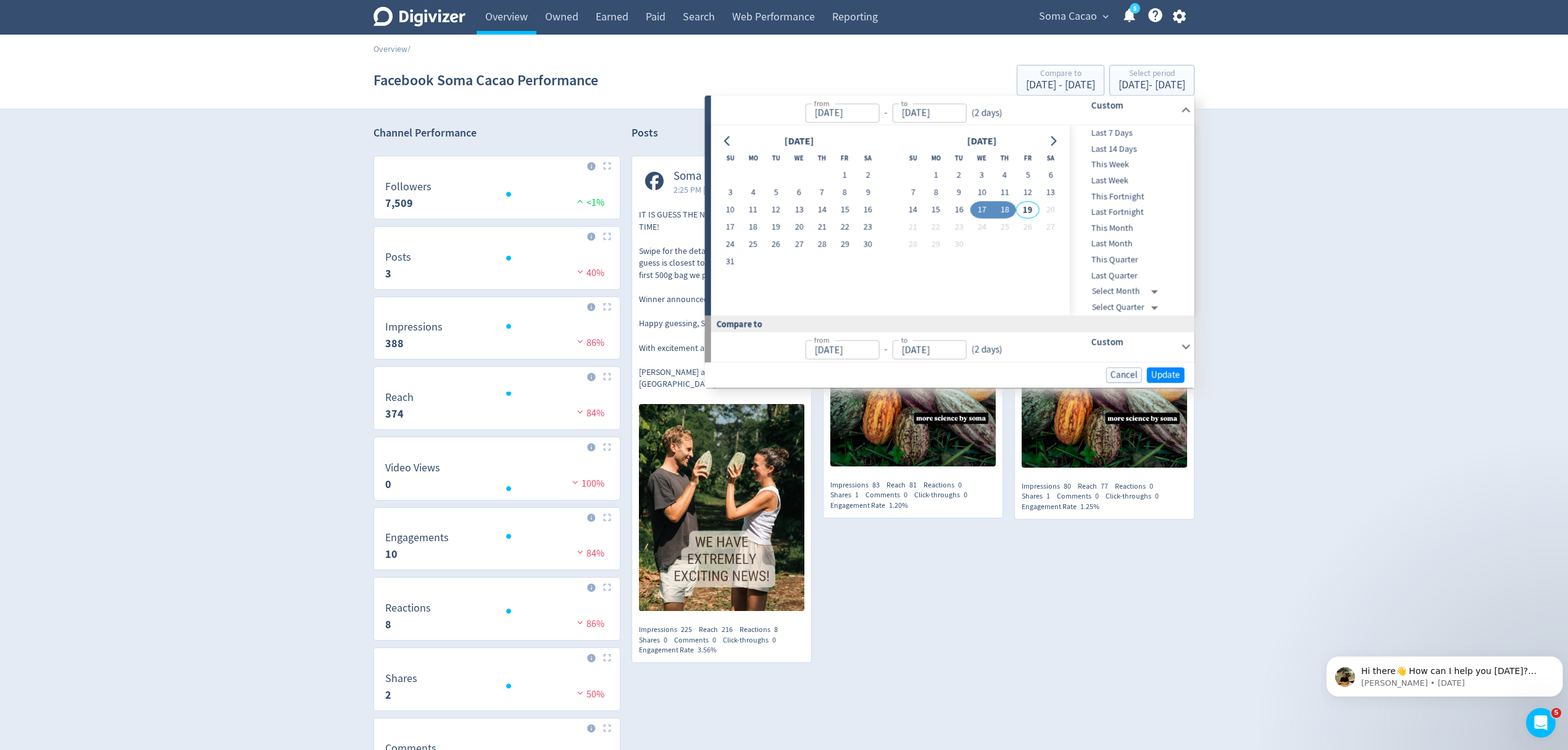
click at [1010, 208] on button "18" at bounding box center [1004, 210] width 23 height 17
type input "Sep 18, 2025"
click at [1169, 376] on span "Update" at bounding box center [1166, 375] width 29 height 9
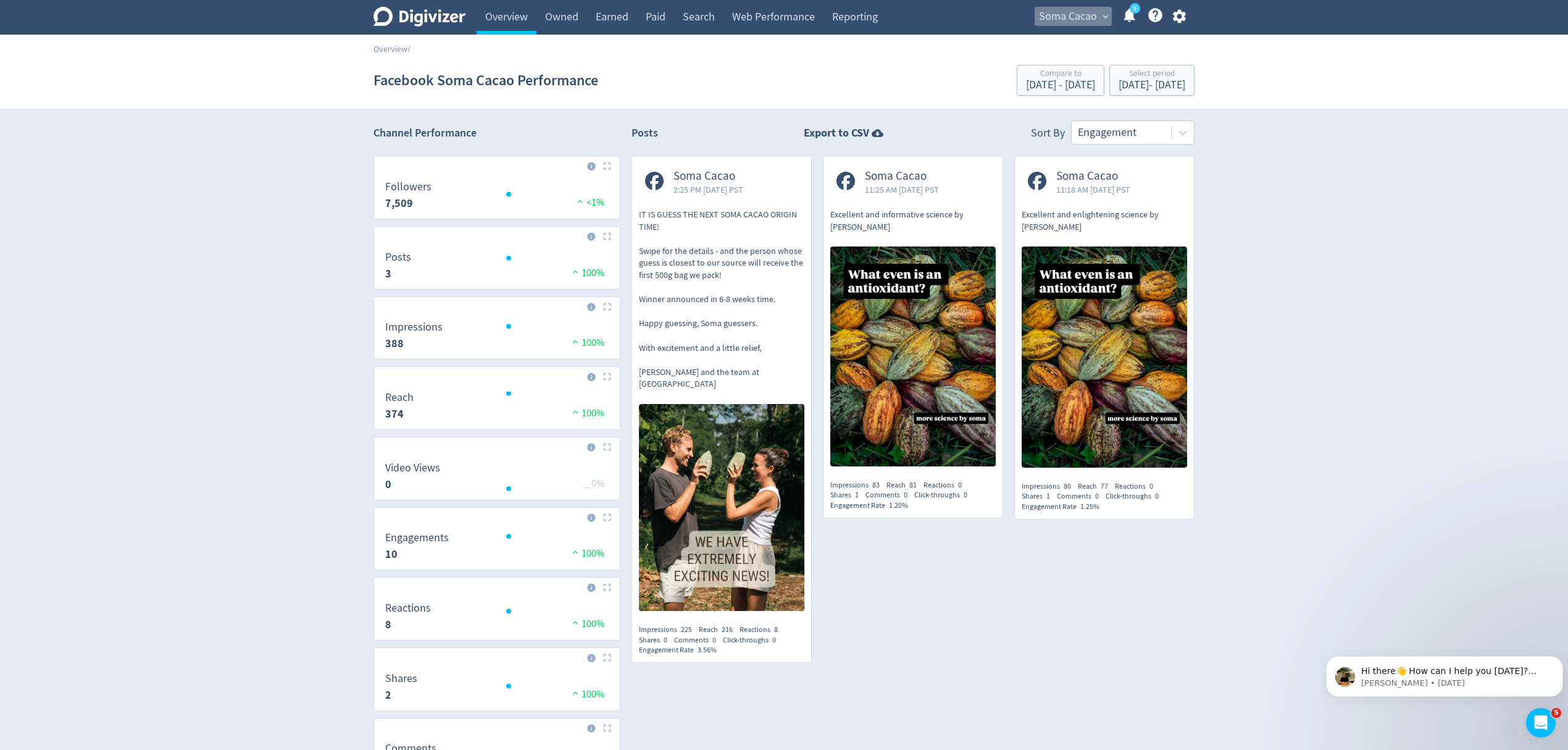
click at [1082, 13] on span "Soma Cacao" at bounding box center [1067, 17] width 58 height 20
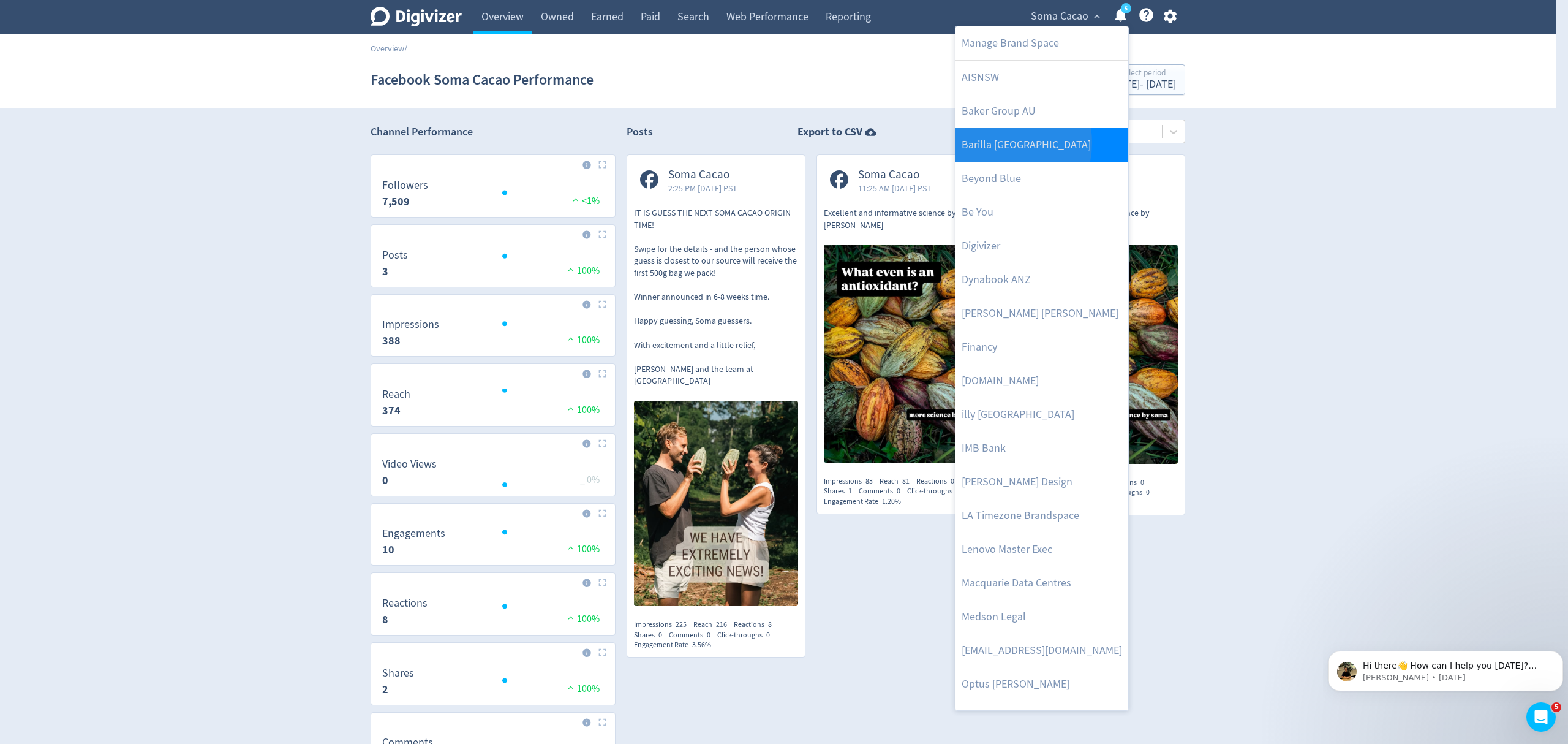
click at [996, 144] on link "Barilla [GEOGRAPHIC_DATA]" at bounding box center [1042, 144] width 173 height 34
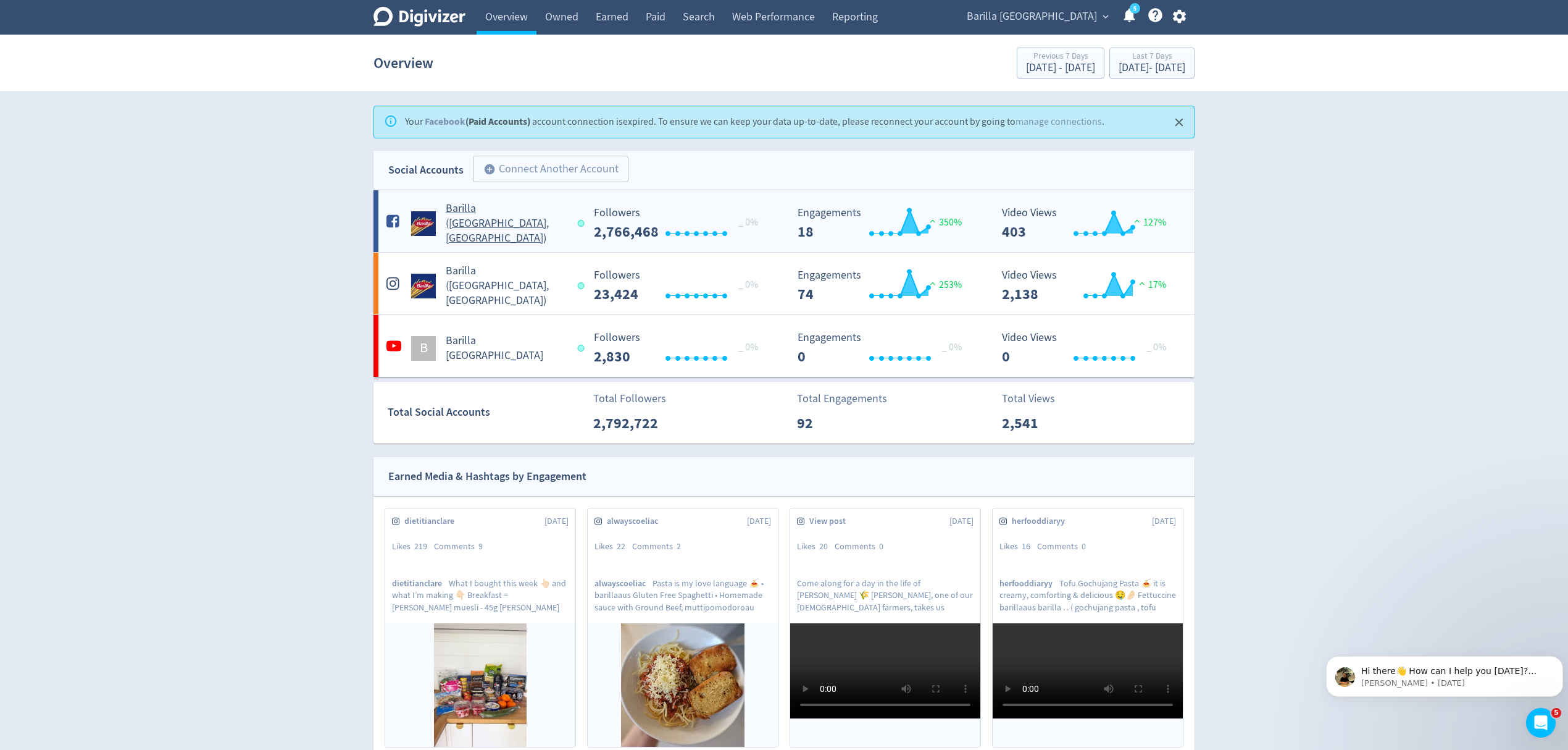
click at [554, 240] on NZ\)-platform1 "Barilla (AU, NZ) Created with Highcharts 10.3.3 _ 0% Followers 2,766,468 Create…" at bounding box center [784, 221] width 821 height 62
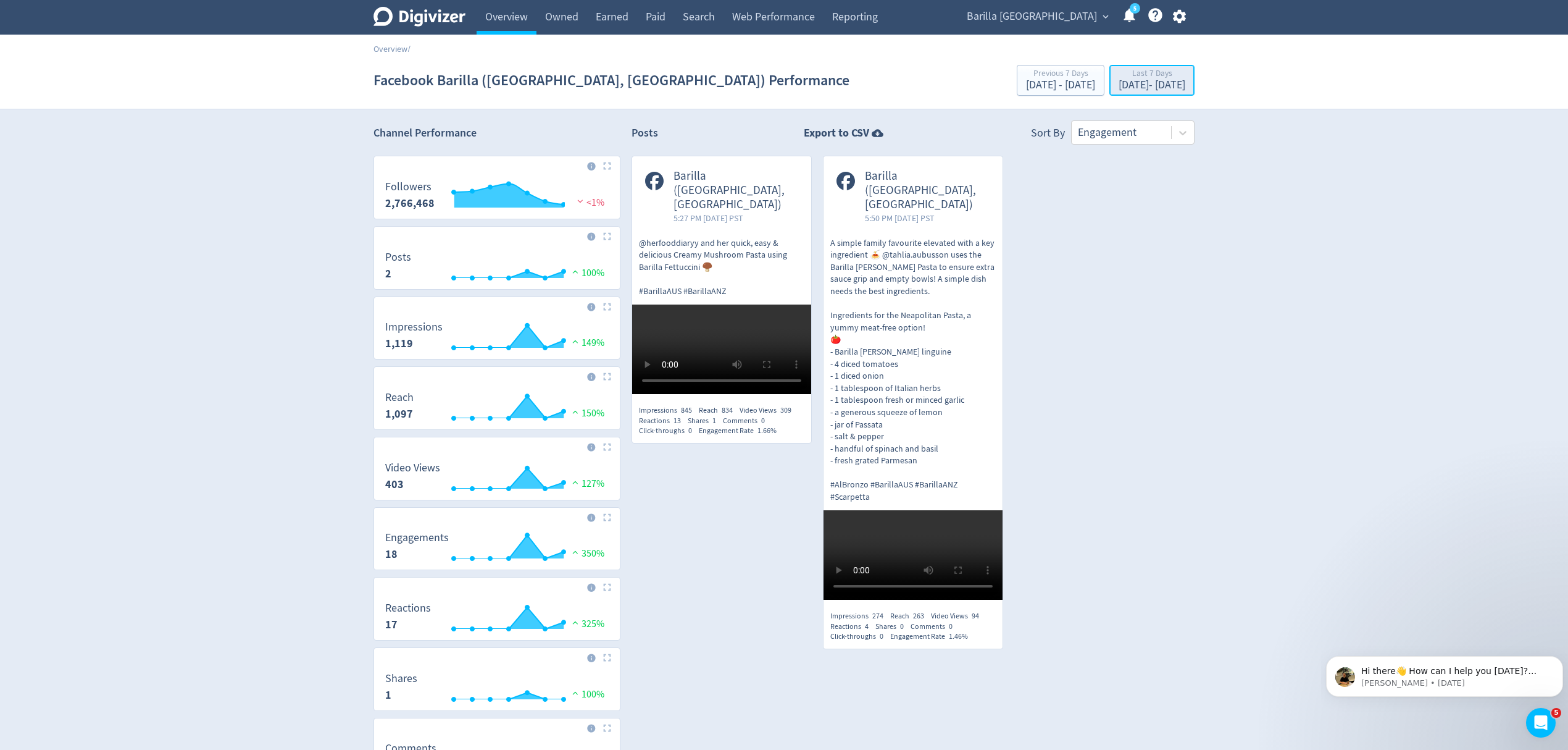
click at [1171, 82] on div "Sep 12, 2025 - Sep 18, 2025" at bounding box center [1152, 85] width 66 height 11
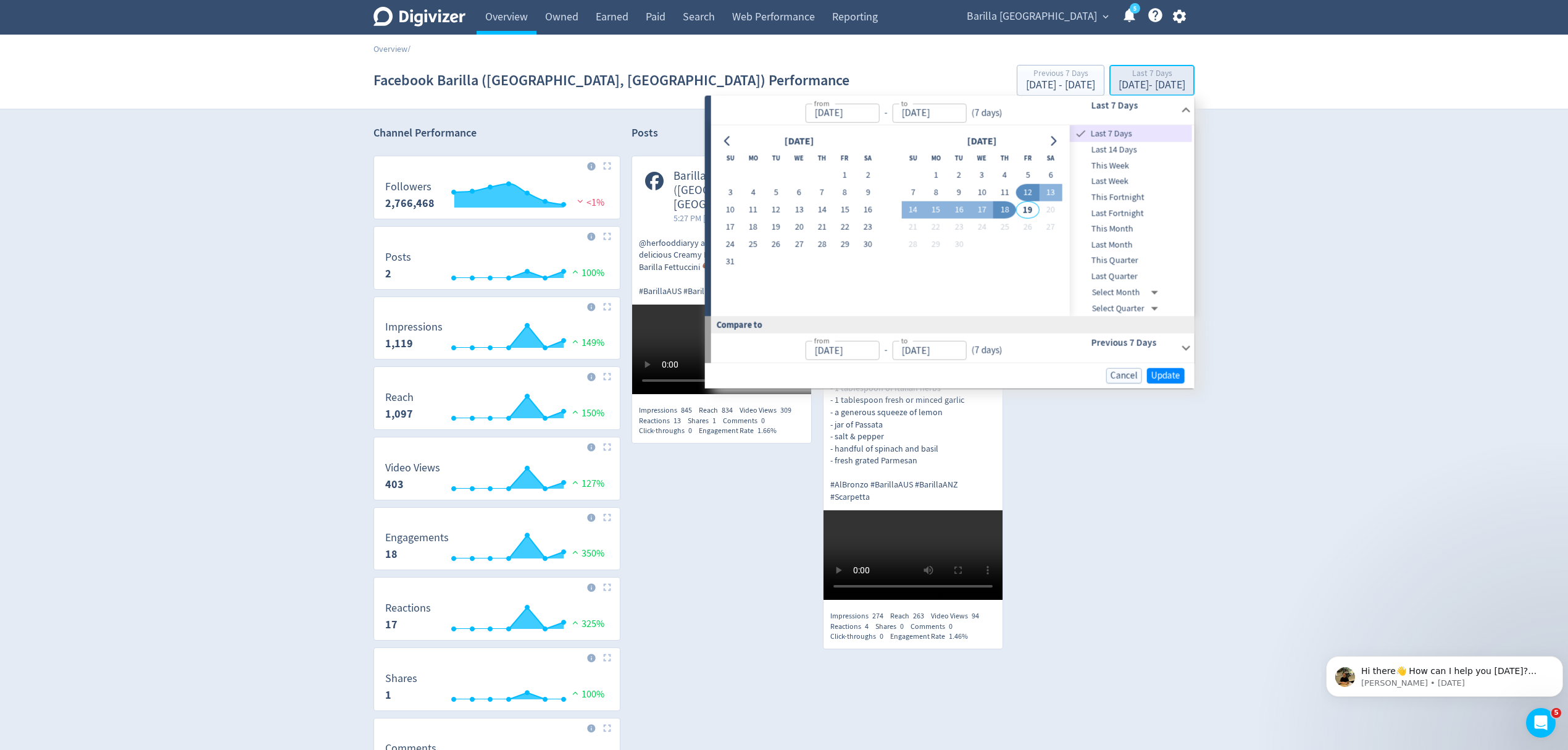
type input "Sep 12, 2025"
type input "Sep 18, 2025"
type input "Sep 05, 2025"
type input "Sep 11, 2025"
click at [1001, 209] on button "18" at bounding box center [1004, 210] width 23 height 17
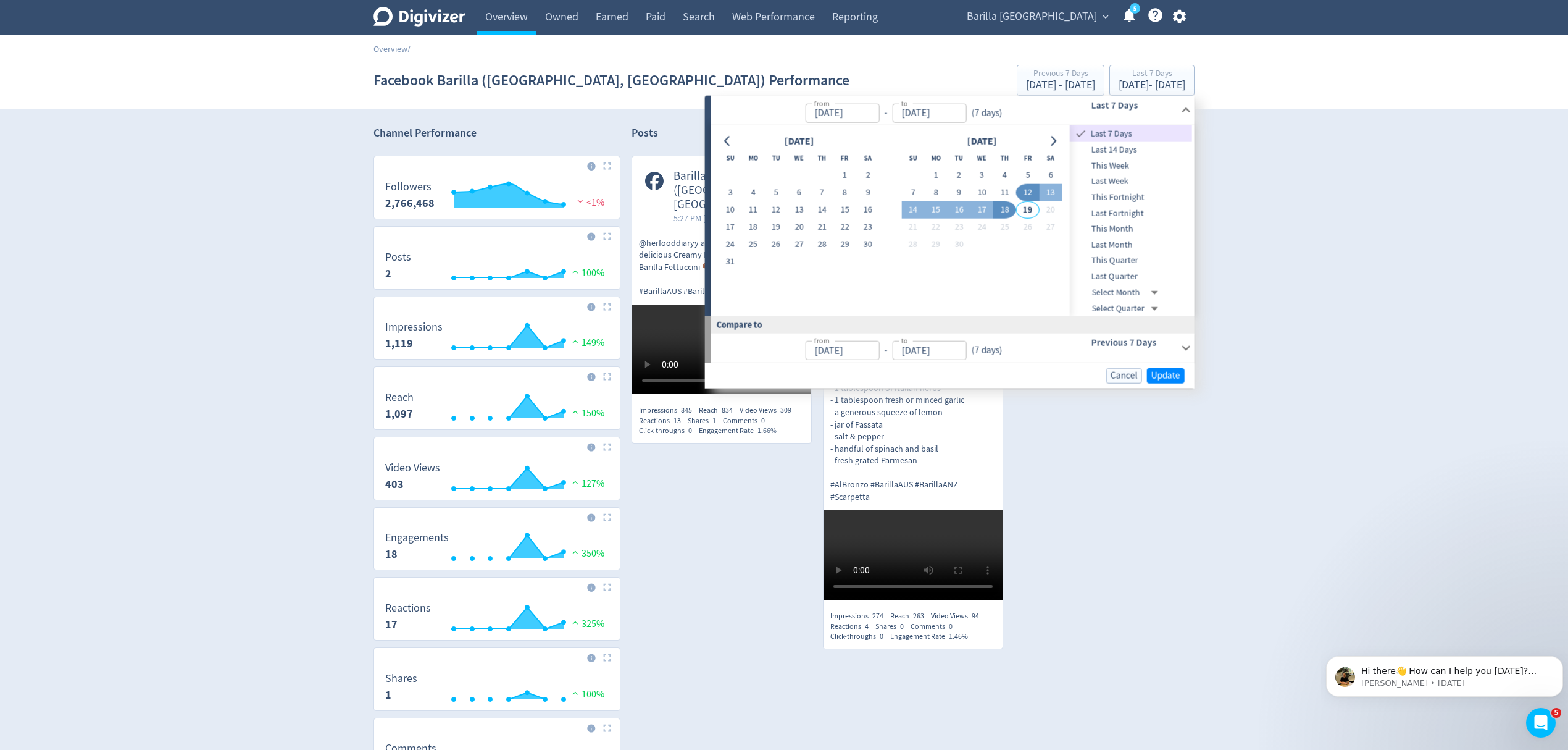
type input "Sep 18, 2025"
click at [1156, 373] on span "Update" at bounding box center [1166, 375] width 29 height 9
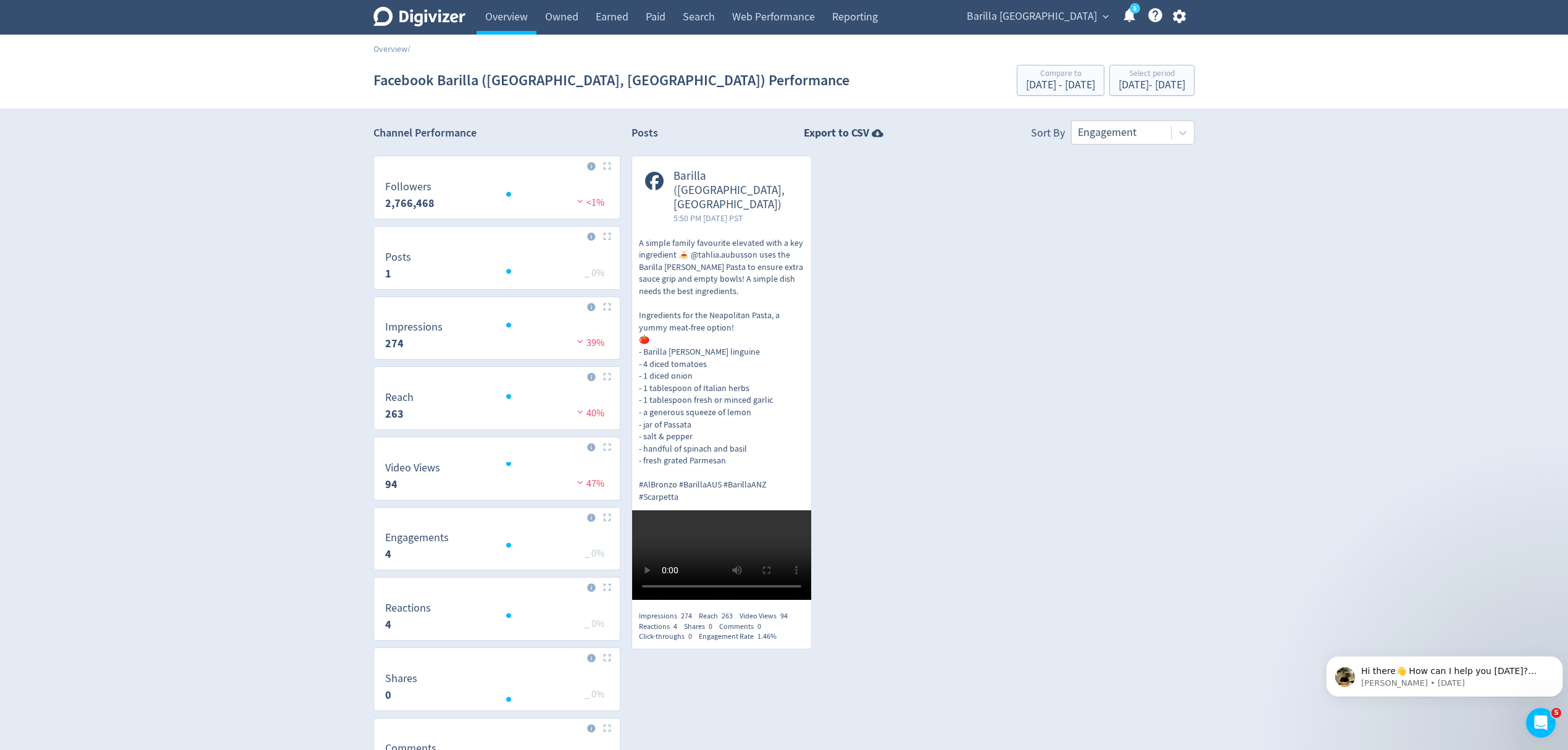
click at [1183, 16] on icon "button" at bounding box center [1179, 16] width 13 height 13
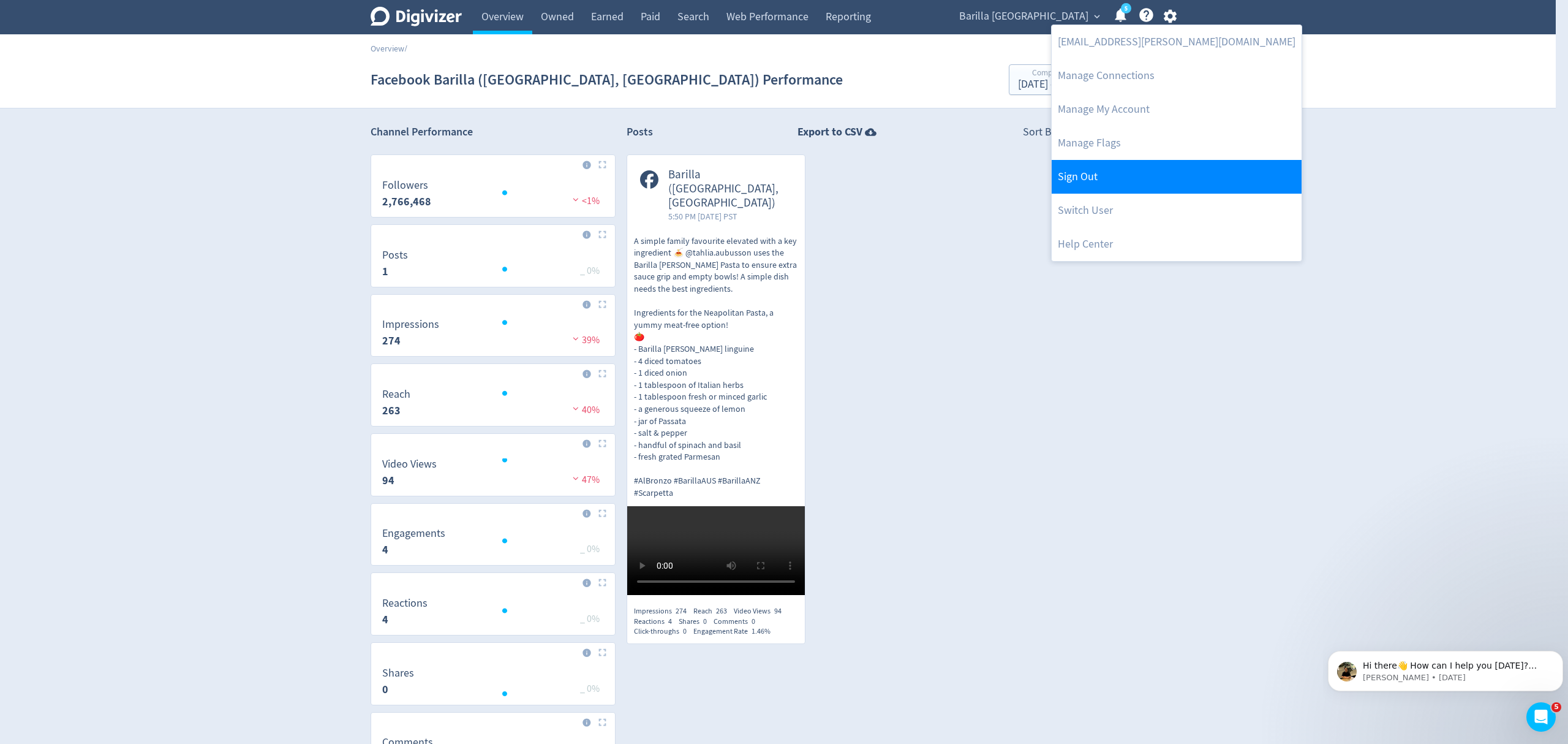
click at [1110, 173] on link "Sign Out" at bounding box center [1177, 177] width 250 height 34
